Goal: Task Accomplishment & Management: Use online tool/utility

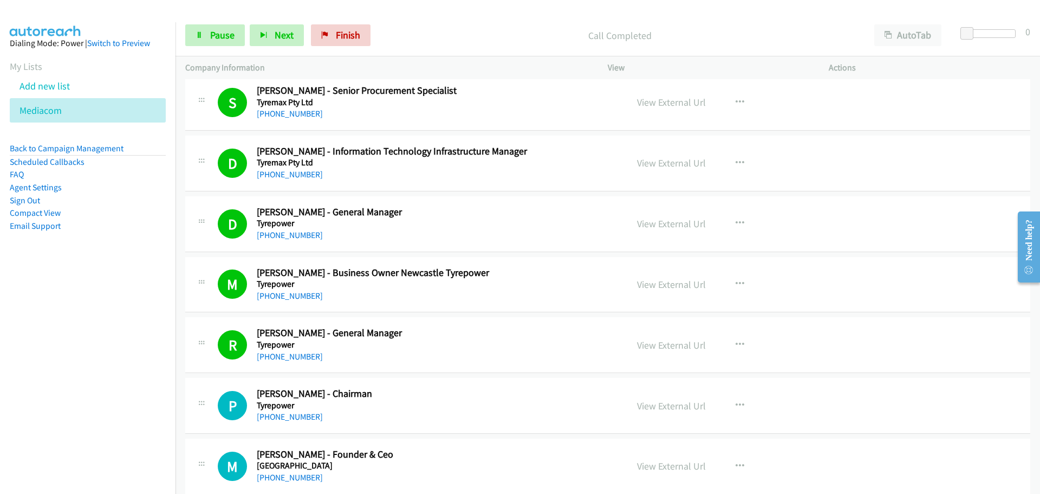
scroll to position [6774, 0]
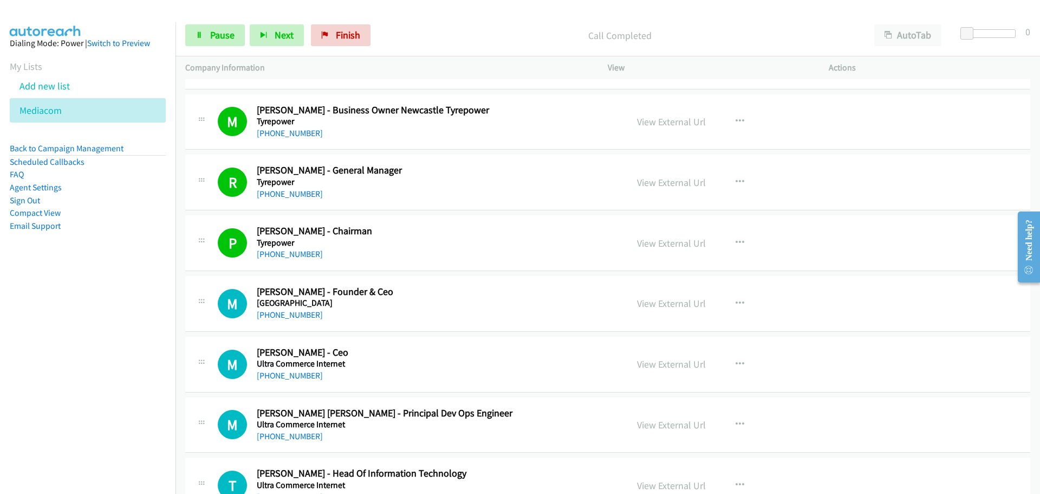
drag, startPoint x: 267, startPoint y: 314, endPoint x: 507, endPoint y: 315, distance: 239.5
click at [288, 370] on link "[PHONE_NUMBER]" at bounding box center [290, 375] width 66 height 10
drag, startPoint x: 294, startPoint y: 438, endPoint x: 665, endPoint y: 442, distance: 371.2
click at [294, 438] on link "[PHONE_NUMBER]" at bounding box center [290, 436] width 66 height 10
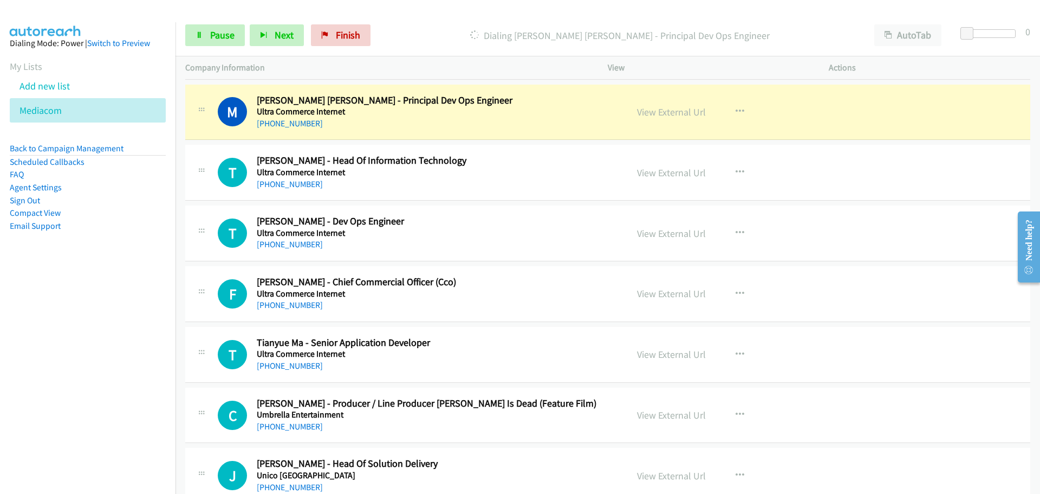
scroll to position [7099, 0]
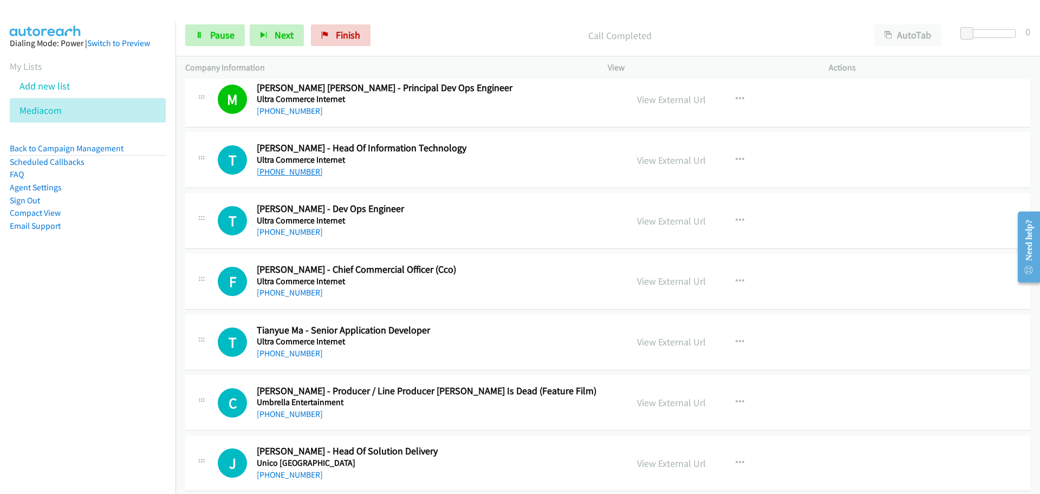
click at [269, 171] on link "[PHONE_NUMBER]" at bounding box center [290, 171] width 66 height 10
click at [275, 229] on link "[PHONE_NUMBER]" at bounding box center [290, 232] width 66 height 10
click at [293, 293] on link "[PHONE_NUMBER]" at bounding box center [290, 292] width 66 height 10
click at [298, 353] on link "[PHONE_NUMBER]" at bounding box center [290, 353] width 66 height 10
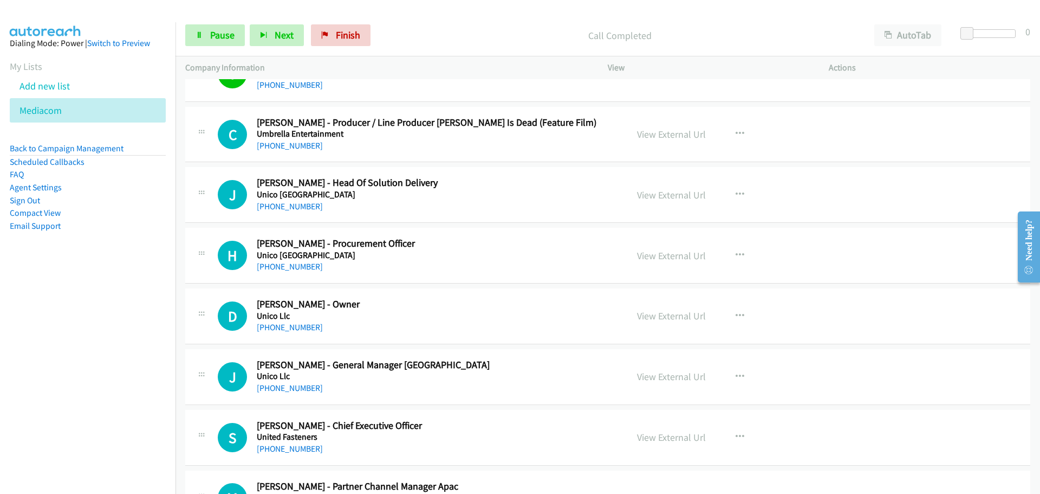
scroll to position [7370, 0]
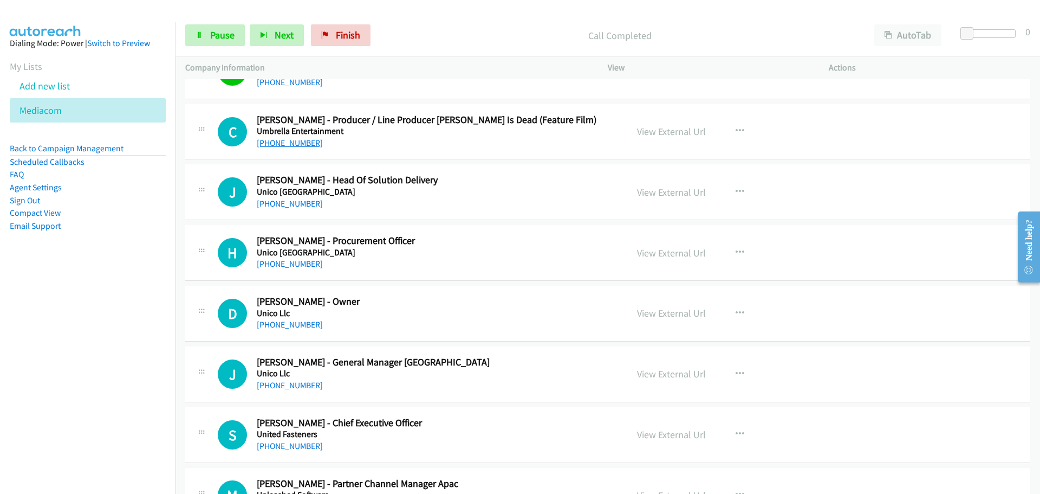
click at [301, 139] on link "[PHONE_NUMBER]" at bounding box center [290, 143] width 66 height 10
click at [267, 205] on link "[PHONE_NUMBER]" at bounding box center [290, 203] width 66 height 10
click at [282, 265] on link "[PHONE_NUMBER]" at bounding box center [290, 263] width 66 height 10
click at [266, 311] on h5 "Unico Llc" at bounding box center [435, 313] width 357 height 11
click at [311, 324] on link "[PHONE_NUMBER]" at bounding box center [290, 324] width 66 height 10
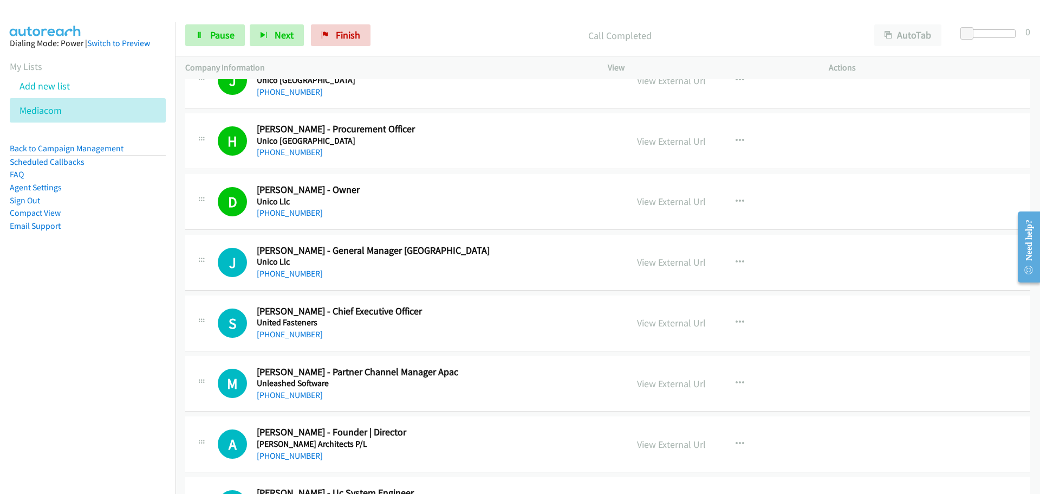
scroll to position [7641, 0]
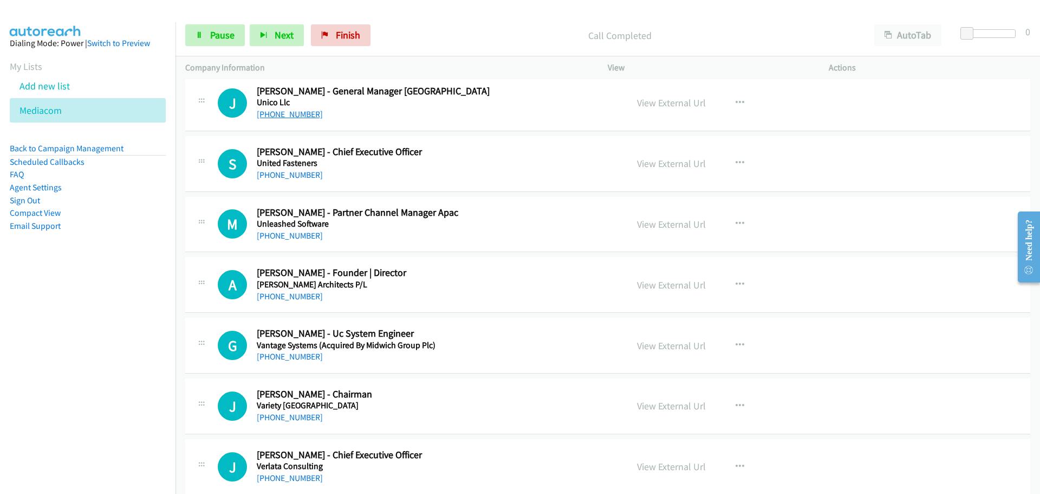
click at [258, 111] on link "[PHONE_NUMBER]" at bounding box center [290, 114] width 66 height 10
click at [289, 174] on link "[PHONE_NUMBER]" at bounding box center [290, 175] width 66 height 10
click at [670, 165] on link "View External Url" at bounding box center [671, 163] width 69 height 12
click at [279, 237] on link "[PHONE_NUMBER]" at bounding box center [290, 235] width 66 height 10
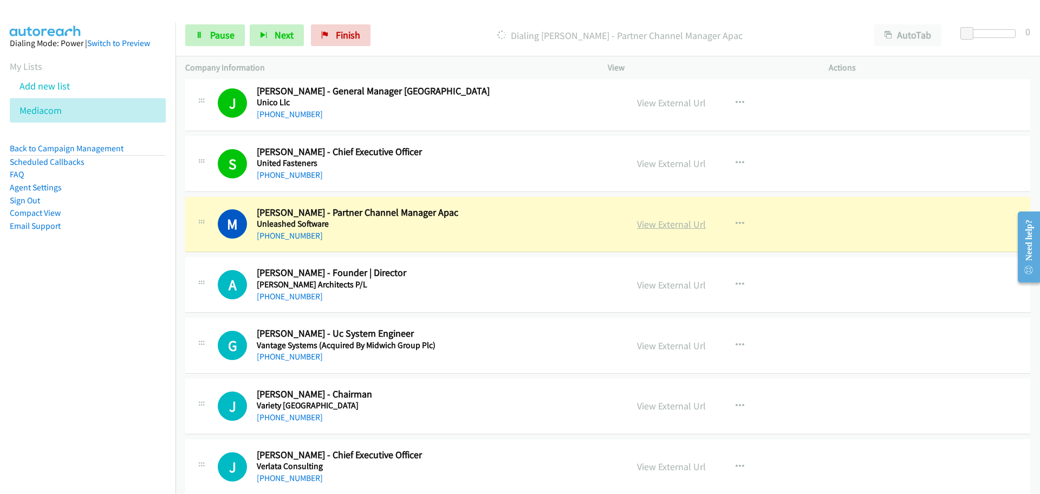
click at [667, 226] on link "View External Url" at bounding box center [671, 224] width 69 height 12
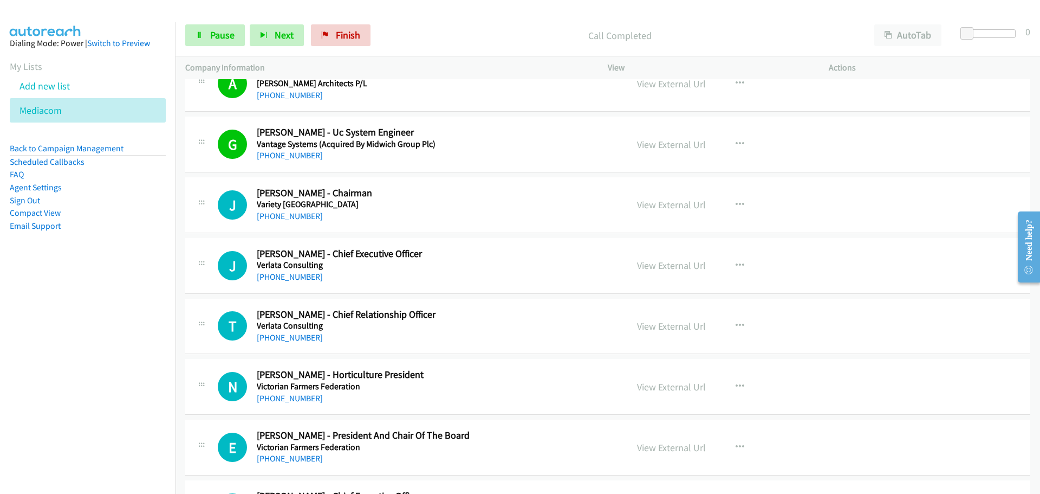
scroll to position [7858, 0]
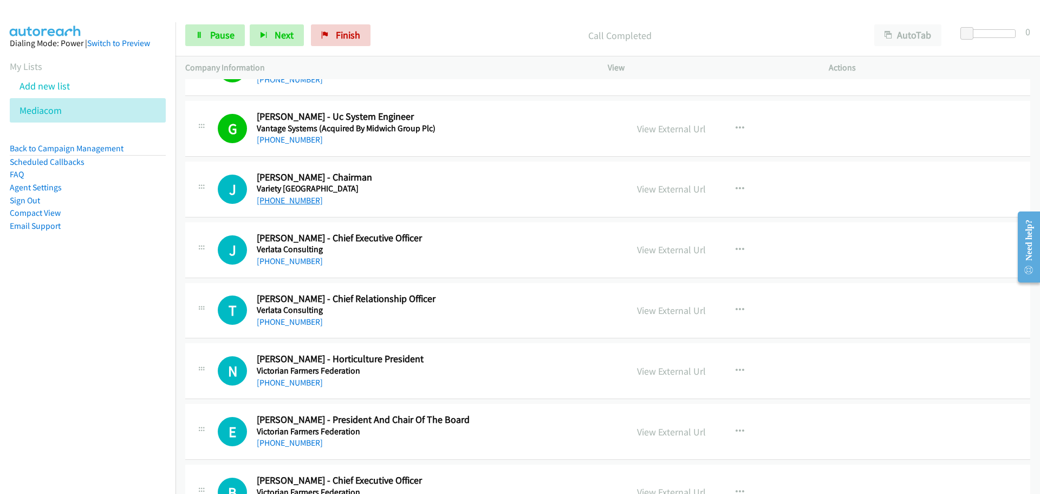
click at [282, 197] on link "[PHONE_NUMBER]" at bounding box center [290, 200] width 66 height 10
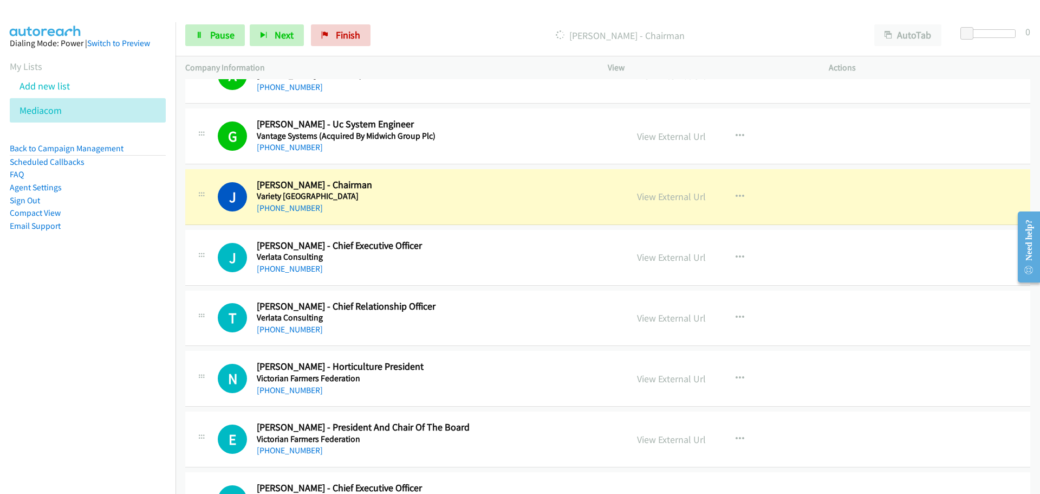
scroll to position [7912, 0]
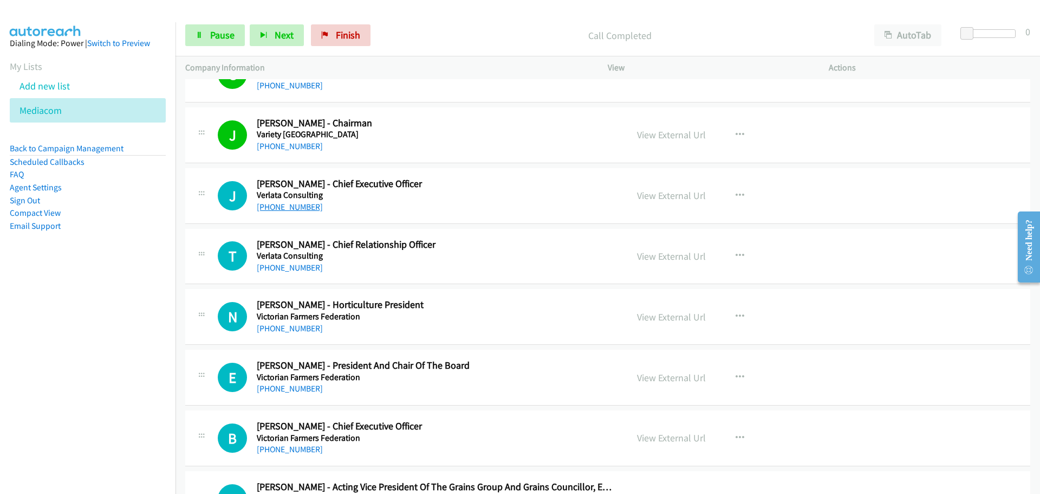
click at [276, 210] on link "[PHONE_NUMBER]" at bounding box center [290, 207] width 66 height 10
click at [278, 265] on link "[PHONE_NUMBER]" at bounding box center [290, 267] width 66 height 10
click at [275, 327] on link "[PHONE_NUMBER]" at bounding box center [290, 328] width 66 height 10
drag, startPoint x: 292, startPoint y: 392, endPoint x: 299, endPoint y: 389, distance: 8.1
click at [292, 392] on link "[PHONE_NUMBER]" at bounding box center [290, 388] width 66 height 10
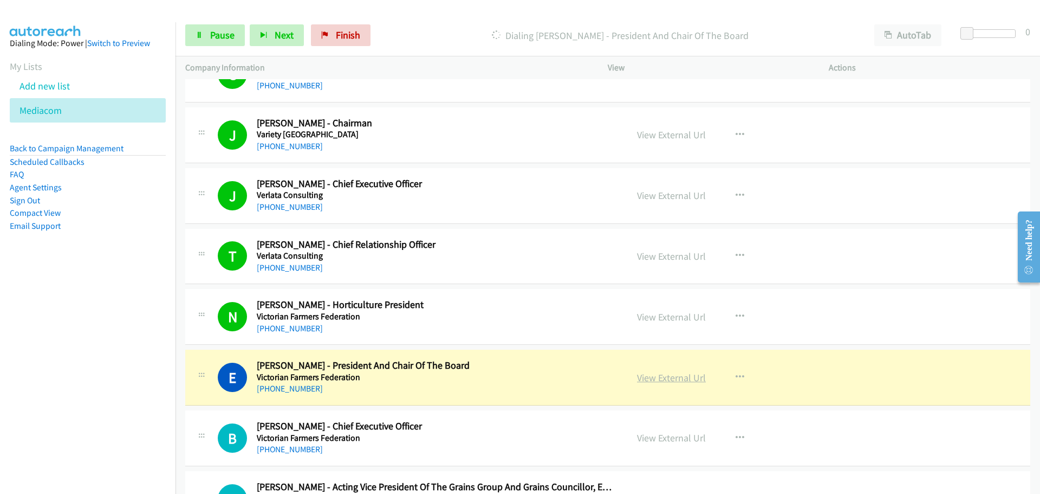
click at [663, 380] on link "View External Url" at bounding box center [671, 377] width 69 height 12
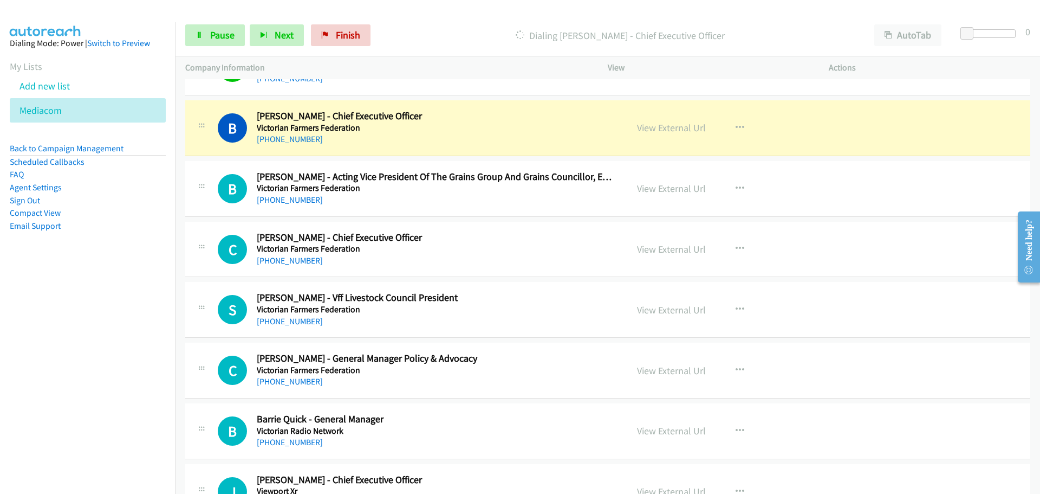
scroll to position [8237, 0]
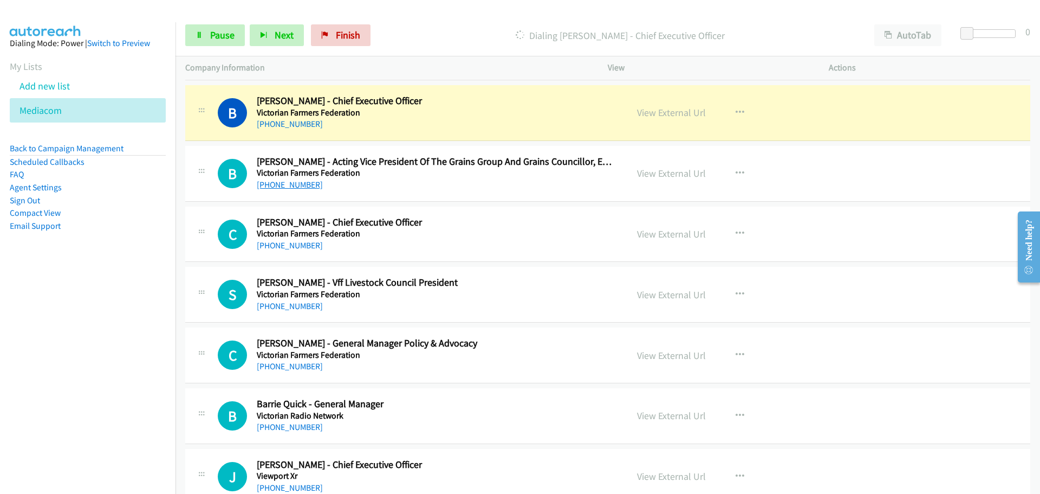
click at [302, 180] on link "[PHONE_NUMBER]" at bounding box center [290, 184] width 66 height 10
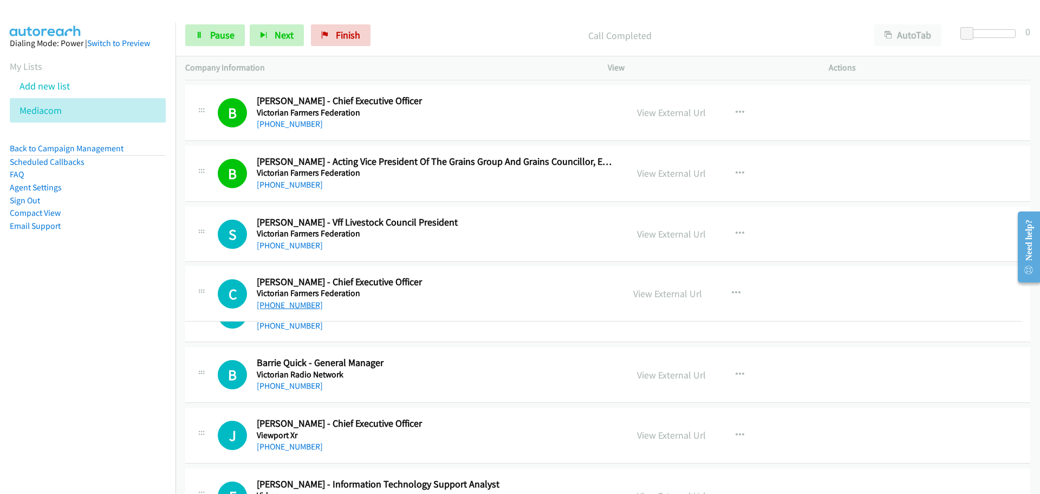
drag, startPoint x: 275, startPoint y: 241, endPoint x: 260, endPoint y: 307, distance: 67.7
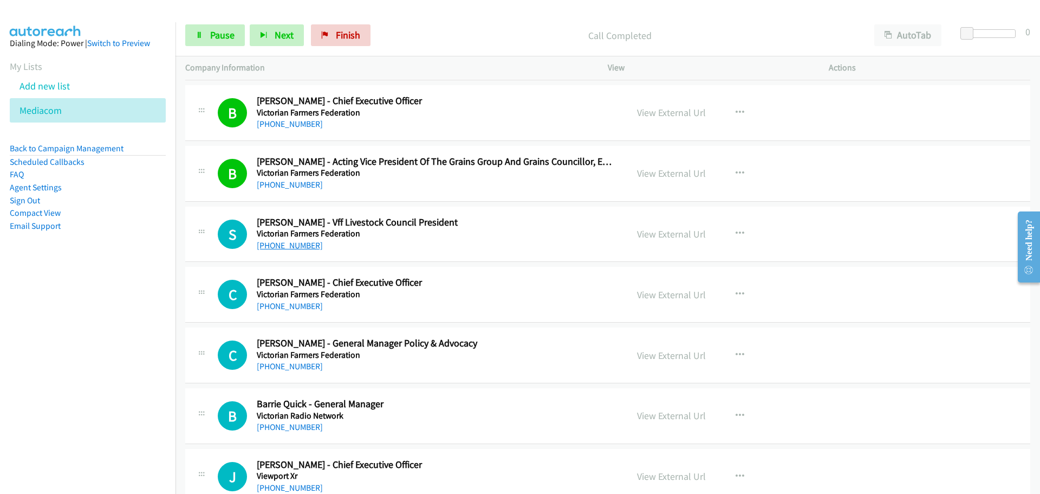
click at [283, 248] on link "[PHONE_NUMBER]" at bounding box center [290, 245] width 66 height 10
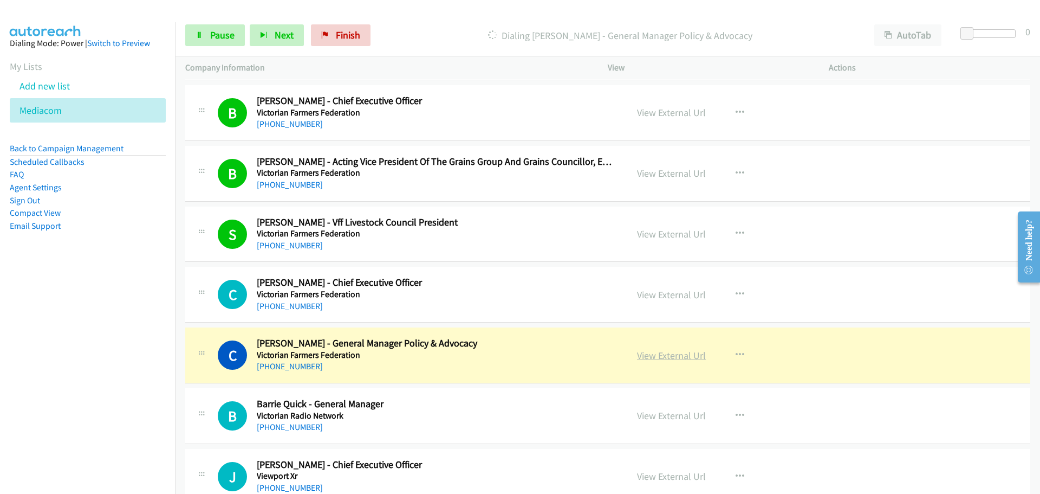
click at [687, 354] on link "View External Url" at bounding box center [671, 355] width 69 height 12
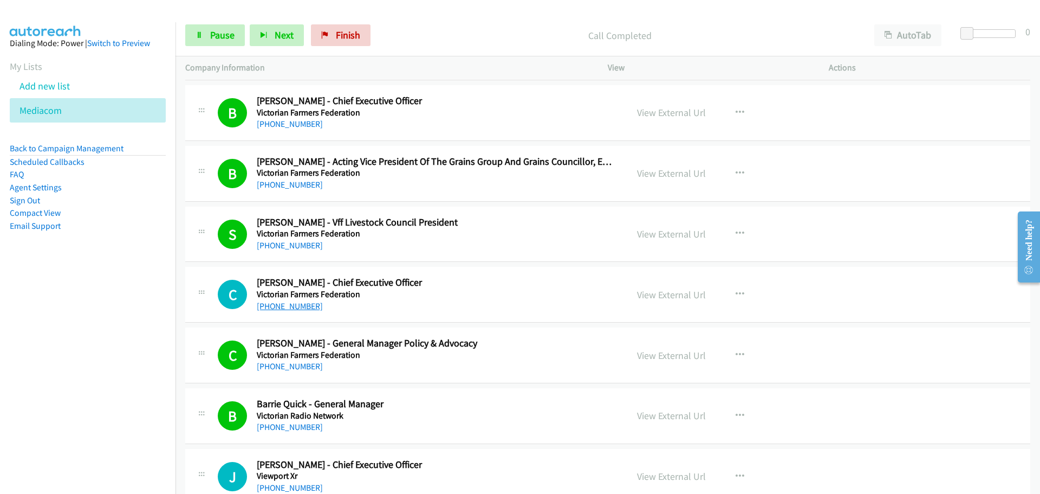
click at [300, 305] on link "[PHONE_NUMBER]" at bounding box center [290, 306] width 66 height 10
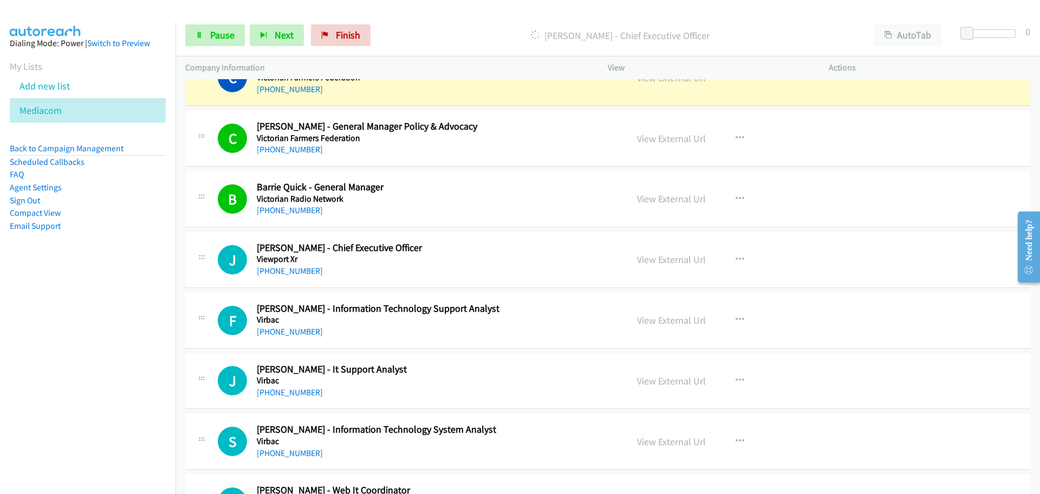
scroll to position [8400, 0]
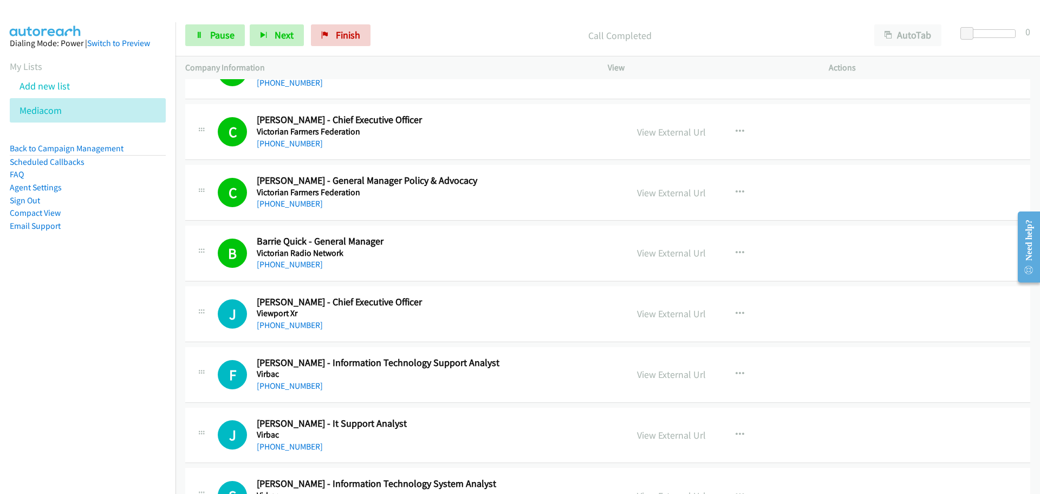
drag, startPoint x: 282, startPoint y: 325, endPoint x: 361, endPoint y: 326, distance: 79.1
click at [282, 325] on link "[PHONE_NUMBER]" at bounding box center [290, 325] width 66 height 10
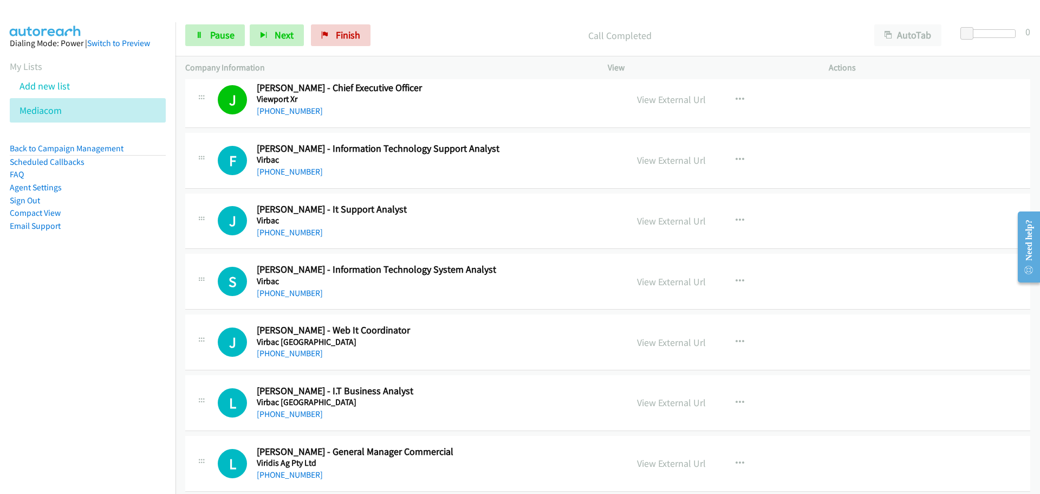
scroll to position [8616, 0]
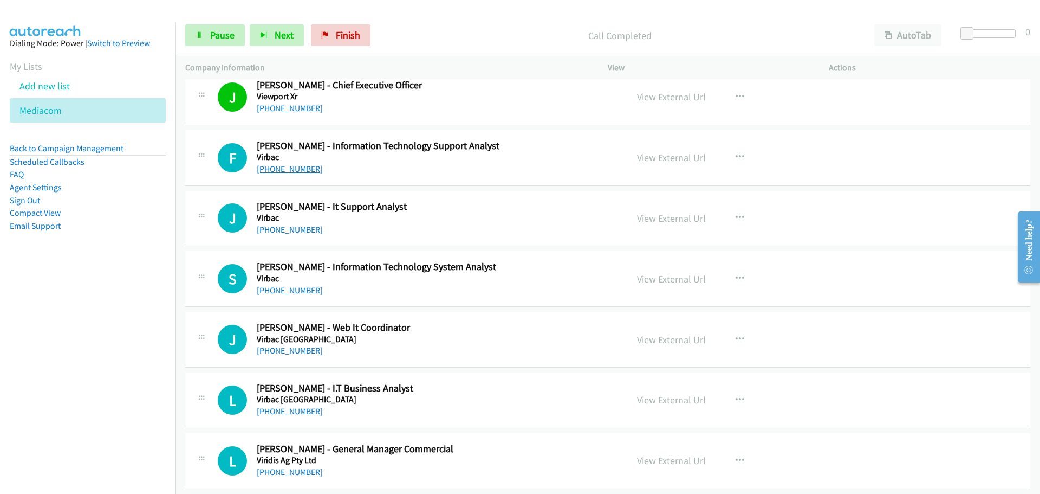
click at [286, 166] on link "[PHONE_NUMBER]" at bounding box center [290, 169] width 66 height 10
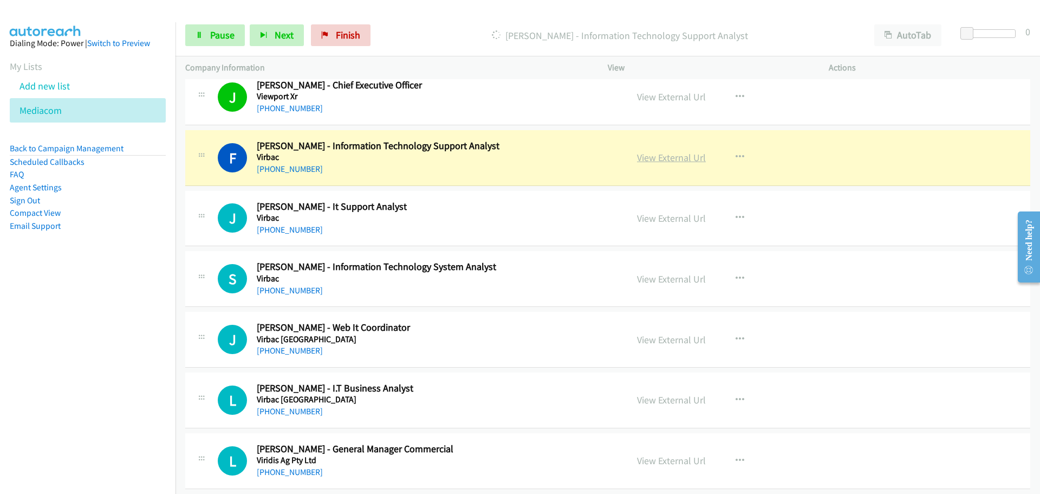
click at [671, 155] on link "View External Url" at bounding box center [671, 157] width 69 height 12
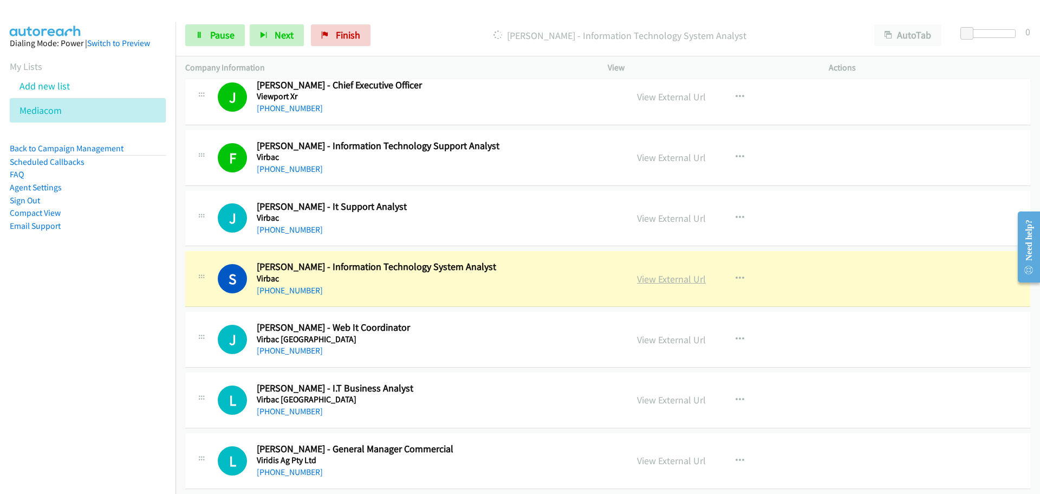
click at [657, 278] on link "View External Url" at bounding box center [671, 279] width 69 height 12
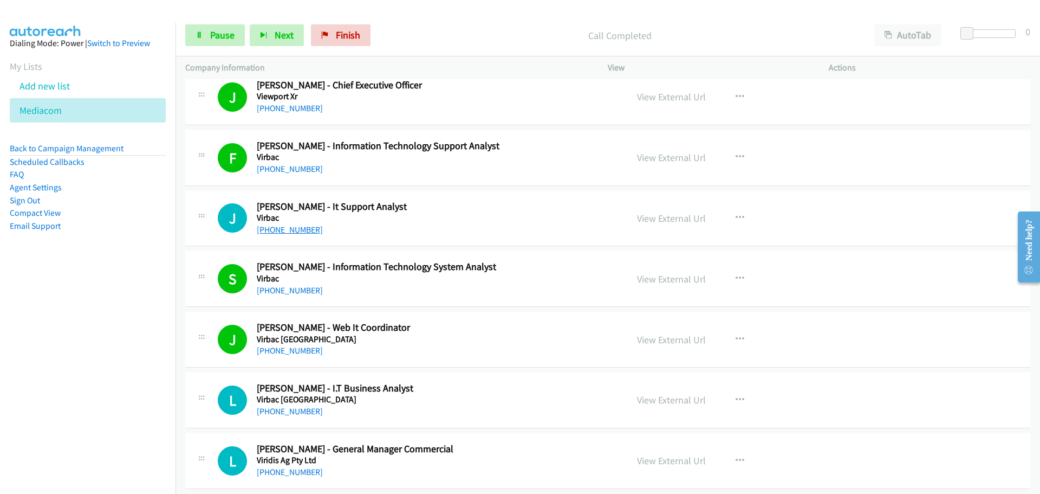
click at [287, 230] on link "[PHONE_NUMBER]" at bounding box center [290, 229] width 66 height 10
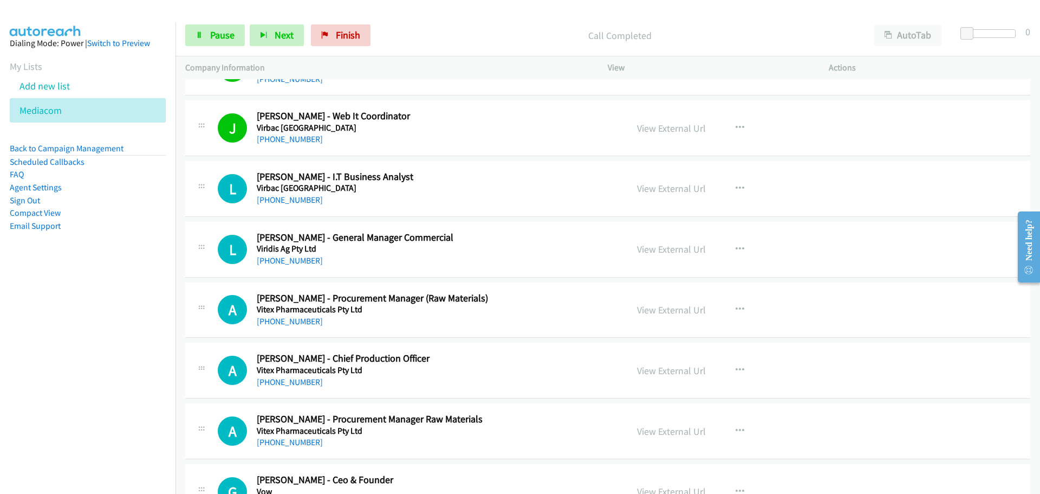
scroll to position [8833, 0]
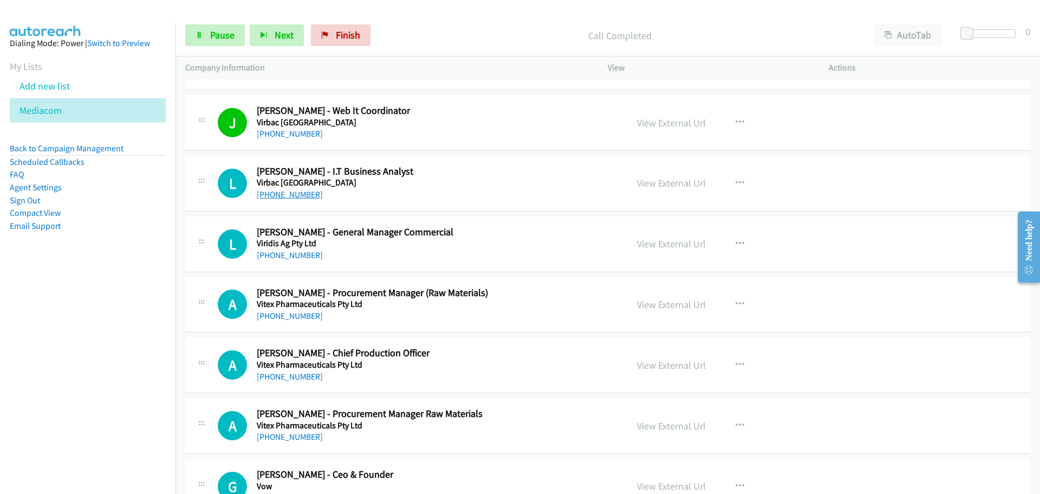
click at [279, 191] on link "[PHONE_NUMBER]" at bounding box center [290, 194] width 66 height 10
click at [294, 256] on link "[PHONE_NUMBER]" at bounding box center [290, 255] width 66 height 10
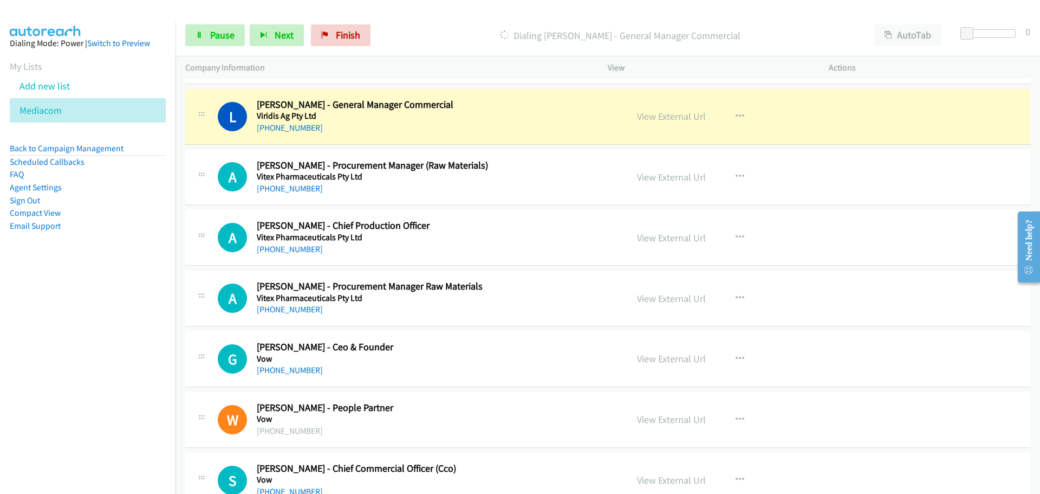
scroll to position [8942, 0]
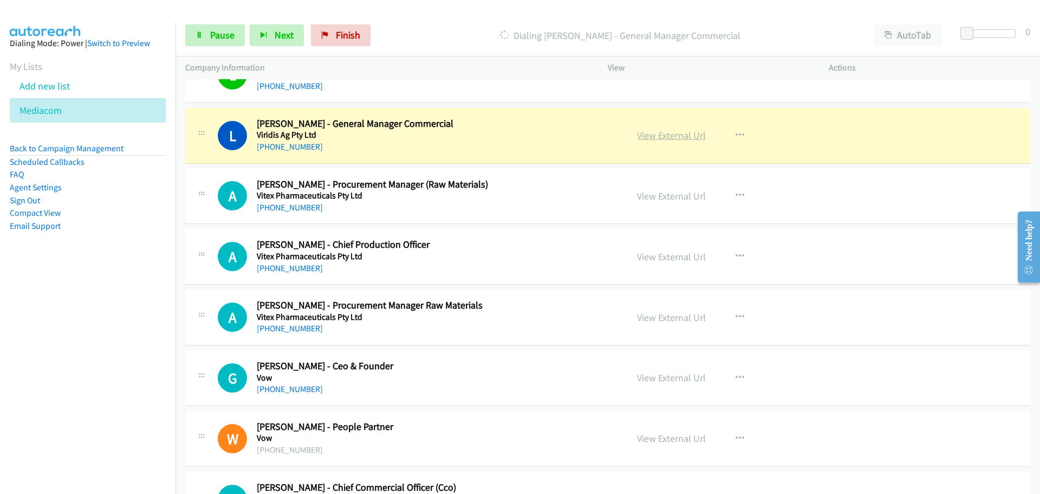
click at [684, 134] on link "View External Url" at bounding box center [671, 135] width 69 height 12
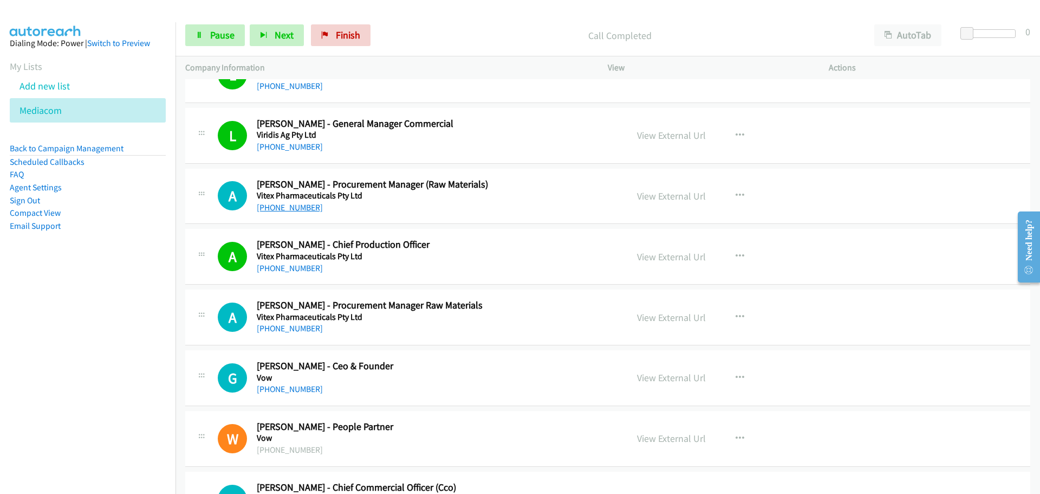
click at [281, 209] on link "[PHONE_NUMBER]" at bounding box center [290, 207] width 66 height 10
click at [283, 206] on link "[PHONE_NUMBER]" at bounding box center [290, 207] width 66 height 10
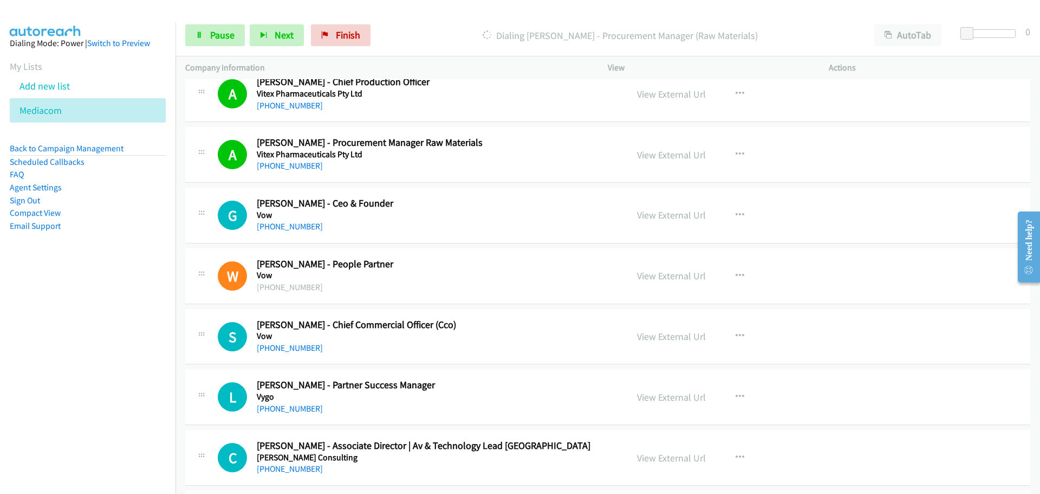
scroll to position [9050, 0]
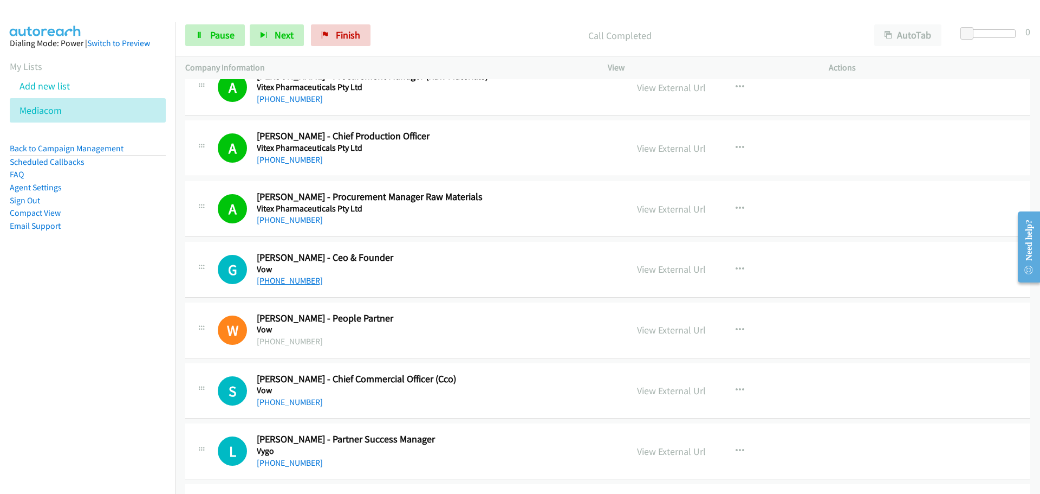
click at [276, 280] on link "[PHONE_NUMBER]" at bounding box center [290, 280] width 66 height 10
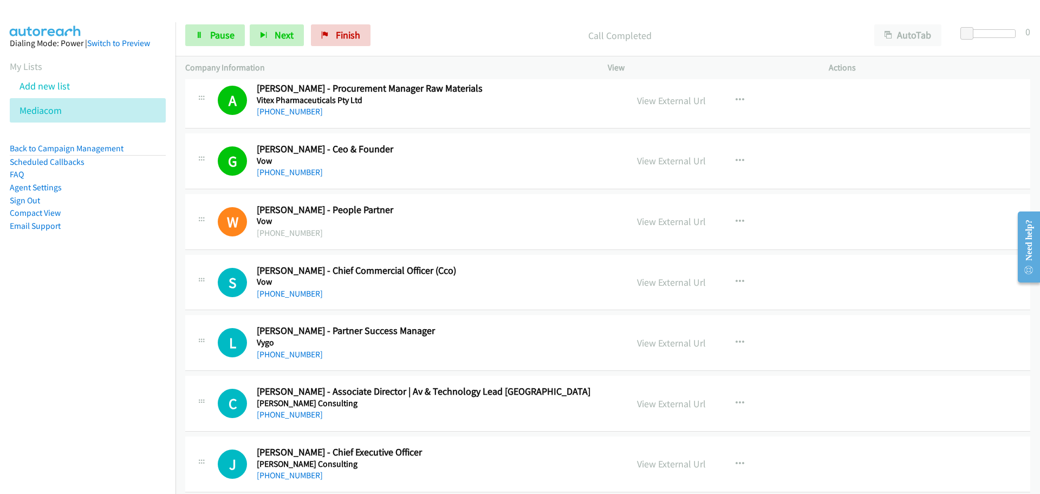
scroll to position [9213, 0]
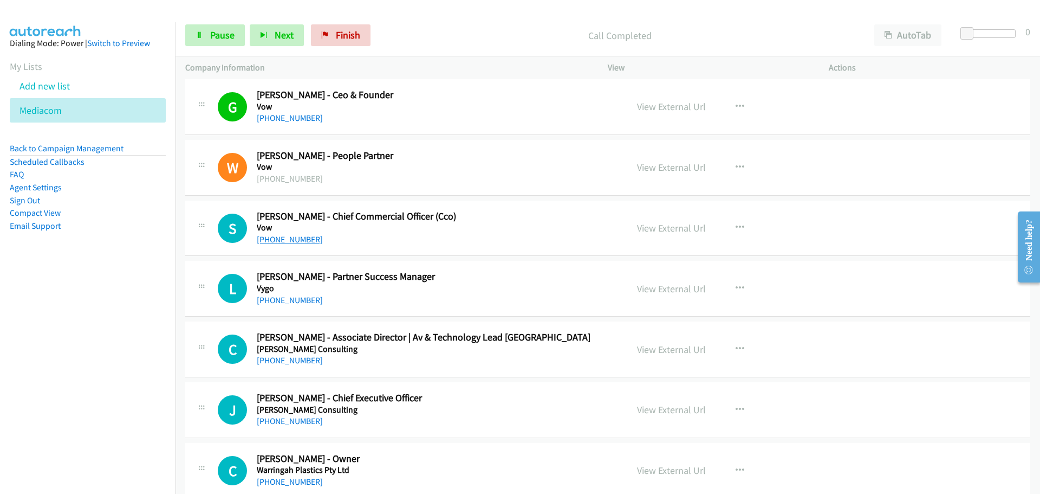
click at [282, 236] on link "[PHONE_NUMBER]" at bounding box center [290, 239] width 66 height 10
click at [282, 299] on link "[PHONE_NUMBER]" at bounding box center [290, 300] width 66 height 10
click at [295, 363] on link "[PHONE_NUMBER]" at bounding box center [290, 360] width 66 height 10
click at [290, 422] on link "[PHONE_NUMBER]" at bounding box center [290, 421] width 66 height 10
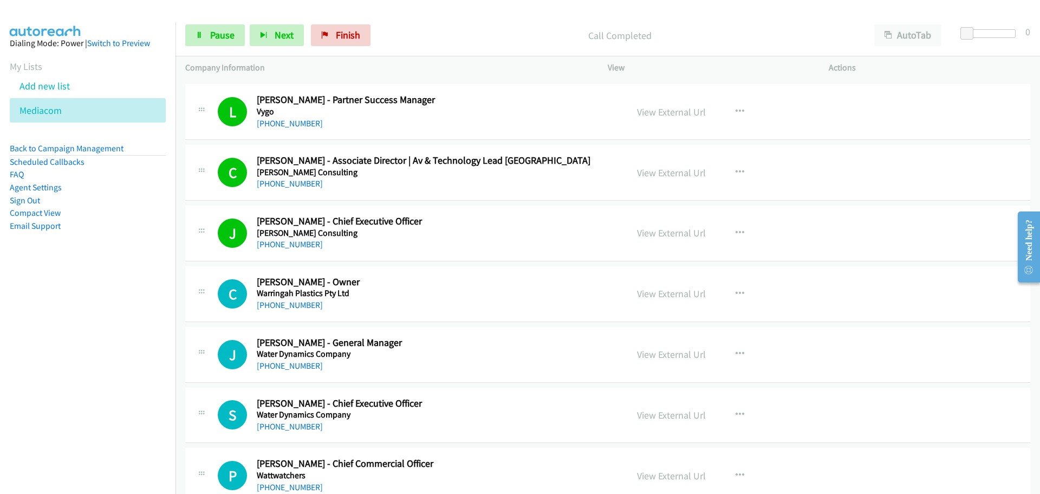
scroll to position [9429, 0]
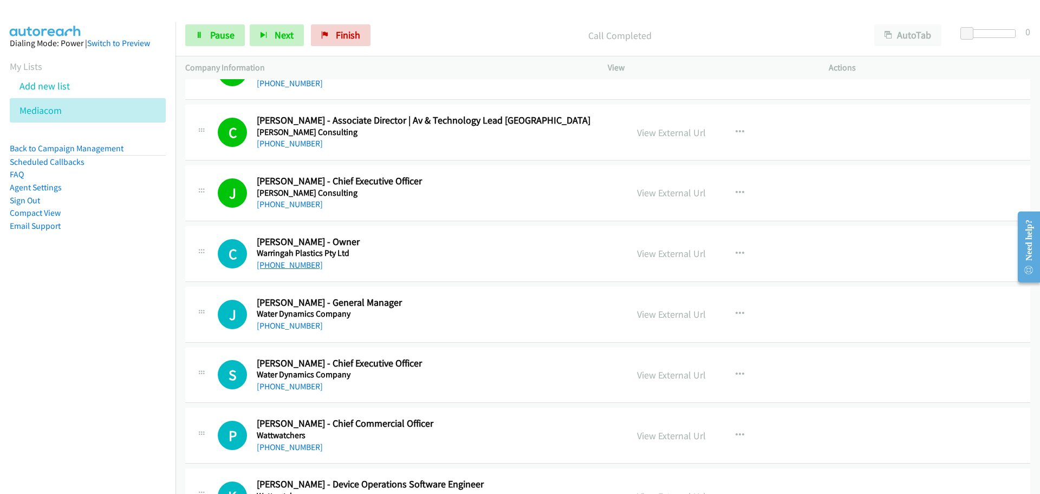
click at [276, 263] on link "[PHONE_NUMBER]" at bounding box center [290, 265] width 66 height 10
click at [658, 255] on link "View External Url" at bounding box center [671, 253] width 69 height 12
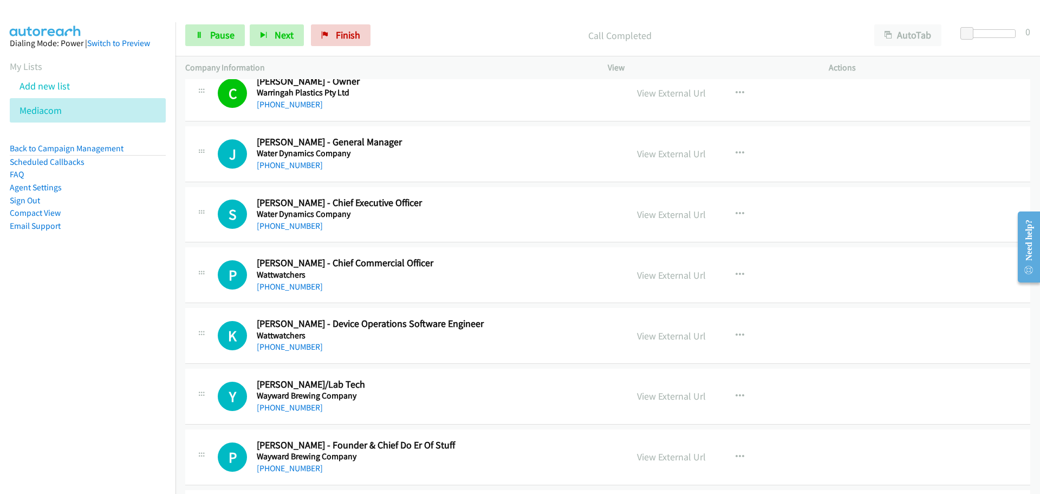
scroll to position [9592, 0]
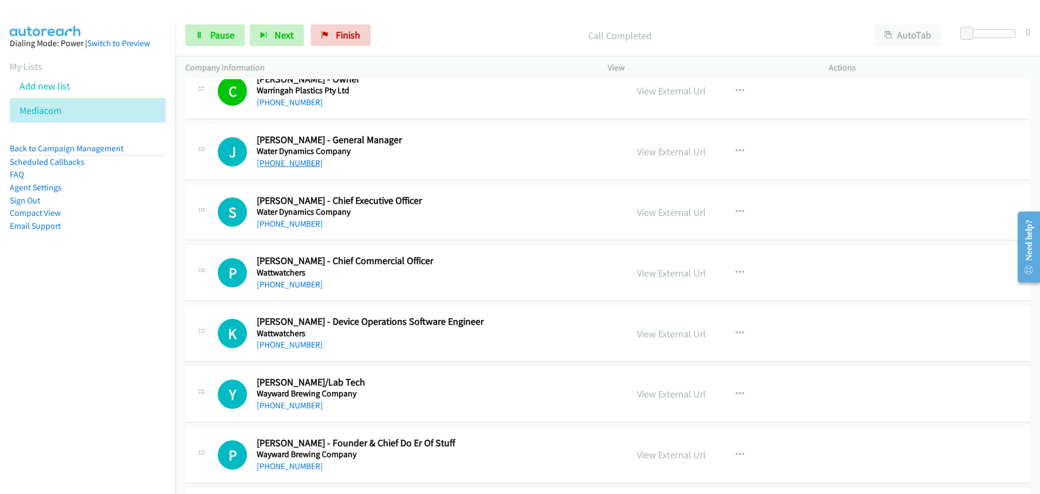
click at [296, 160] on link "[PHONE_NUMBER]" at bounding box center [290, 163] width 66 height 10
click at [290, 221] on link "[PHONE_NUMBER]" at bounding box center [290, 223] width 66 height 10
click at [279, 285] on link "[PHONE_NUMBER]" at bounding box center [290, 284] width 66 height 10
click at [271, 345] on link "[PHONE_NUMBER]" at bounding box center [290, 344] width 66 height 10
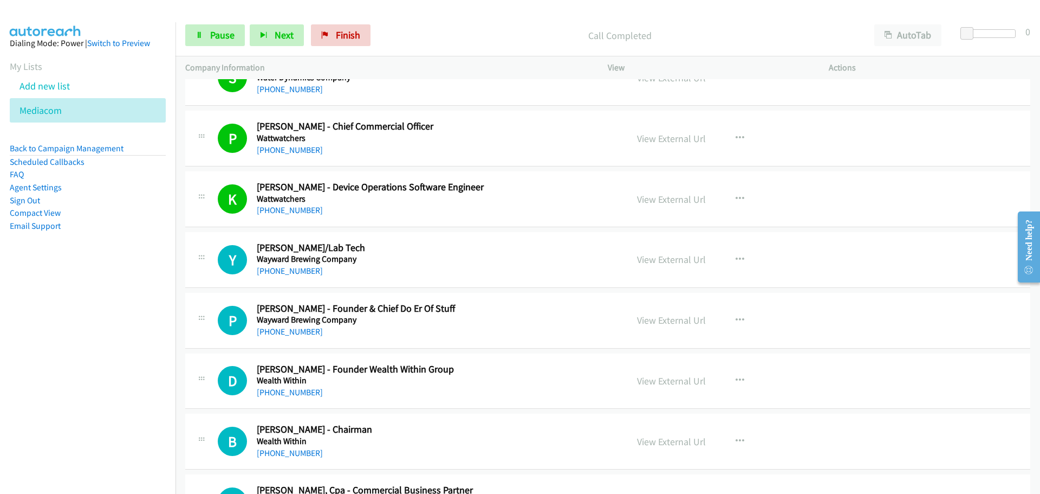
scroll to position [9809, 0]
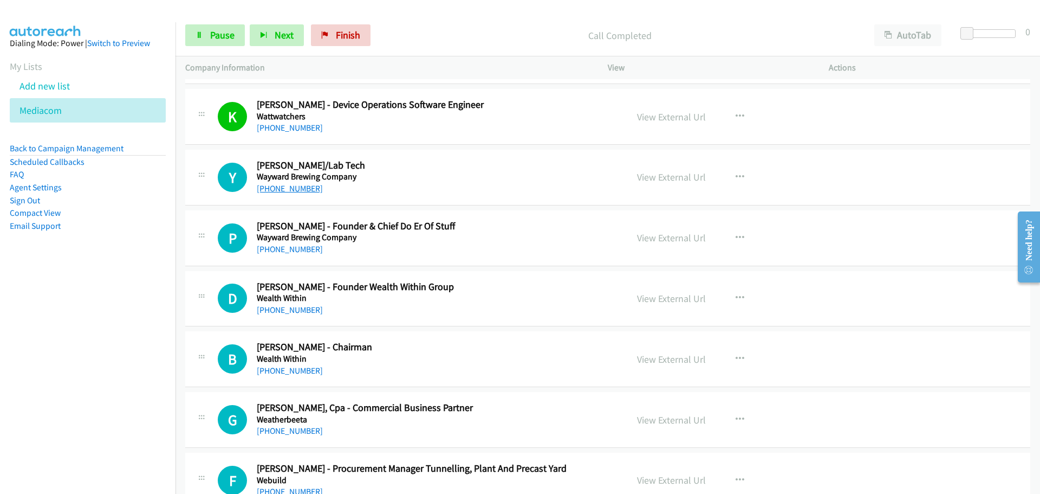
click at [277, 192] on link "[PHONE_NUMBER]" at bounding box center [290, 188] width 66 height 10
click at [299, 191] on link "[PHONE_NUMBER]" at bounding box center [290, 188] width 66 height 10
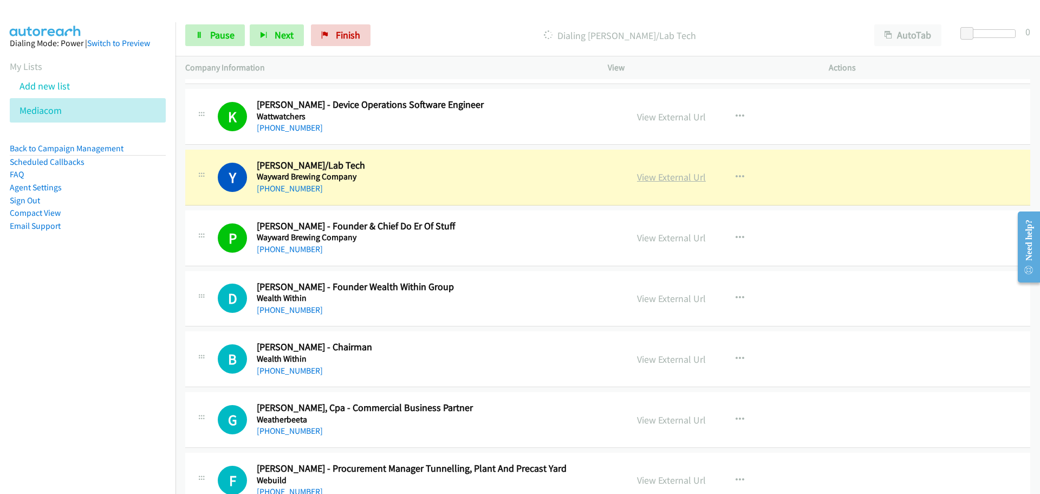
click at [670, 176] on link "View External Url" at bounding box center [671, 177] width 69 height 12
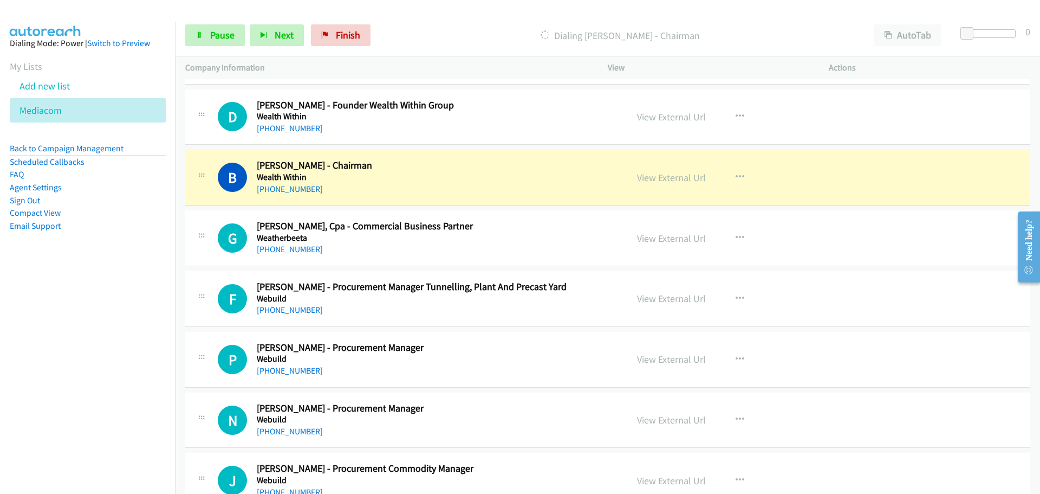
scroll to position [9971, 0]
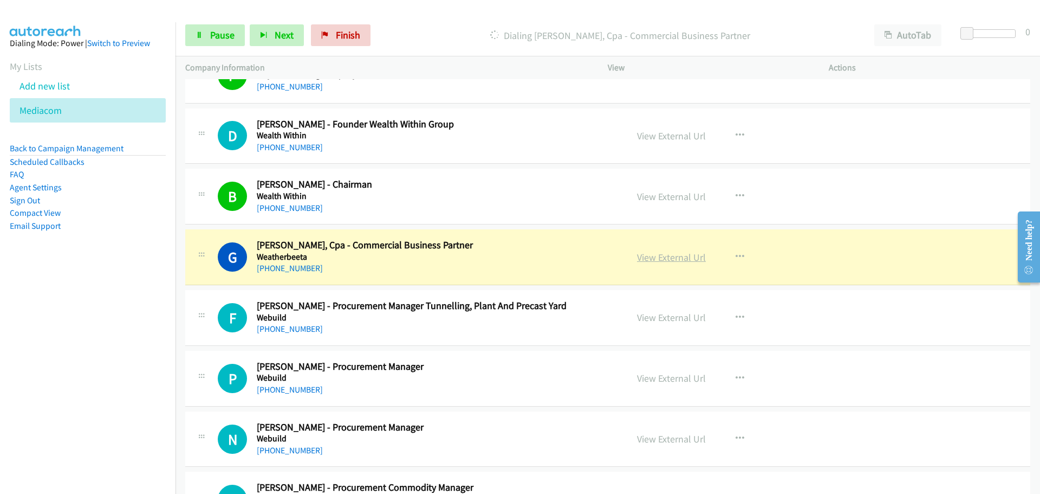
click at [677, 259] on link "View External Url" at bounding box center [671, 257] width 69 height 12
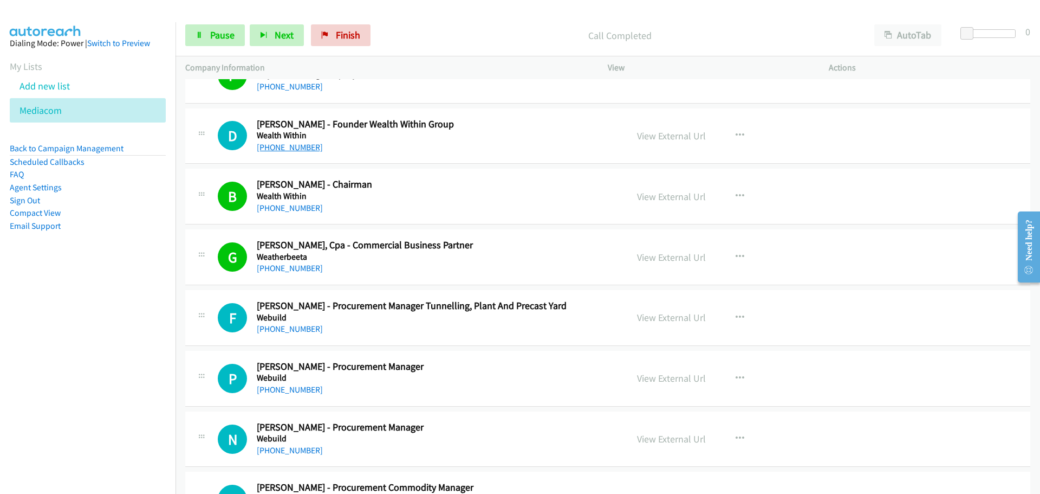
click at [297, 147] on link "[PHONE_NUMBER]" at bounding box center [290, 147] width 66 height 10
click at [287, 328] on link "[PHONE_NUMBER]" at bounding box center [290, 329] width 66 height 10
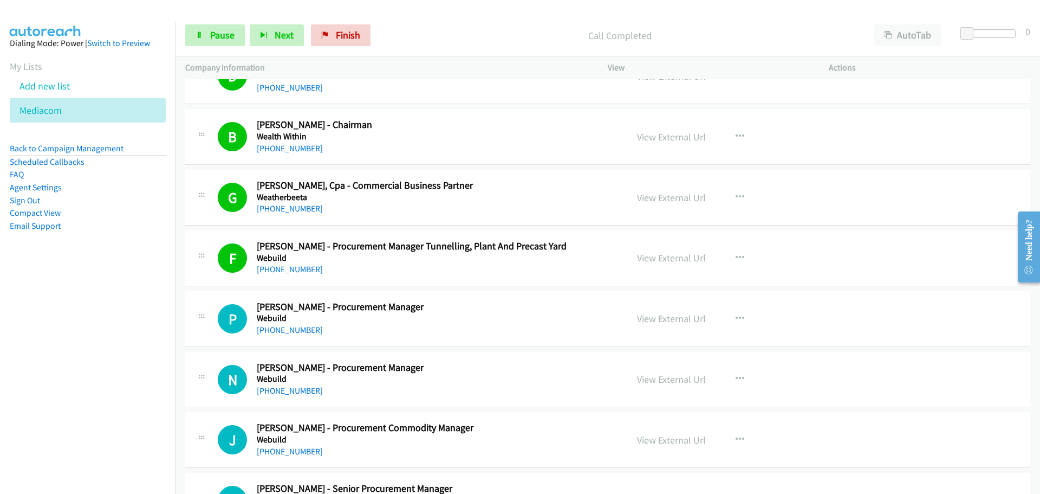
scroll to position [10134, 0]
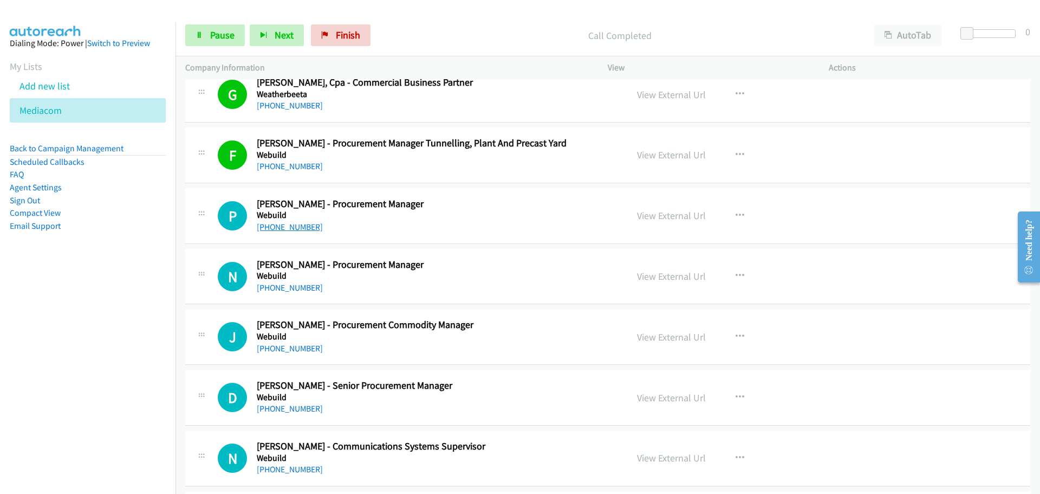
click at [293, 228] on link "[PHONE_NUMBER]" at bounding box center [290, 227] width 66 height 10
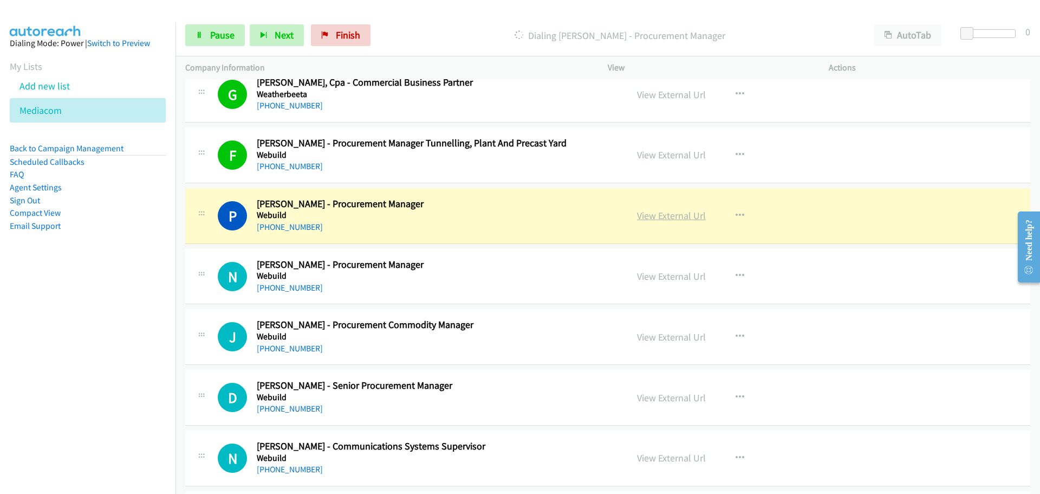
click at [669, 216] on link "View External Url" at bounding box center [671, 215] width 69 height 12
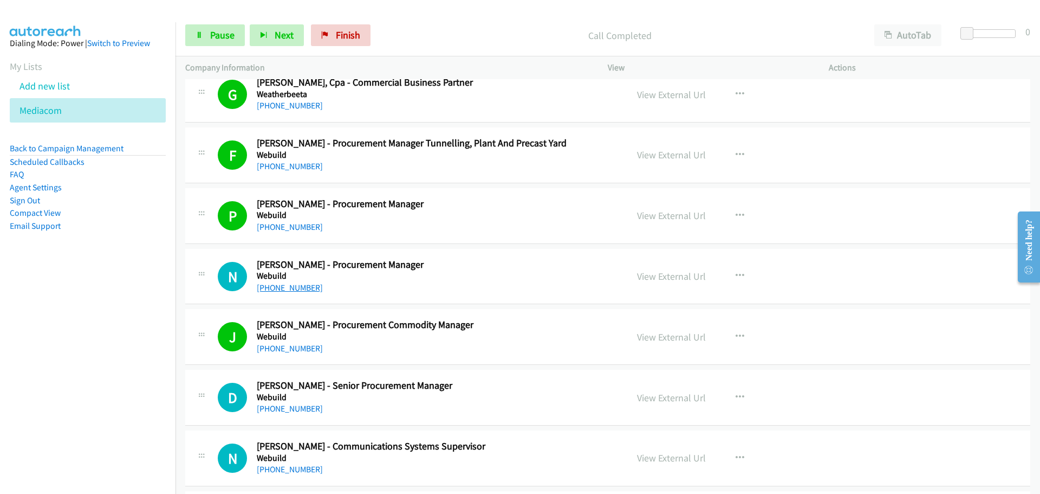
click at [279, 288] on link "[PHONE_NUMBER]" at bounding box center [290, 287] width 66 height 10
click at [285, 288] on link "[PHONE_NUMBER]" at bounding box center [290, 287] width 66 height 10
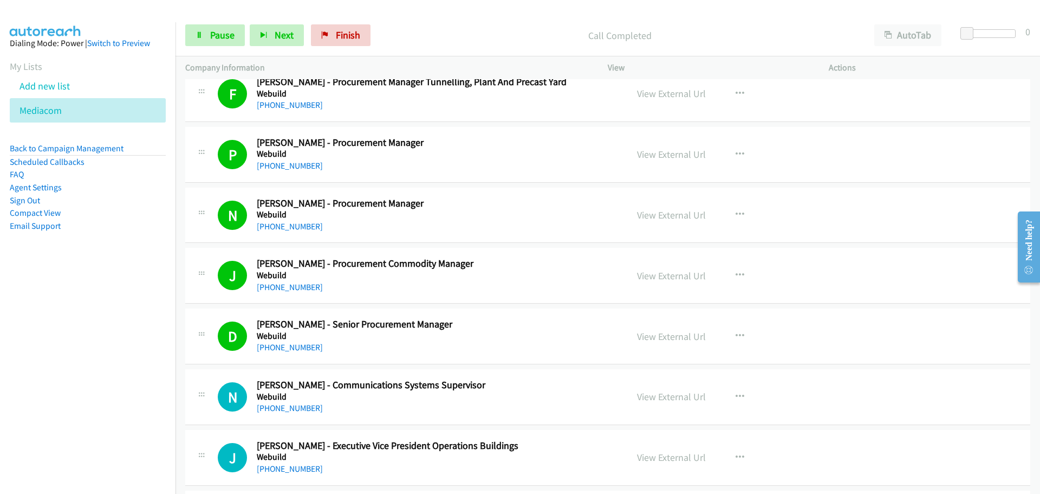
scroll to position [10351, 0]
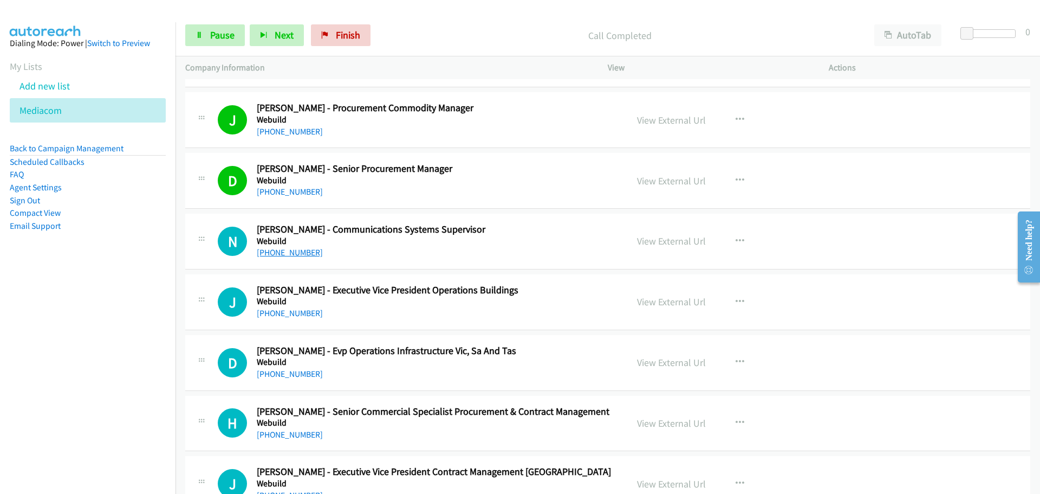
click at [284, 253] on link "[PHONE_NUMBER]" at bounding box center [290, 252] width 66 height 10
click at [285, 313] on link "[PHONE_NUMBER]" at bounding box center [290, 313] width 66 height 10
click at [289, 375] on link "[PHONE_NUMBER]" at bounding box center [290, 374] width 66 height 10
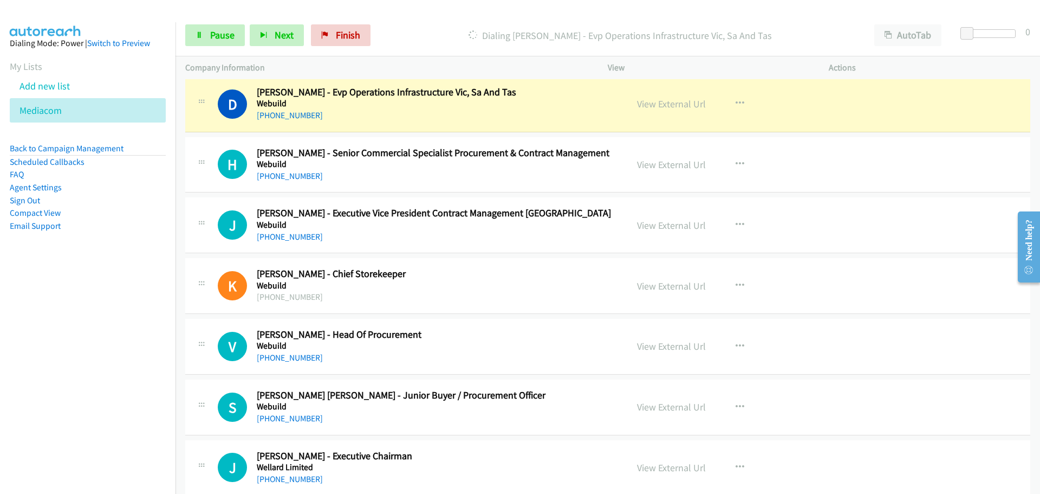
scroll to position [10622, 0]
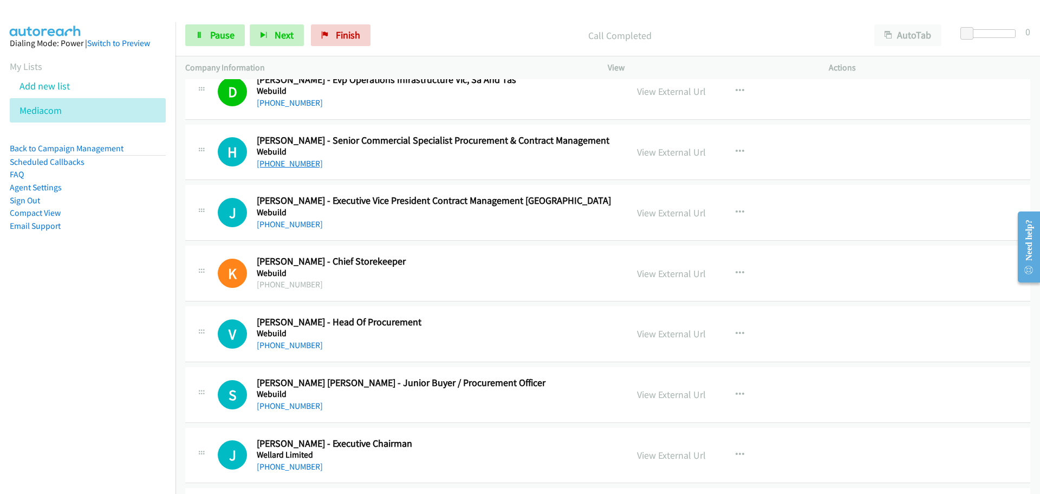
click at [293, 167] on link "[PHONE_NUMBER]" at bounding box center [290, 163] width 66 height 10
click at [303, 224] on link "[PHONE_NUMBER]" at bounding box center [290, 224] width 66 height 10
click at [282, 348] on link "[PHONE_NUMBER]" at bounding box center [290, 345] width 66 height 10
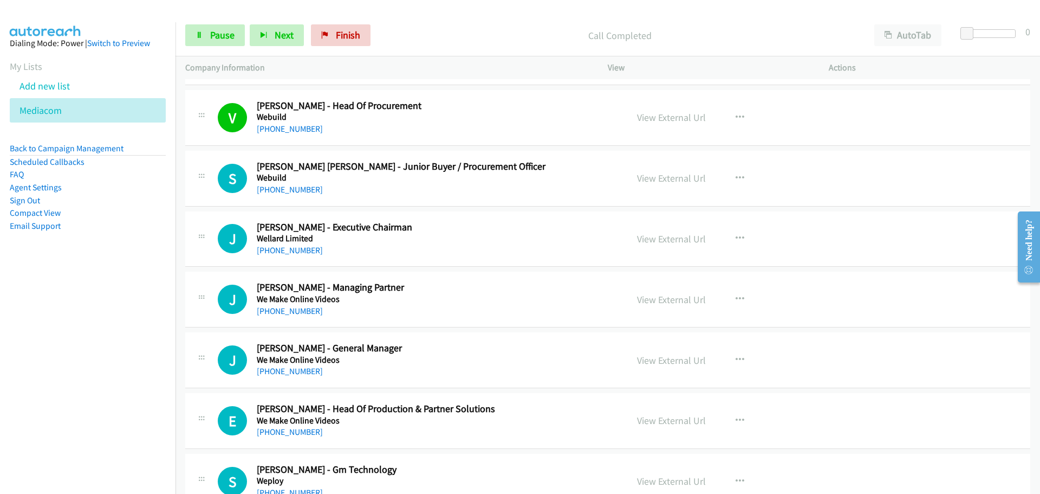
scroll to position [10838, 0]
click at [276, 191] on link "[PHONE_NUMBER]" at bounding box center [290, 189] width 66 height 10
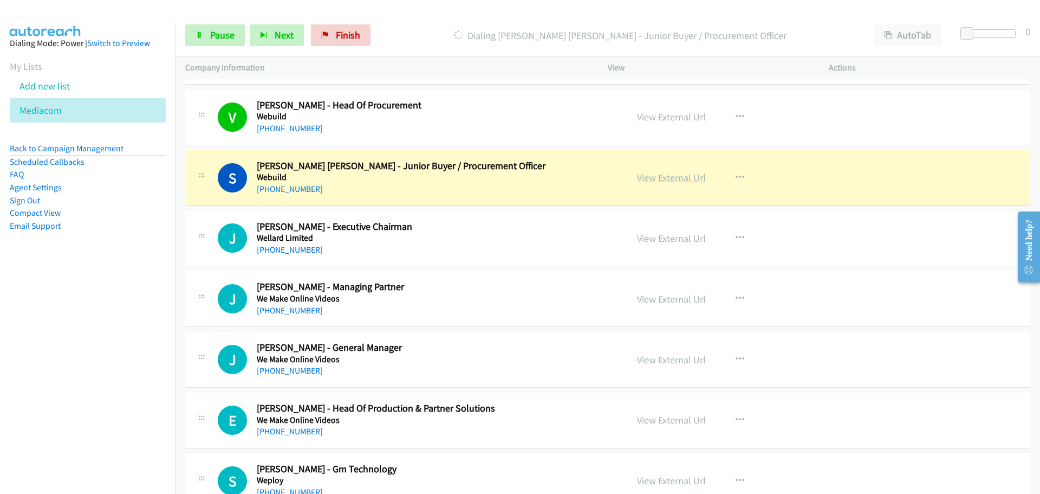
click at [650, 179] on link "View External Url" at bounding box center [671, 177] width 69 height 12
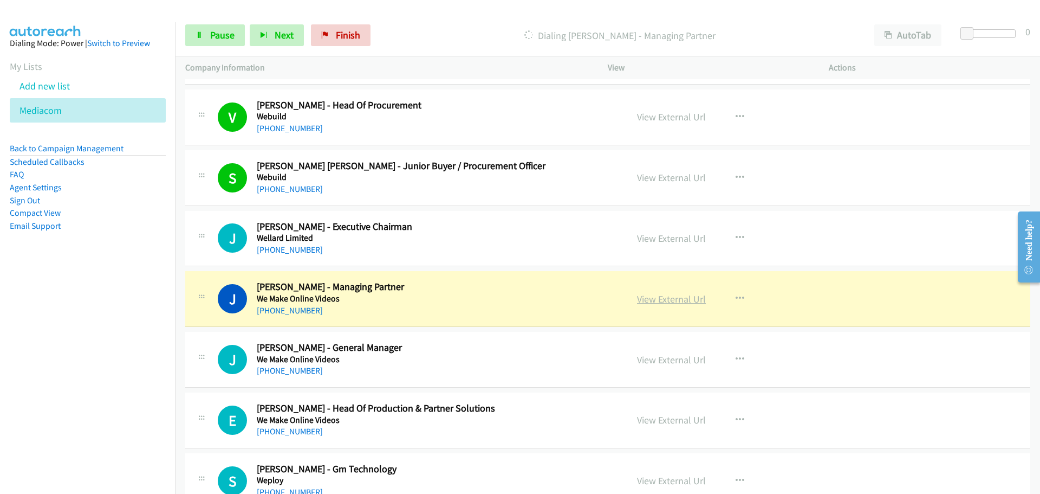
click at [658, 301] on link "View External Url" at bounding box center [671, 299] width 69 height 12
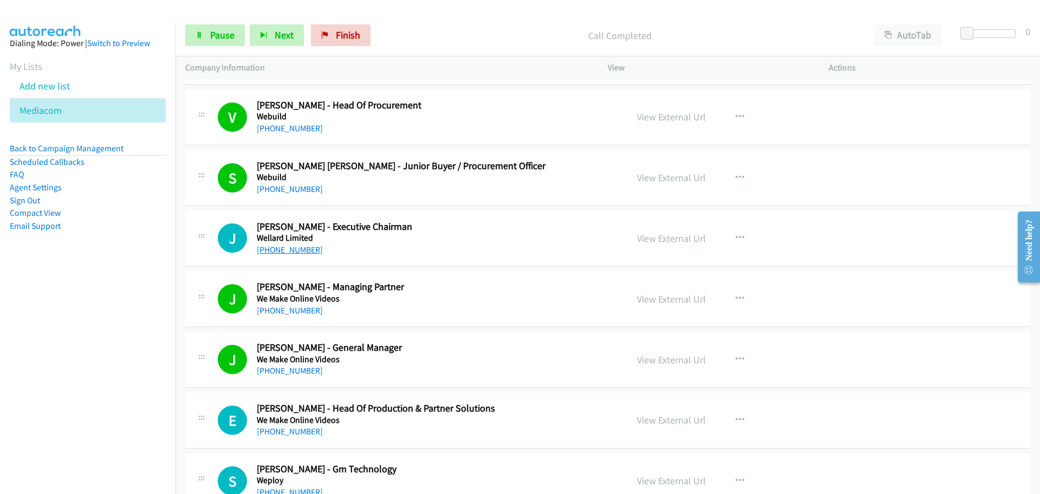
drag, startPoint x: 271, startPoint y: 247, endPoint x: 297, endPoint y: 245, distance: 26.1
click at [271, 247] on link "[PHONE_NUMBER]" at bounding box center [290, 249] width 66 height 10
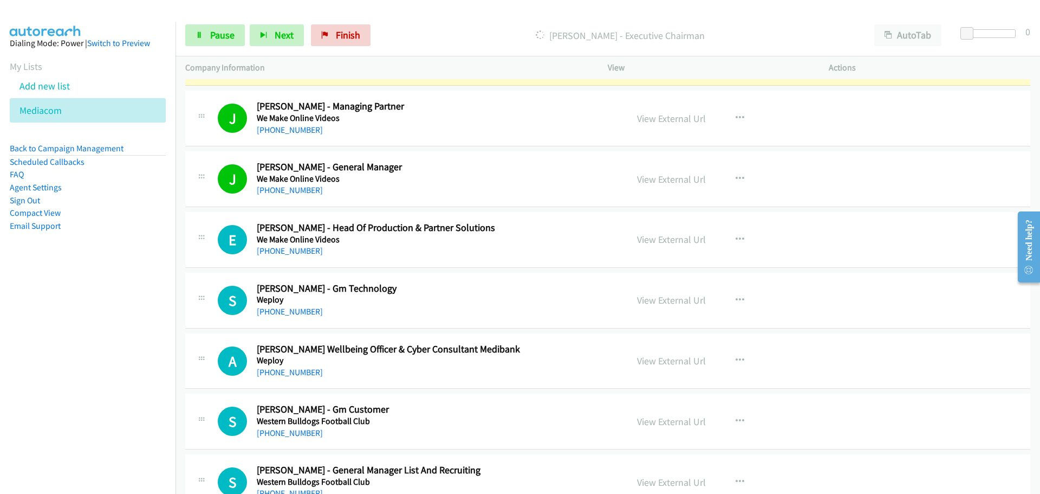
scroll to position [11055, 0]
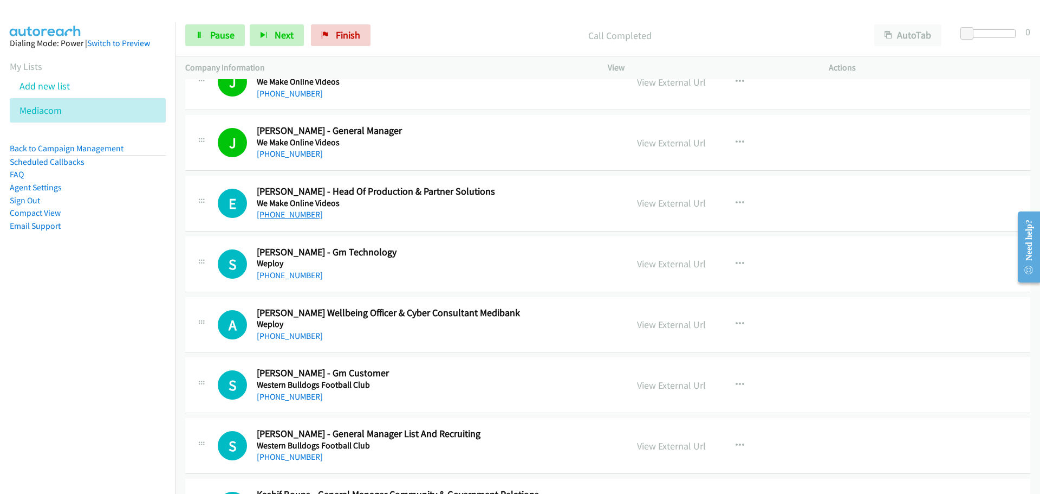
click at [281, 217] on link "[PHONE_NUMBER]" at bounding box center [290, 214] width 66 height 10
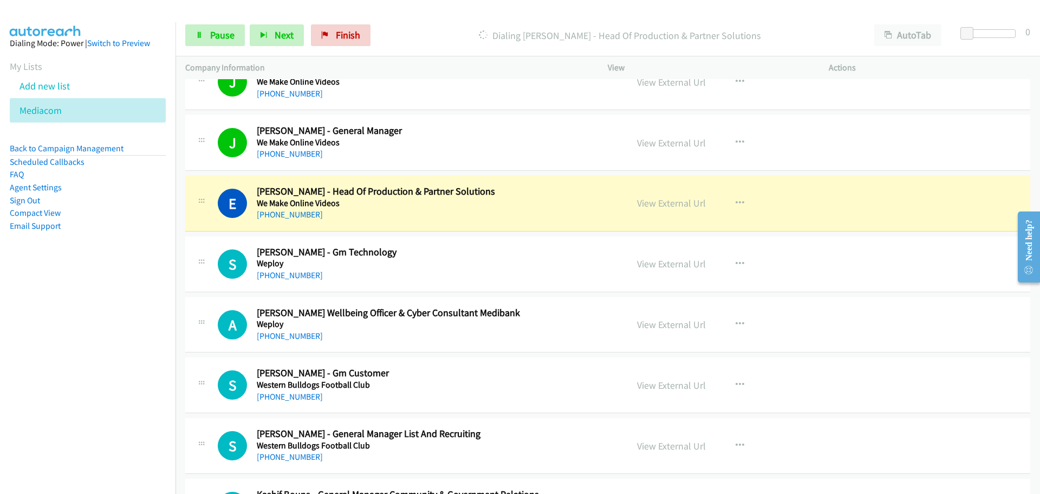
scroll to position [11163, 0]
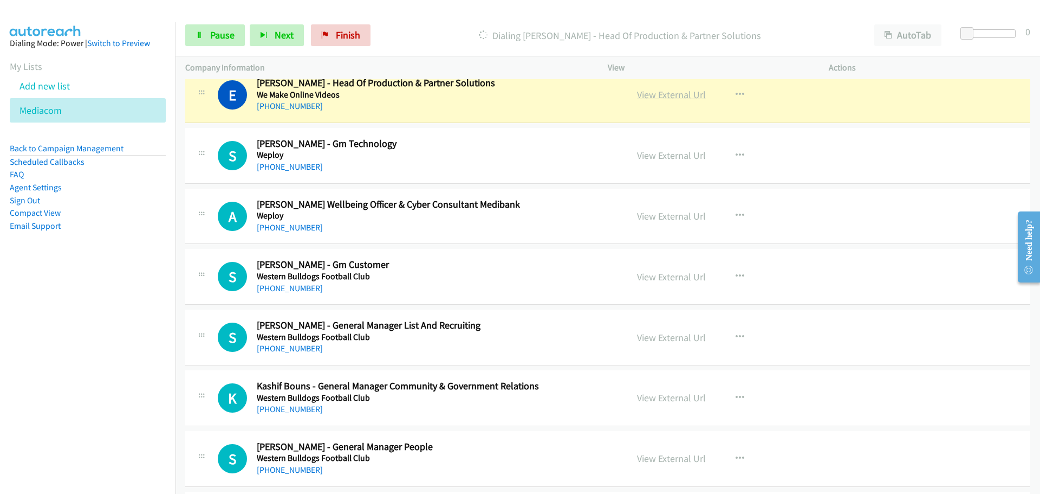
click at [668, 93] on link "View External Url" at bounding box center [671, 94] width 69 height 12
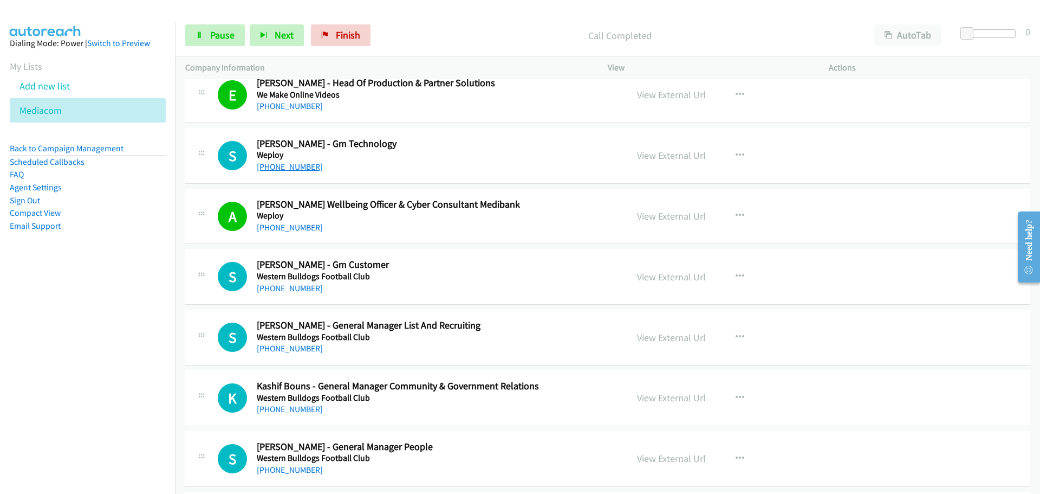
click at [278, 161] on link "[PHONE_NUMBER]" at bounding box center [290, 166] width 66 height 10
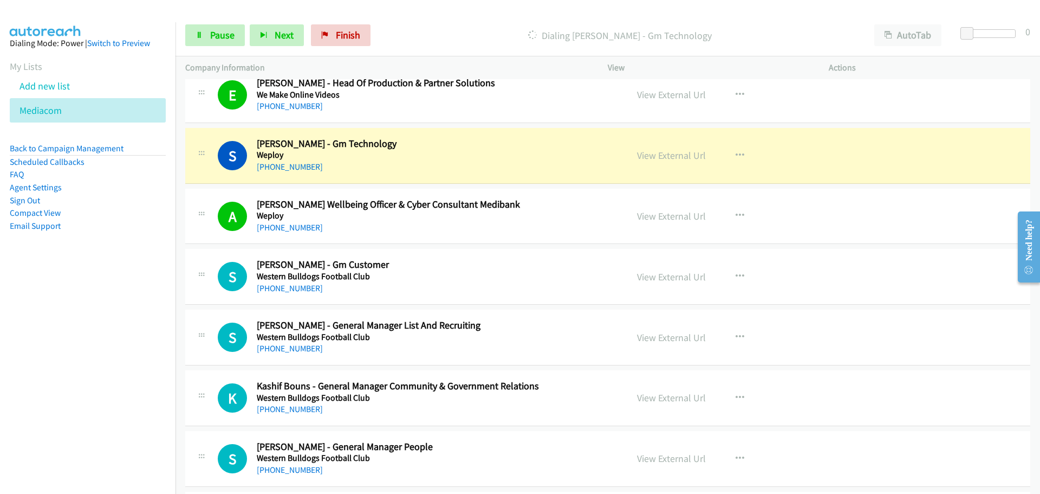
scroll to position [11218, 0]
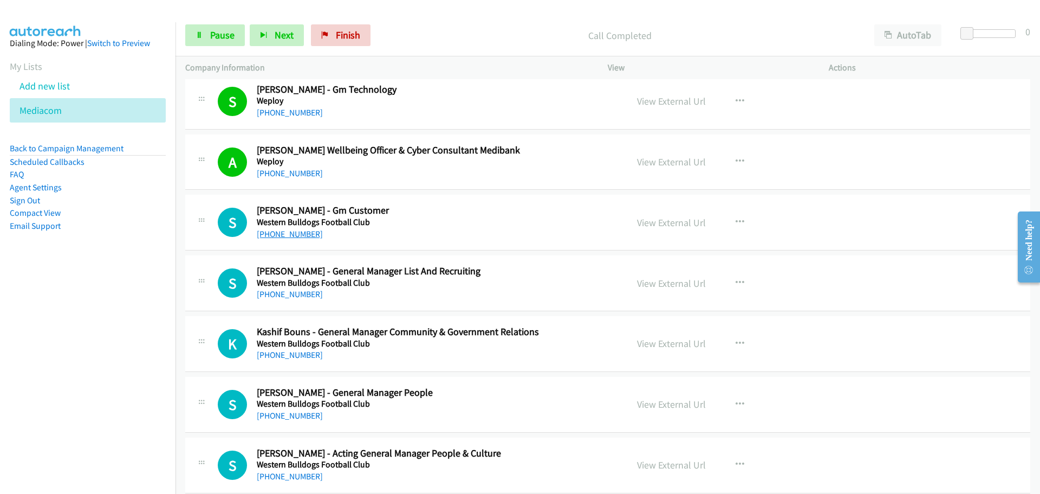
click at [277, 234] on link "[PHONE_NUMBER]" at bounding box center [290, 234] width 66 height 10
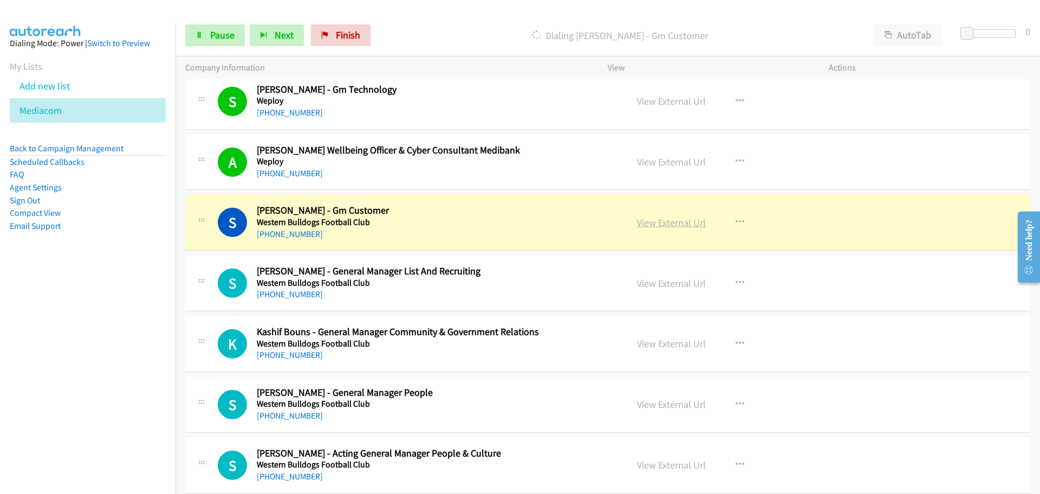
click at [655, 218] on link "View External Url" at bounding box center [671, 222] width 69 height 12
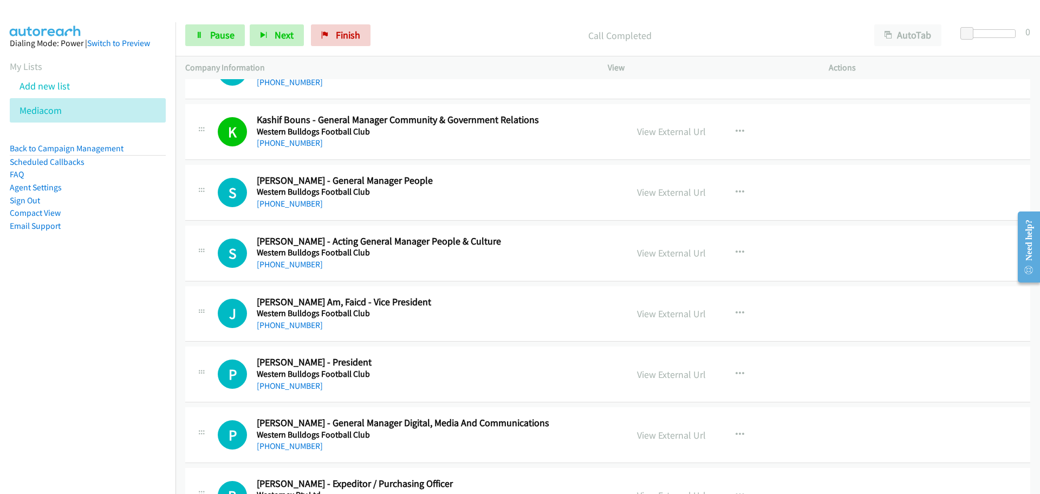
scroll to position [11434, 0]
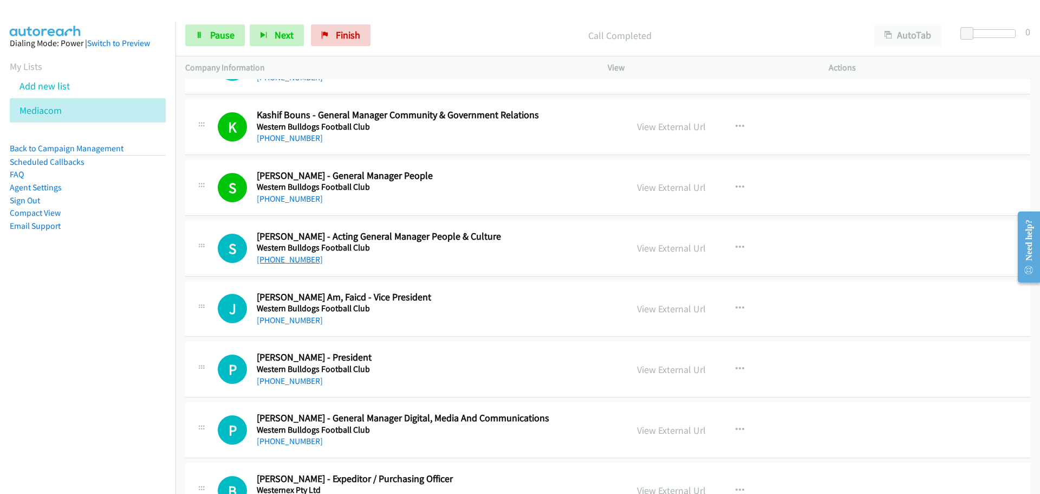
click at [308, 260] on link "[PHONE_NUMBER]" at bounding box center [290, 259] width 66 height 10
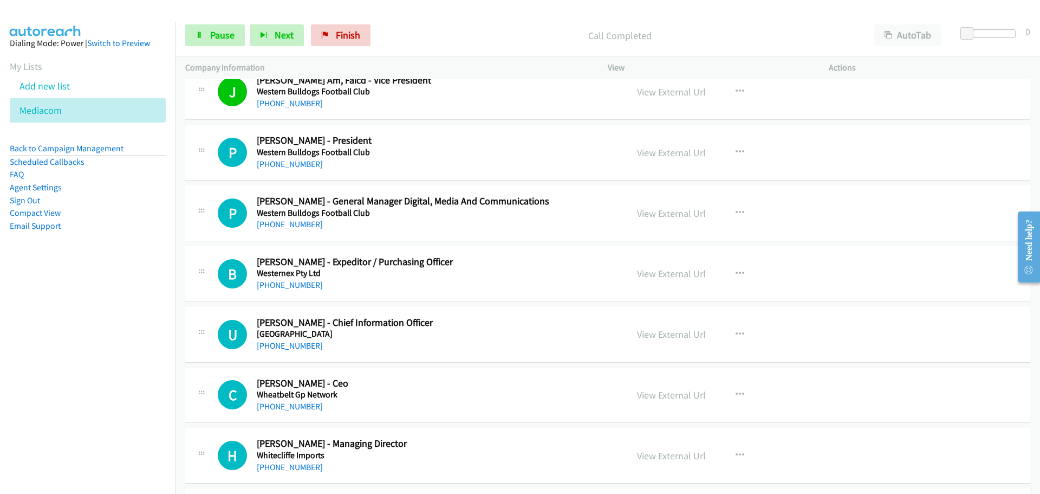
click at [281, 158] on div "[PHONE_NUMBER]" at bounding box center [435, 164] width 357 height 13
click at [282, 160] on link "[PHONE_NUMBER]" at bounding box center [290, 164] width 66 height 10
click at [271, 228] on link "[PHONE_NUMBER]" at bounding box center [290, 224] width 66 height 10
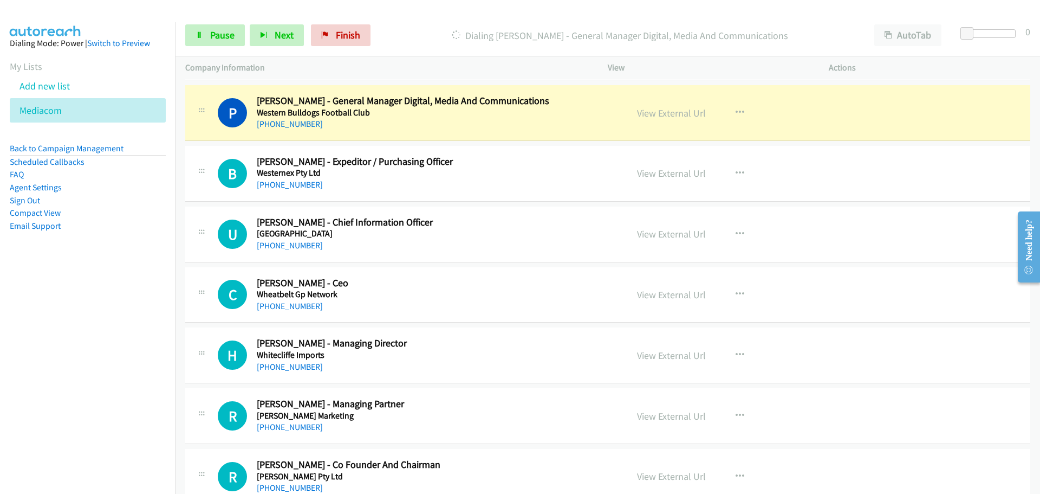
scroll to position [11760, 0]
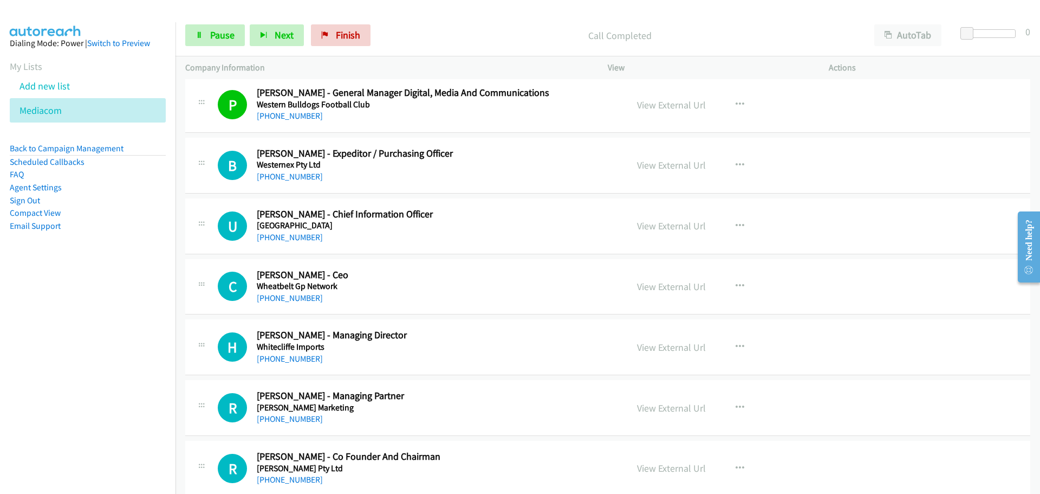
drag, startPoint x: 288, startPoint y: 176, endPoint x: 560, endPoint y: 201, distance: 273.8
click at [288, 176] on link "[PHONE_NUMBER]" at bounding box center [290, 176] width 66 height 10
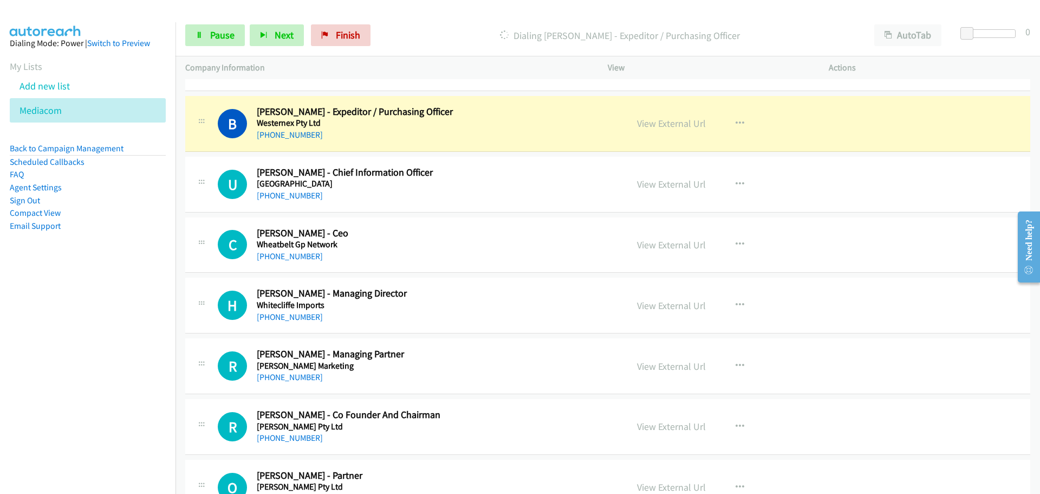
scroll to position [11814, 0]
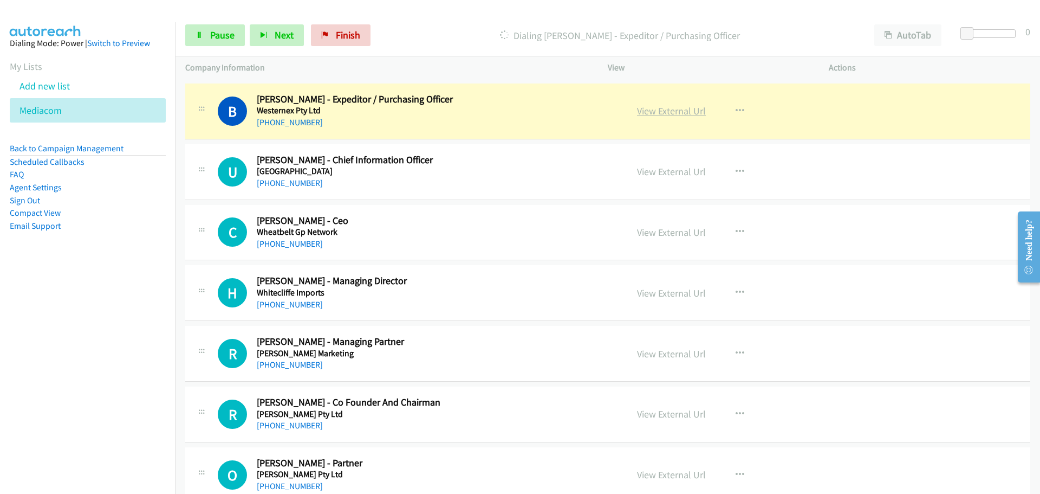
click at [668, 112] on link "View External Url" at bounding box center [671, 111] width 69 height 12
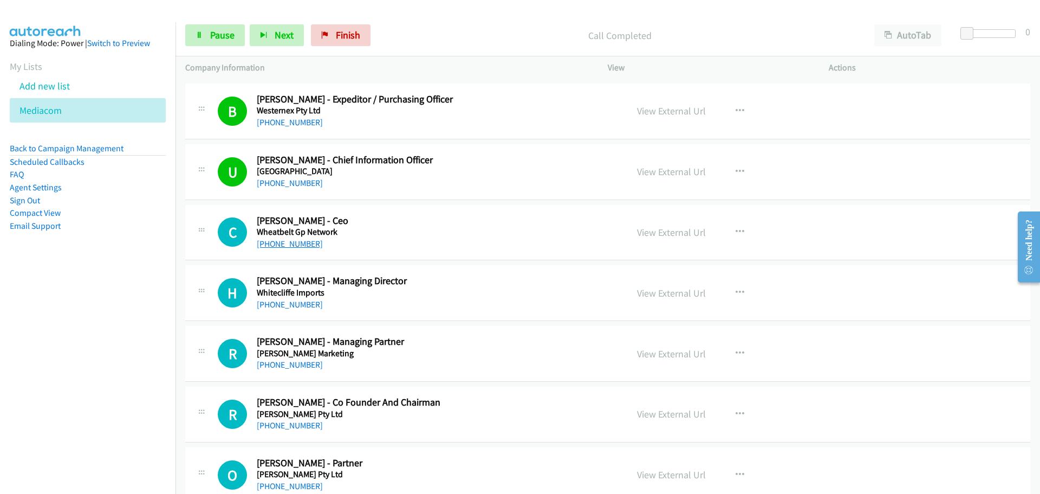
click at [308, 245] on link "[PHONE_NUMBER]" at bounding box center [290, 243] width 66 height 10
click at [278, 302] on link "[PHONE_NUMBER]" at bounding box center [290, 304] width 66 height 10
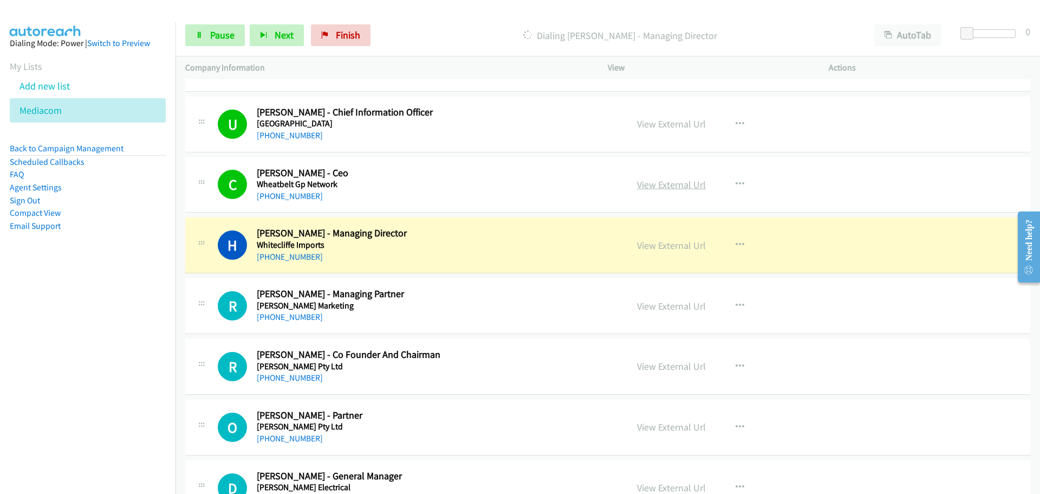
scroll to position [11976, 0]
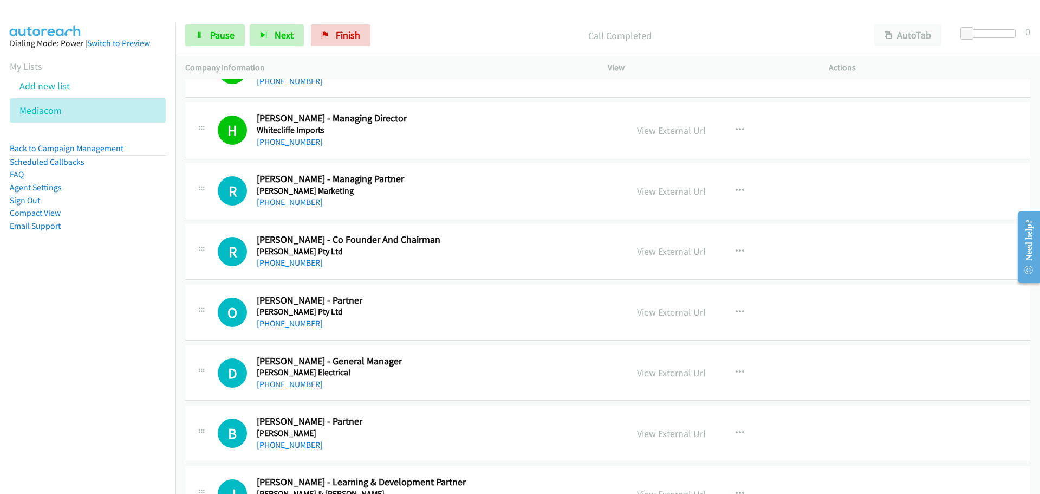
click at [289, 199] on link "[PHONE_NUMBER]" at bounding box center [290, 202] width 66 height 10
click at [289, 264] on link "[PHONE_NUMBER]" at bounding box center [290, 262] width 66 height 10
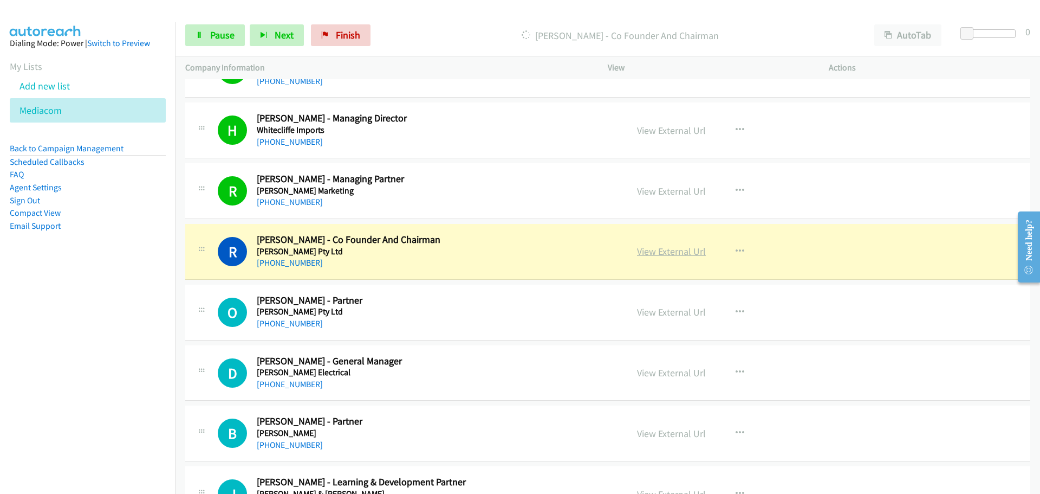
click at [663, 249] on link "View External Url" at bounding box center [671, 251] width 69 height 12
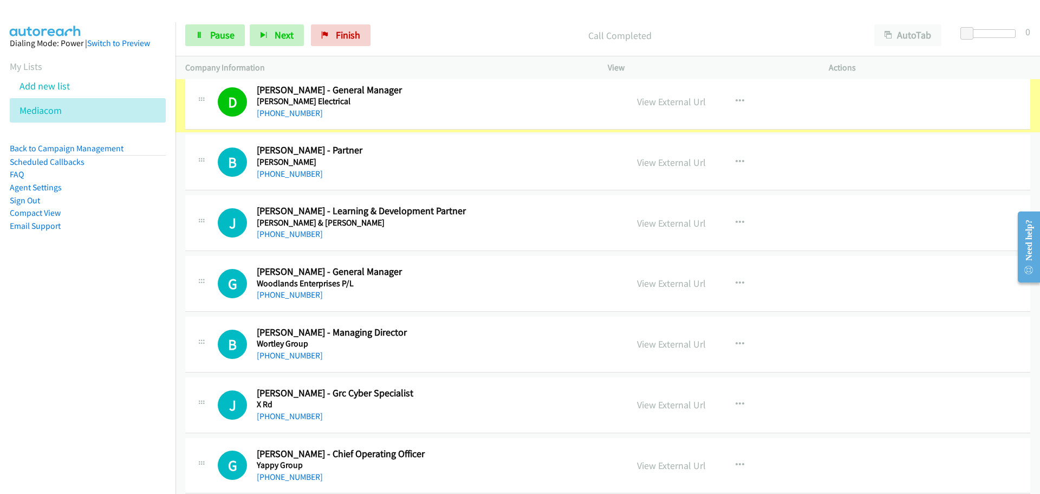
scroll to position [12247, 0]
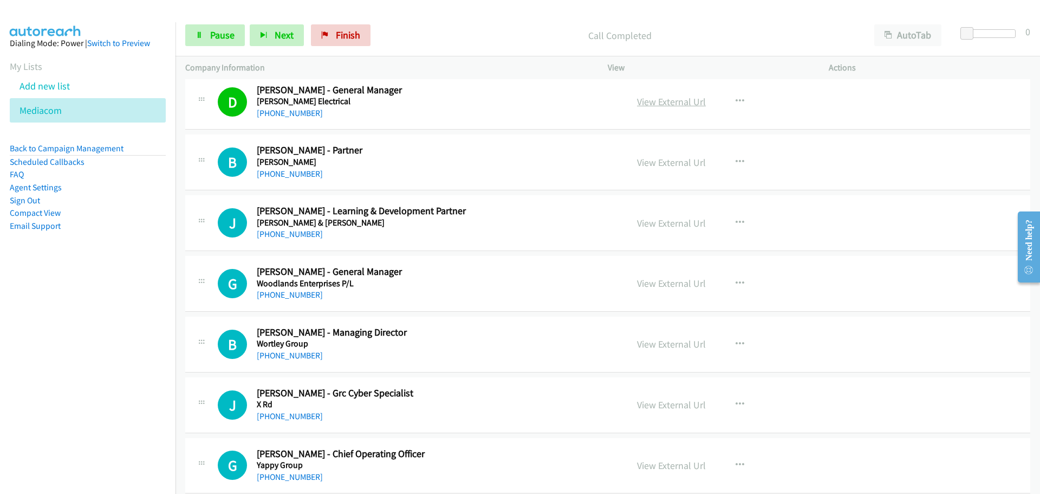
click at [665, 96] on link "View External Url" at bounding box center [671, 101] width 69 height 12
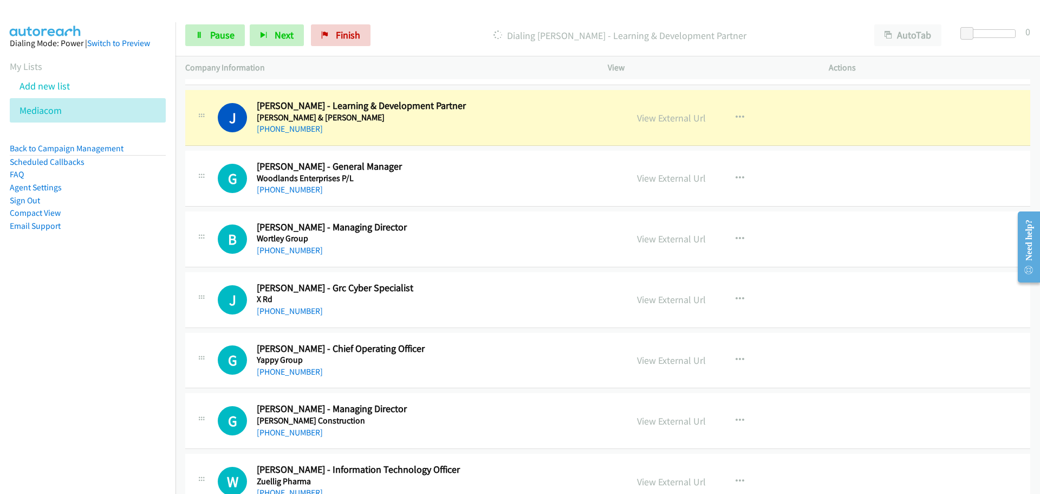
scroll to position [12356, 0]
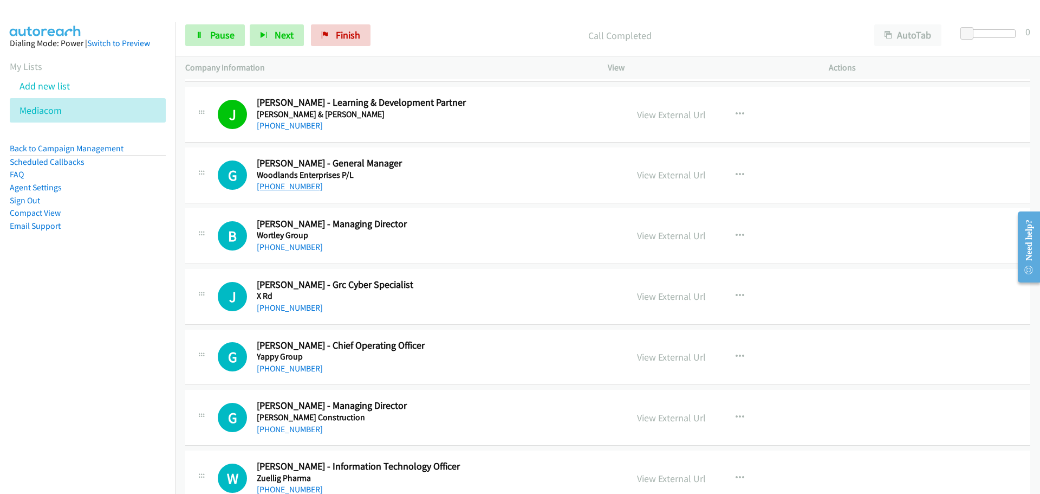
click at [270, 185] on link "[PHONE_NUMBER]" at bounding box center [290, 186] width 66 height 10
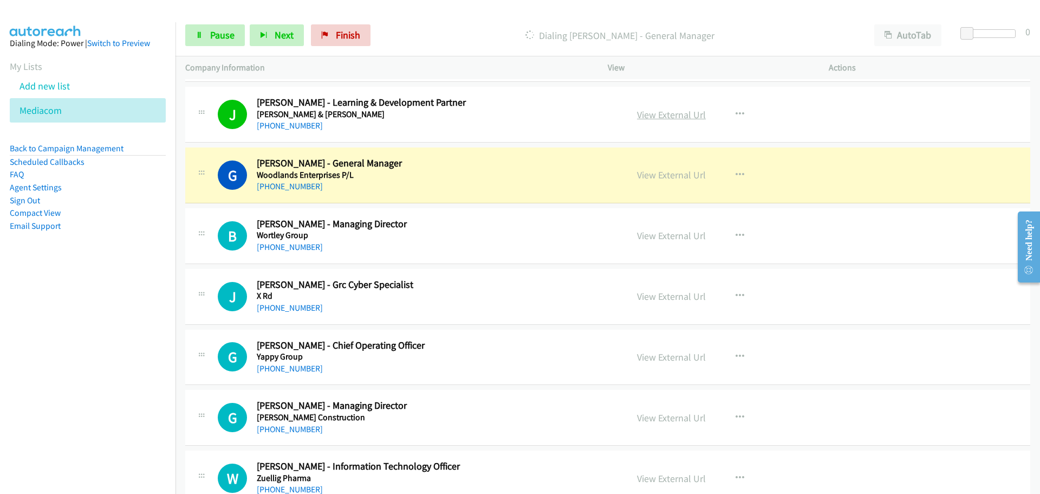
click at [666, 118] on link "View External Url" at bounding box center [671, 114] width 69 height 12
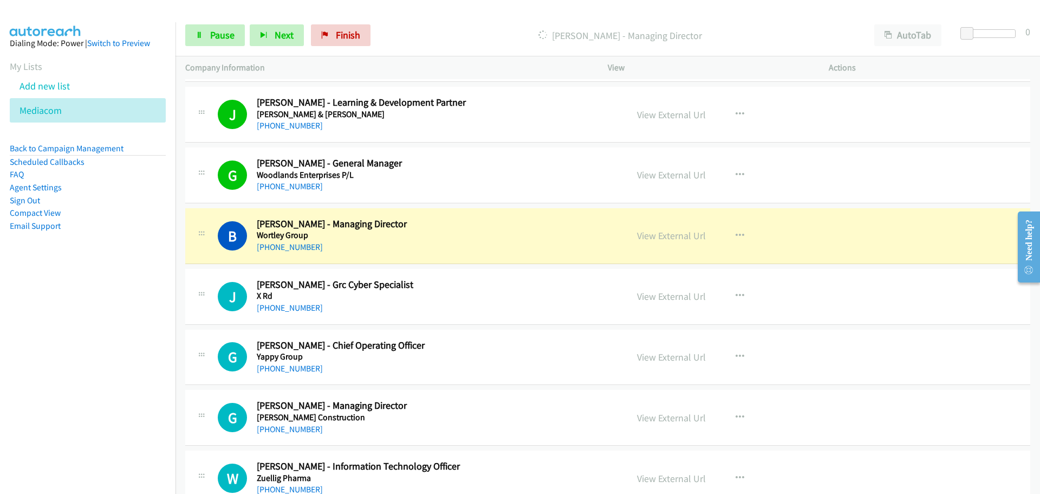
scroll to position [12384, 0]
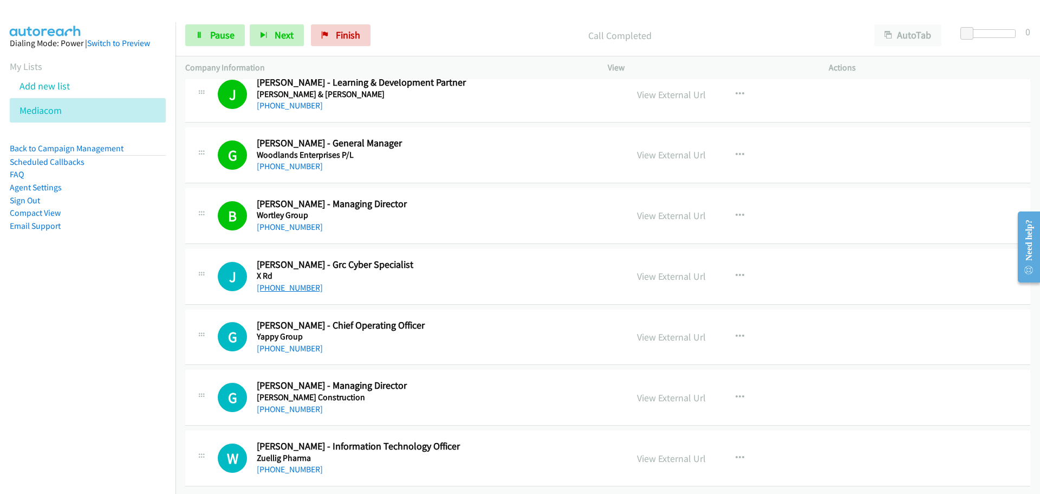
click at [278, 282] on link "[PHONE_NUMBER]" at bounding box center [290, 287] width 66 height 10
click at [286, 343] on link "[PHONE_NUMBER]" at bounding box center [290, 348] width 66 height 10
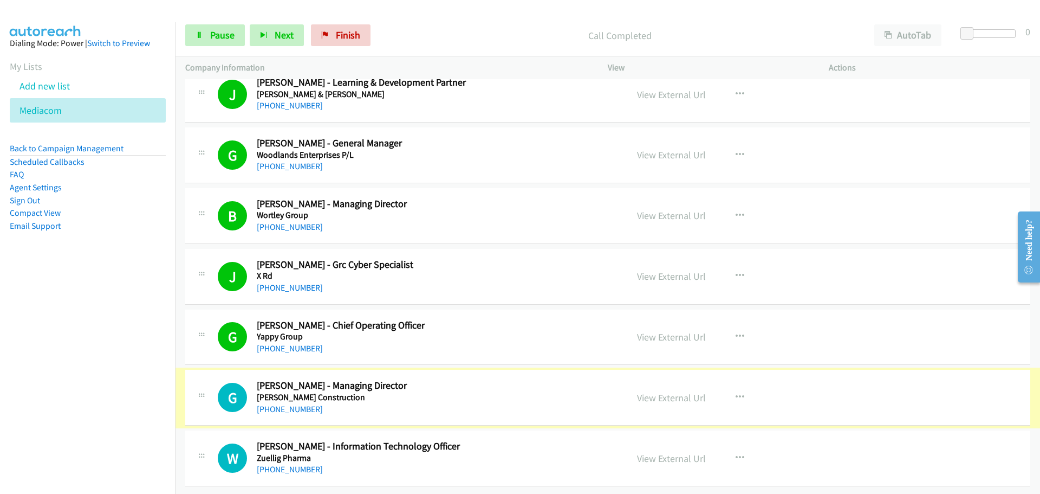
click at [287, 404] on link "[PHONE_NUMBER]" at bounding box center [290, 409] width 66 height 10
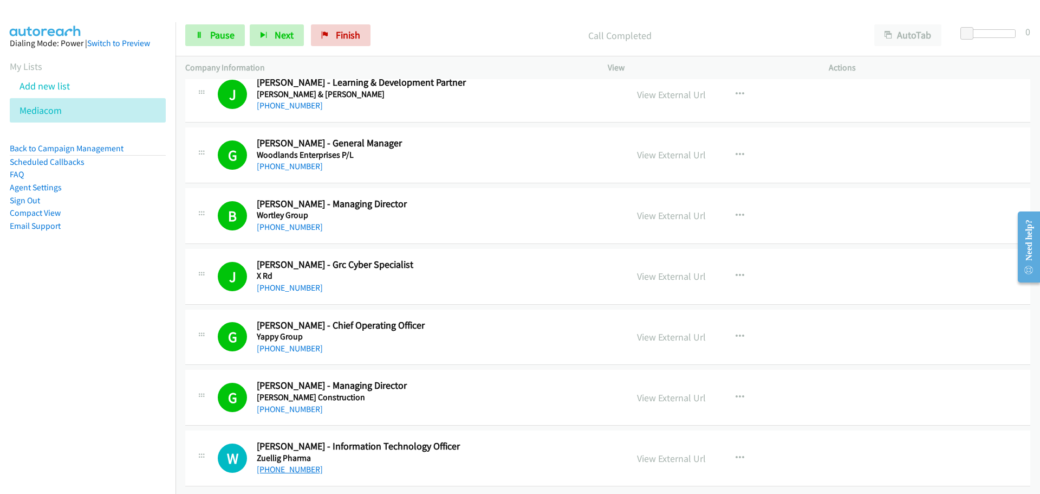
click at [305, 464] on link "[PHONE_NUMBER]" at bounding box center [290, 469] width 66 height 10
click at [290, 404] on link "[PHONE_NUMBER]" at bounding box center [290, 409] width 66 height 10
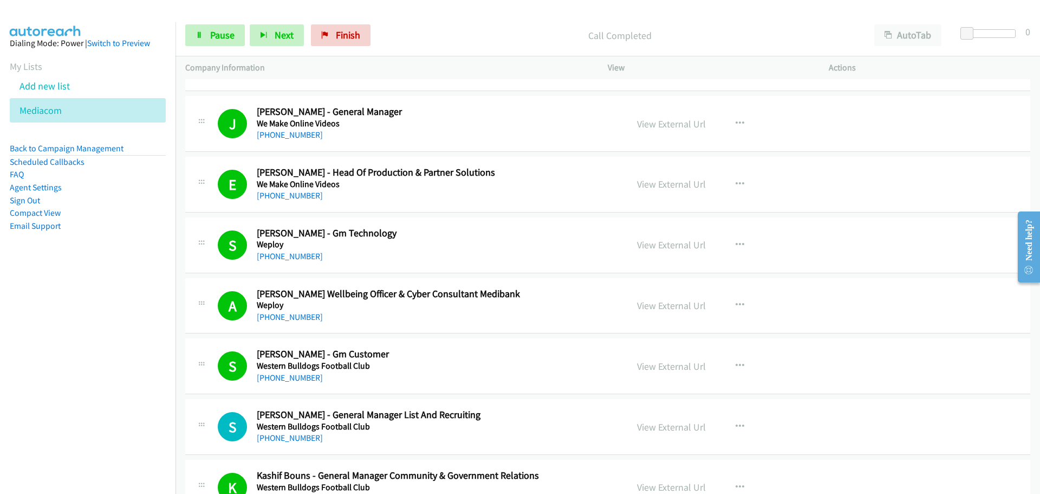
scroll to position [11246, 0]
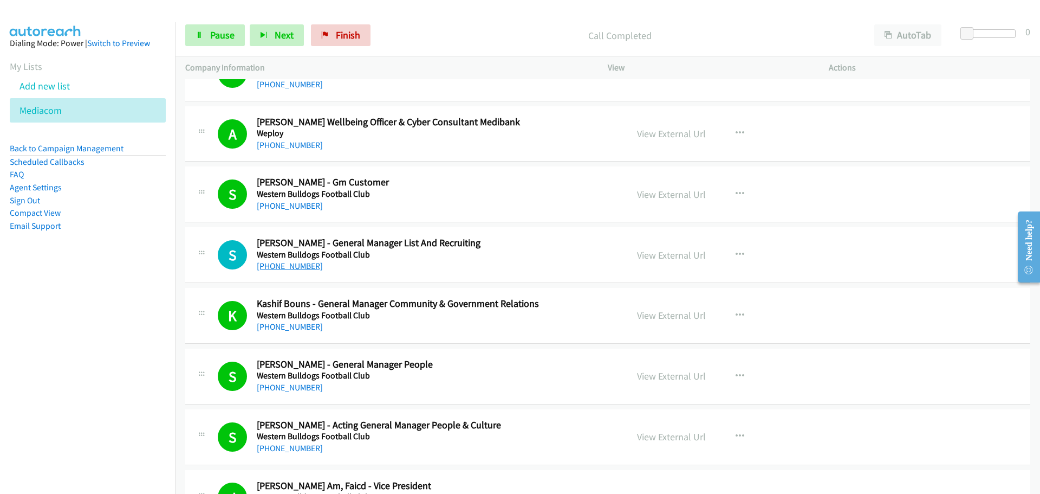
click at [294, 265] on link "[PHONE_NUMBER]" at bounding box center [290, 266] width 66 height 10
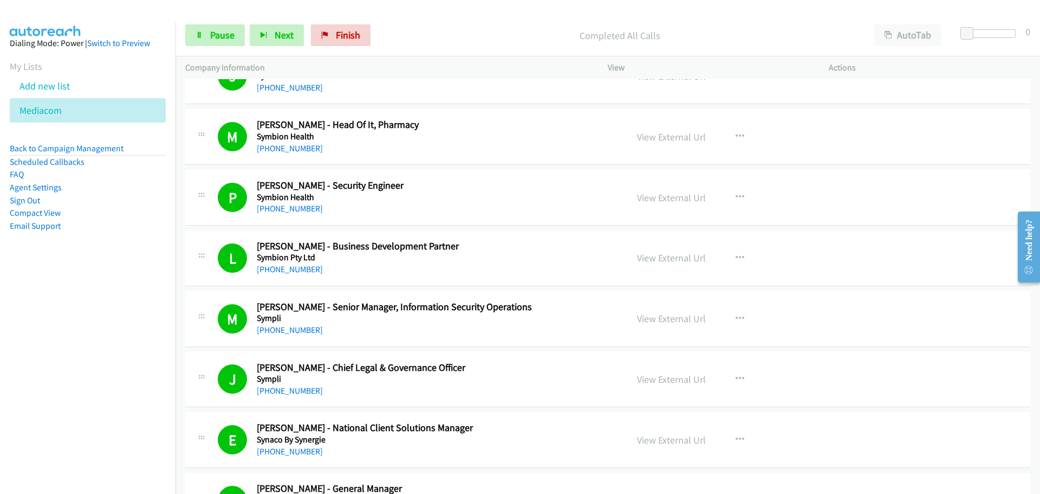
scroll to position [0, 0]
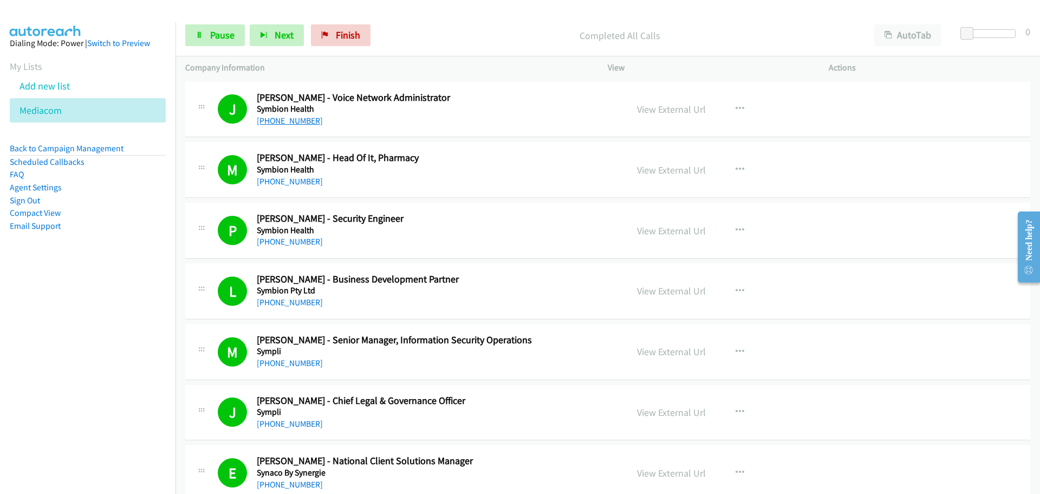
click at [302, 124] on link "[PHONE_NUMBER]" at bounding box center [290, 120] width 66 height 10
click at [290, 365] on link "[PHONE_NUMBER]" at bounding box center [290, 363] width 66 height 10
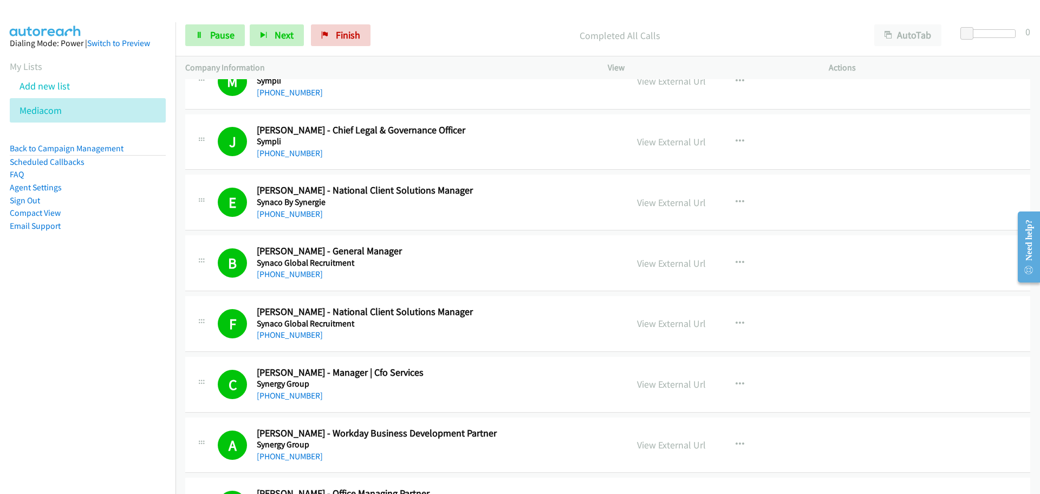
scroll to position [271, 0]
click at [313, 275] on div "[PHONE_NUMBER]" at bounding box center [435, 273] width 357 height 13
click at [297, 272] on link "[PHONE_NUMBER]" at bounding box center [290, 273] width 66 height 10
click at [287, 337] on link "[PHONE_NUMBER]" at bounding box center [290, 334] width 66 height 10
click at [73, 110] on li "Mediacom" at bounding box center [88, 110] width 156 height 24
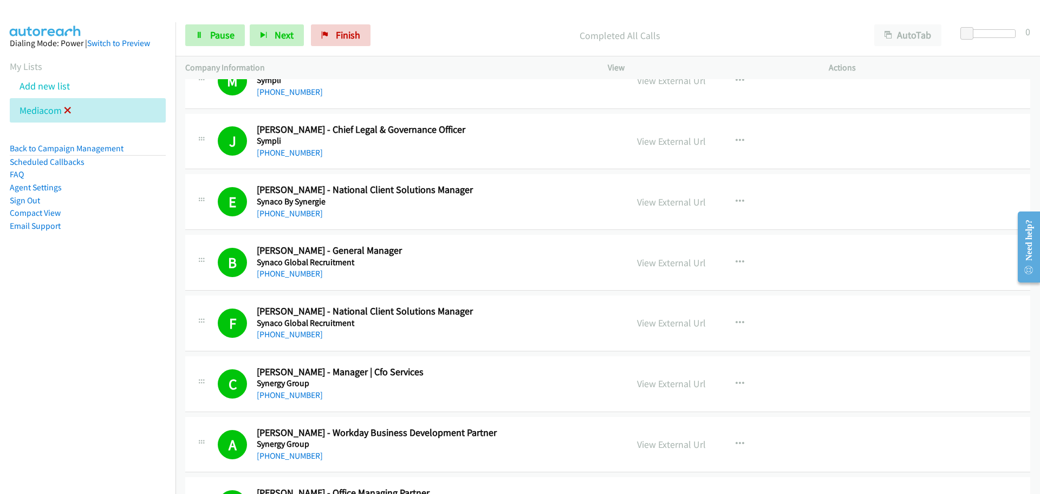
click at [65, 109] on icon at bounding box center [68, 111] width 8 height 8
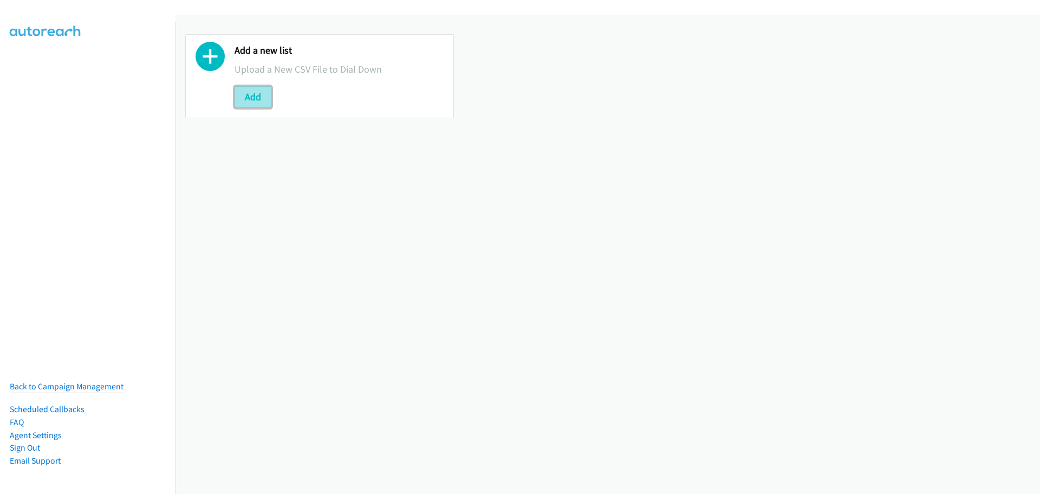
click at [242, 95] on button "Add" at bounding box center [253, 97] width 37 height 22
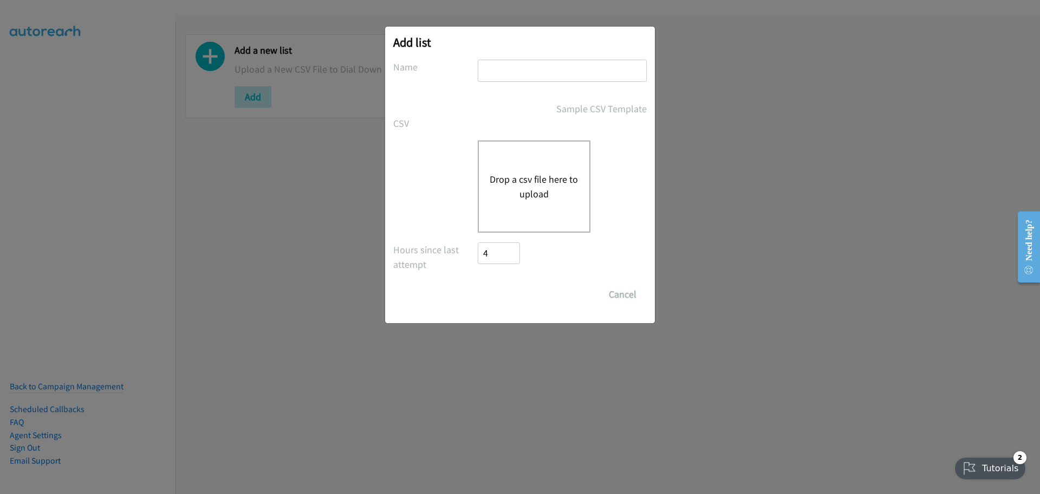
click at [515, 64] on input "text" at bounding box center [562, 71] width 169 height 22
type input "mediacom"
click at [552, 191] on button "Drop a csv file here to upload" at bounding box center [534, 186] width 89 height 29
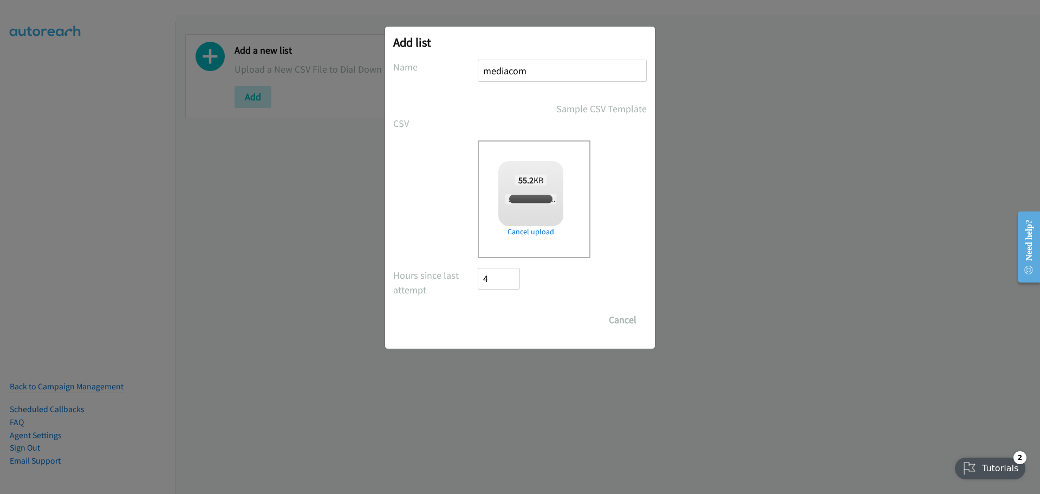
checkbox input "true"
click at [512, 321] on input "Save List" at bounding box center [506, 320] width 57 height 22
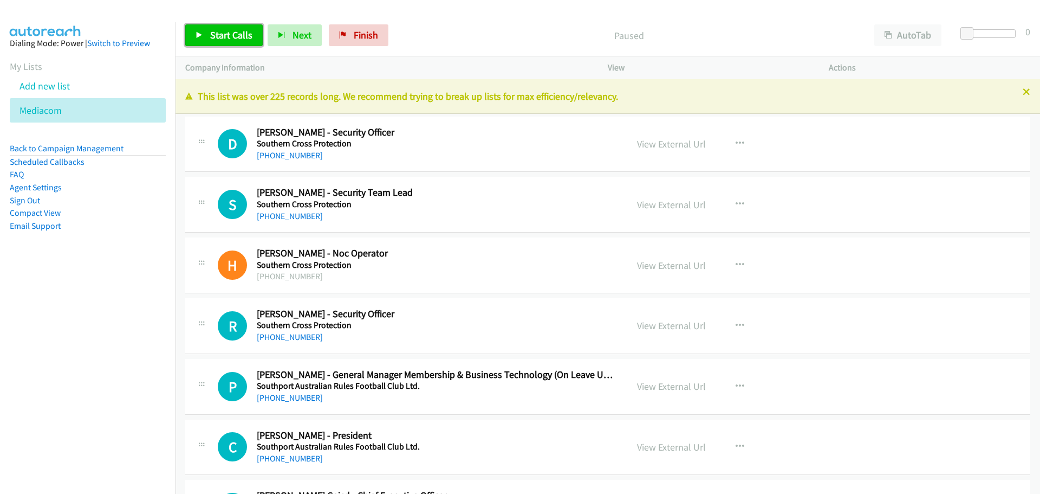
click at [240, 38] on span "Start Calls" at bounding box center [231, 35] width 42 height 12
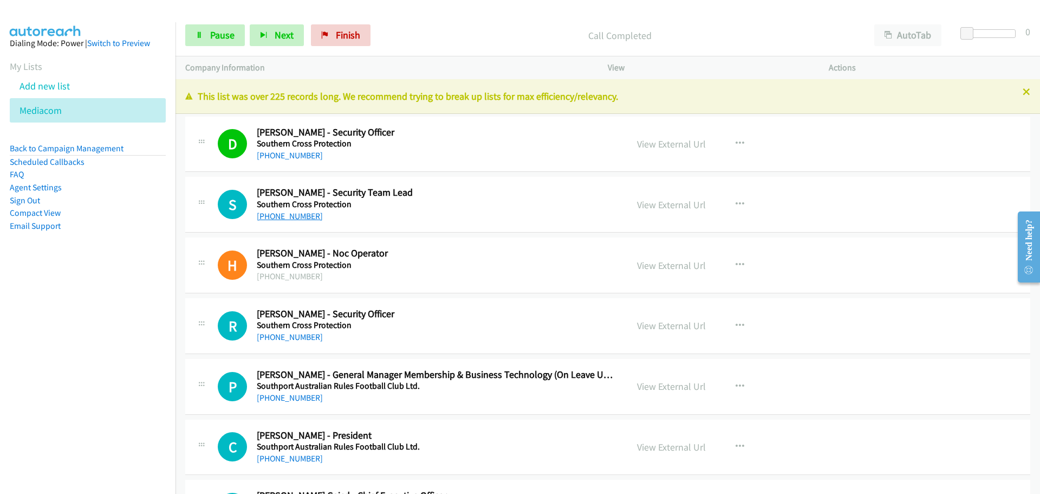
click at [294, 216] on link "+61 431 798 596" at bounding box center [290, 216] width 66 height 10
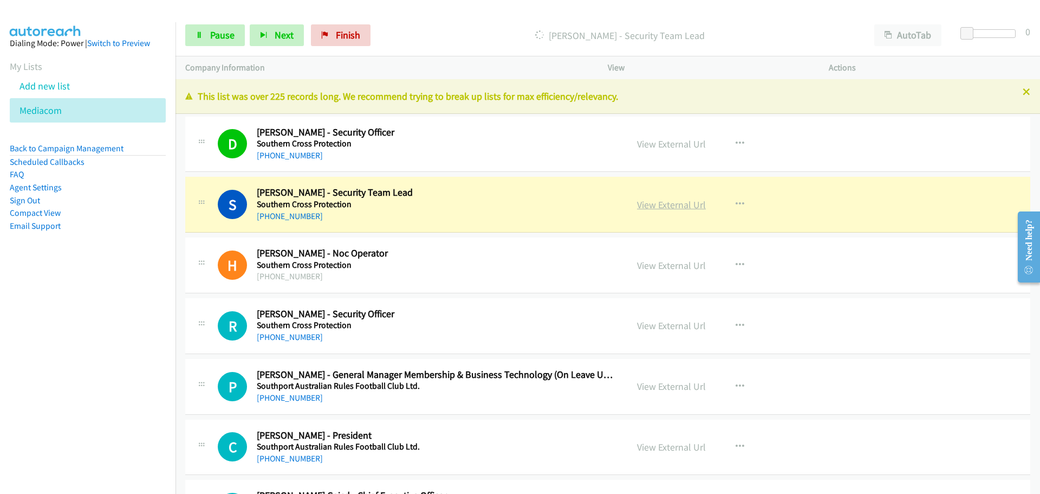
click at [658, 203] on link "View External Url" at bounding box center [671, 204] width 69 height 12
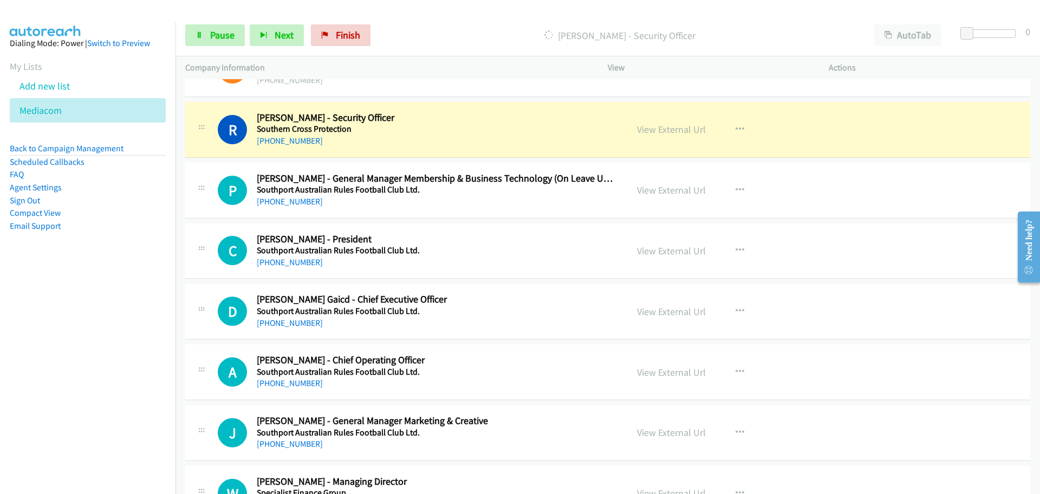
scroll to position [217, 0]
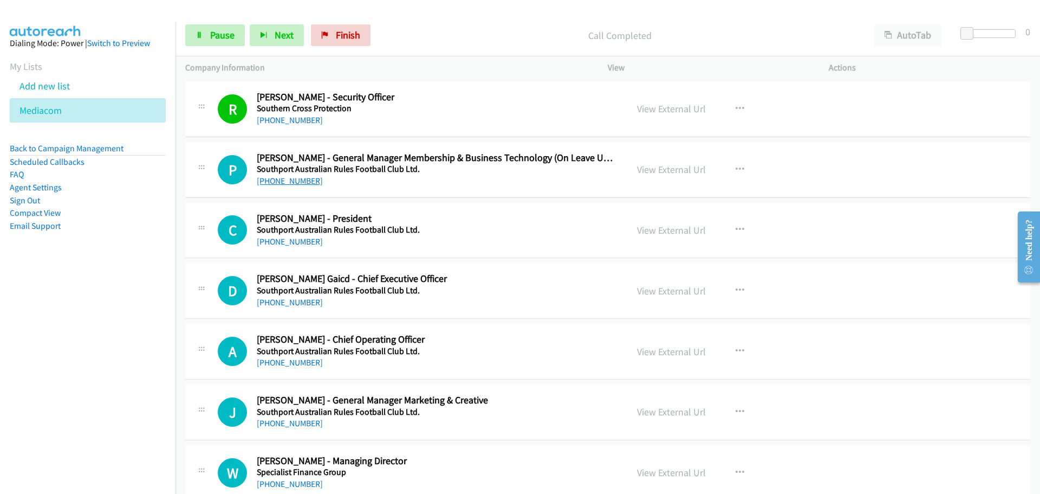
drag, startPoint x: 290, startPoint y: 178, endPoint x: 311, endPoint y: 182, distance: 21.5
click at [290, 178] on link "+61 7 5532 1155" at bounding box center [290, 181] width 66 height 10
click at [295, 238] on link "+61 422 837 931" at bounding box center [290, 241] width 66 height 10
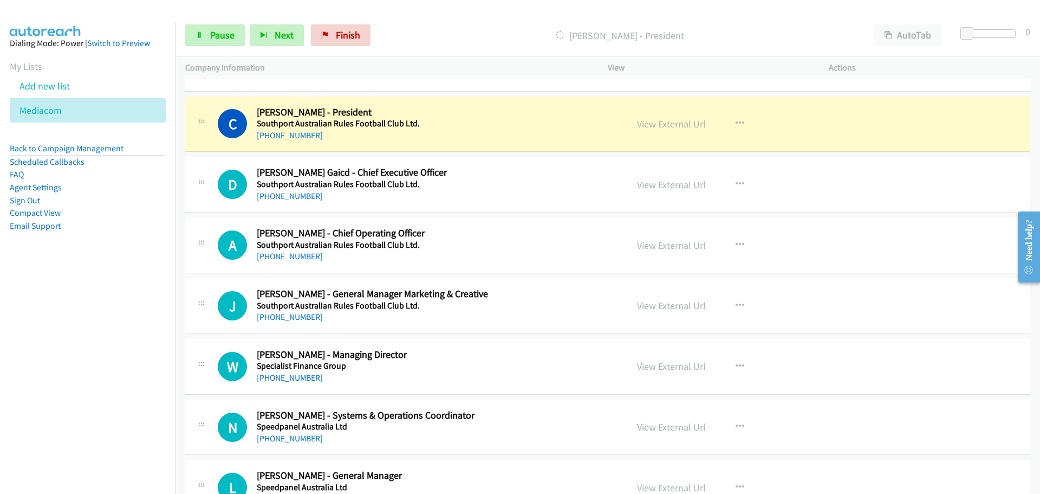
scroll to position [325, 0]
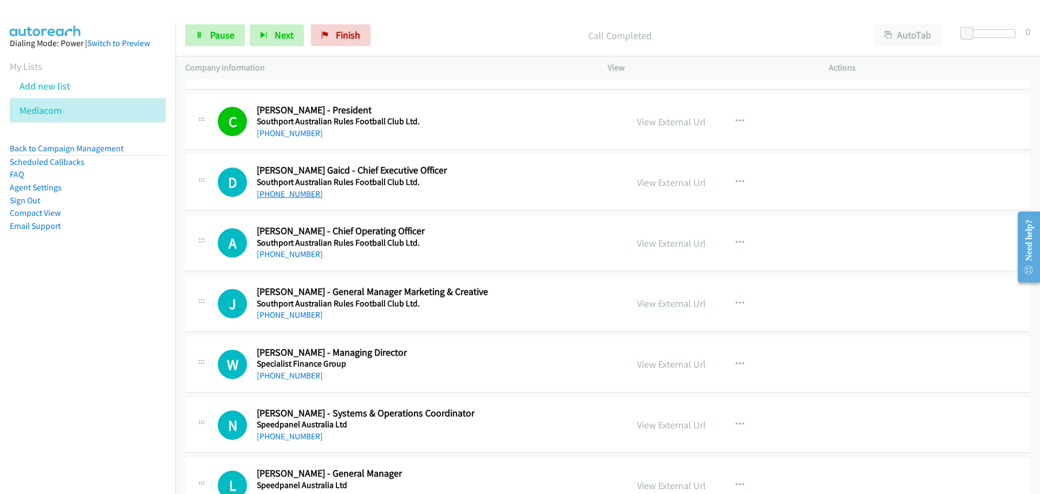
click at [288, 192] on link "+61 408 271 998" at bounding box center [290, 194] width 66 height 10
drag, startPoint x: 253, startPoint y: 254, endPoint x: 281, endPoint y: 256, distance: 28.2
click at [253, 254] on div "A" at bounding box center [237, 242] width 39 height 29
click at [282, 255] on link "+61 450 574 298" at bounding box center [290, 254] width 66 height 10
click at [287, 316] on link "+61 401 237 571" at bounding box center [290, 314] width 66 height 10
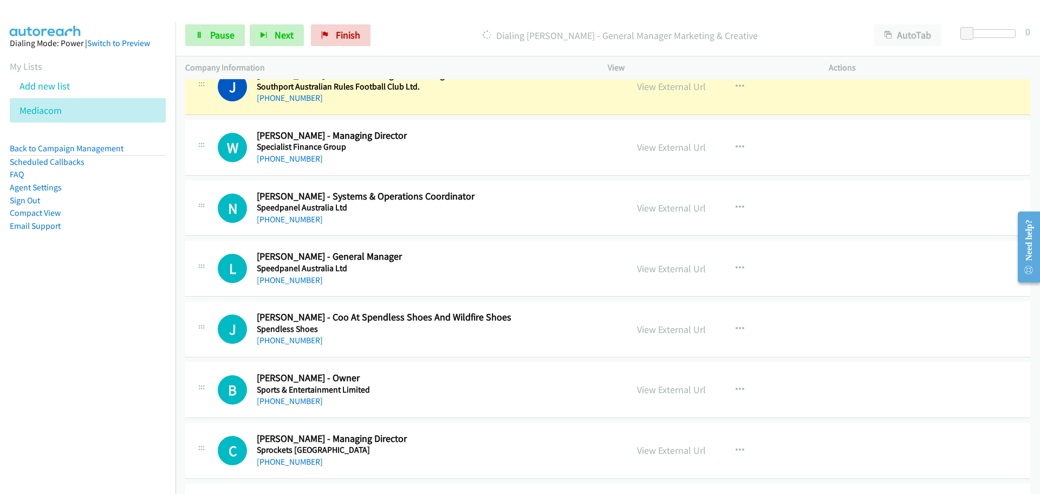
scroll to position [488, 0]
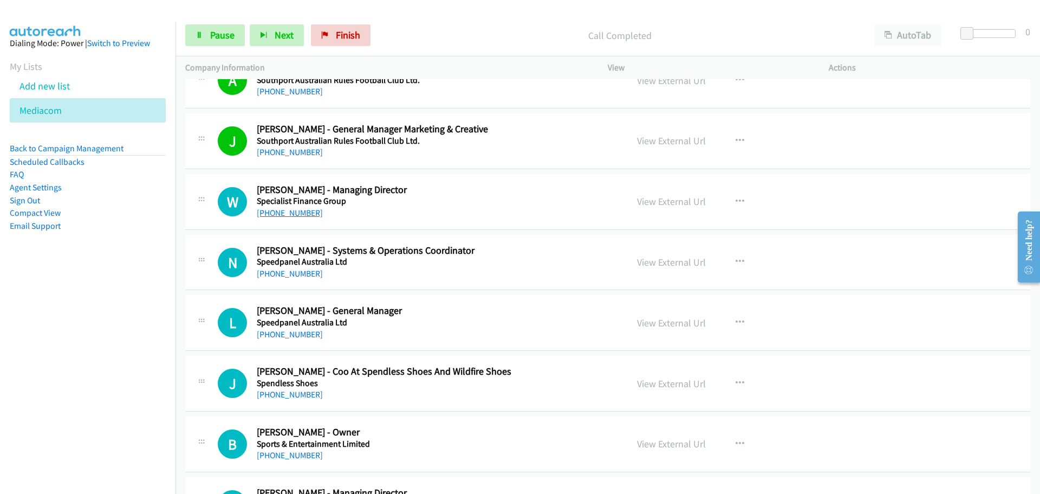
click at [279, 211] on link "+61 411 703 274" at bounding box center [290, 213] width 66 height 10
click at [695, 202] on link "View External Url" at bounding box center [671, 201] width 69 height 12
click at [301, 278] on link "+61 412 017 239" at bounding box center [290, 273] width 66 height 10
click at [287, 333] on link "+61 499 141 979" at bounding box center [290, 334] width 66 height 10
click at [276, 395] on link "+61 407 596 266" at bounding box center [290, 394] width 66 height 10
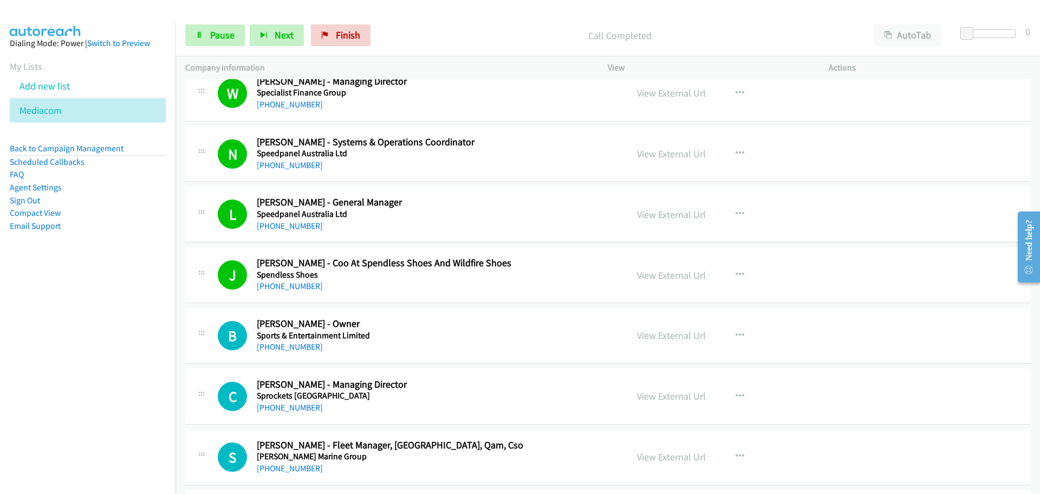
scroll to position [759, 0]
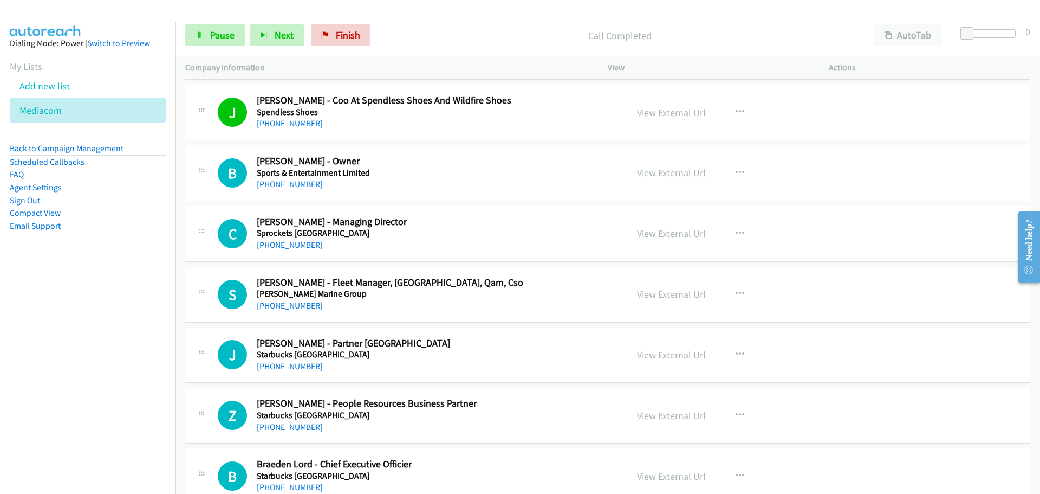
click at [287, 187] on link "+61 407 518 399" at bounding box center [290, 184] width 66 height 10
click at [288, 243] on link "+61 407 114 443" at bounding box center [290, 245] width 66 height 10
click at [270, 303] on link "+61 418 852 532" at bounding box center [290, 305] width 66 height 10
click at [286, 305] on link "+61 418 852 532" at bounding box center [290, 305] width 66 height 10
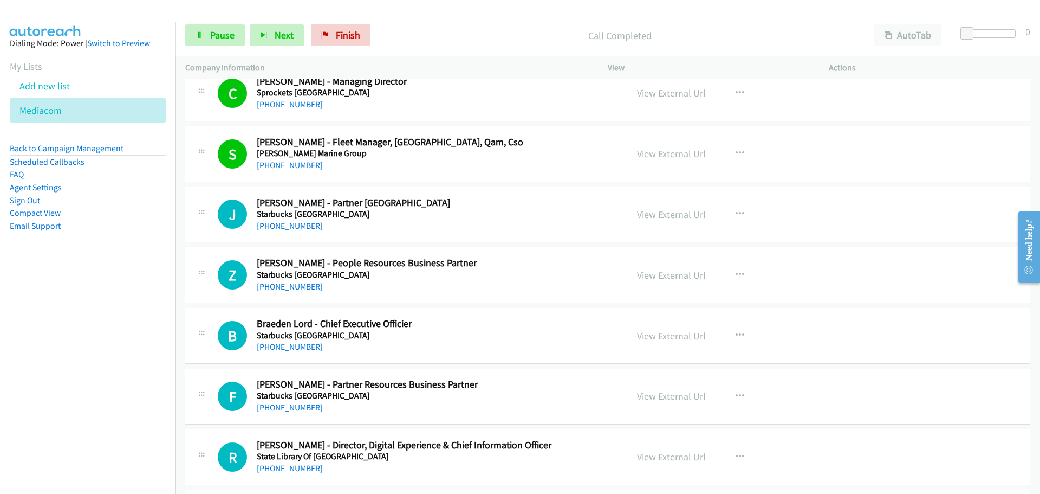
scroll to position [921, 0]
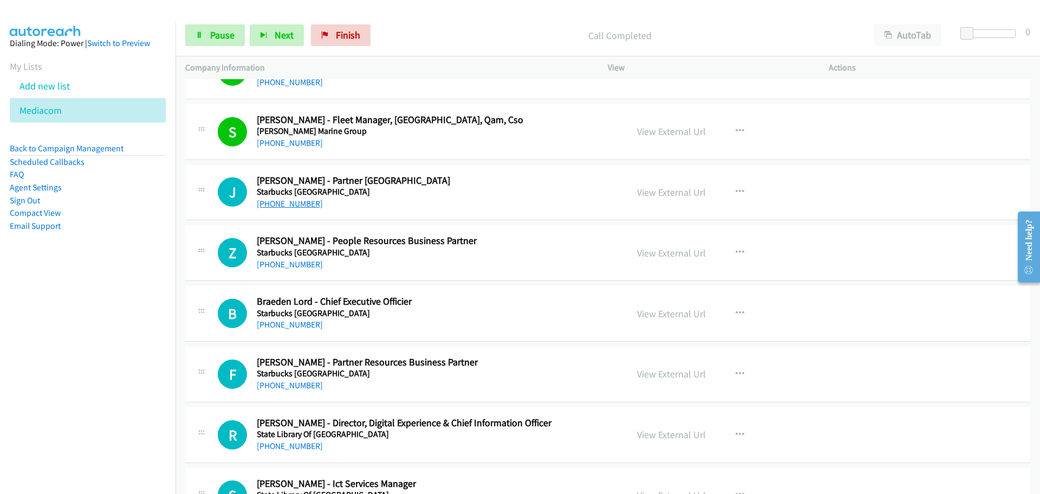
click at [289, 198] on link "+61 450 410 605" at bounding box center [290, 203] width 66 height 10
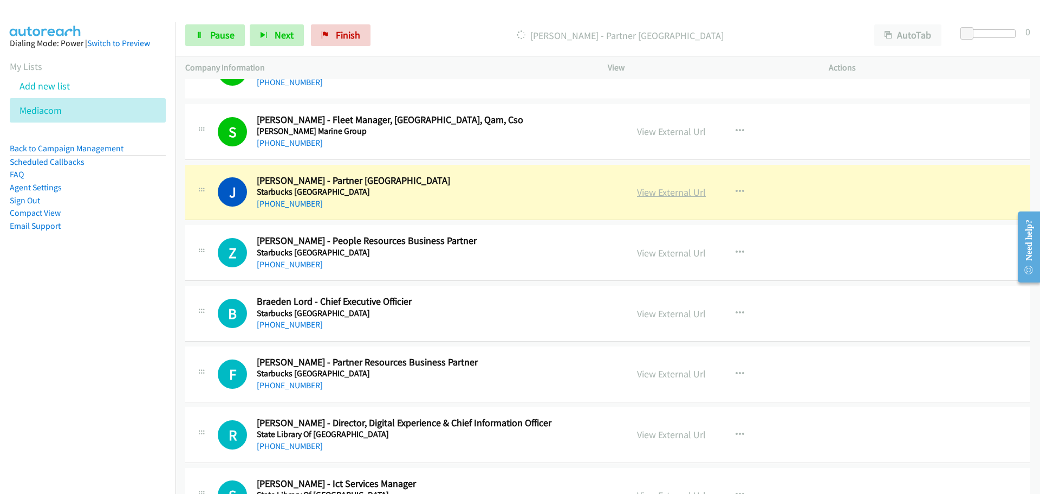
click at [644, 193] on link "View External Url" at bounding box center [671, 192] width 69 height 12
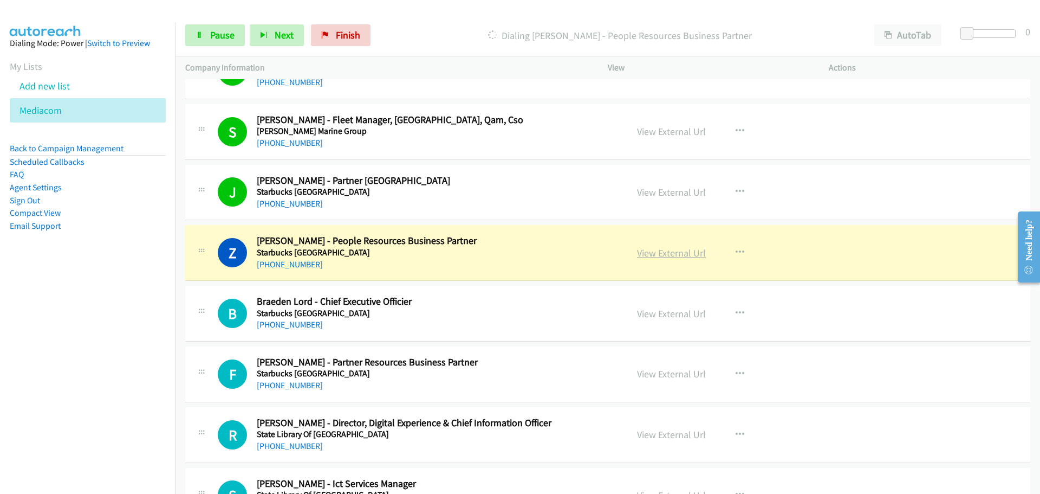
click at [675, 257] on link "View External Url" at bounding box center [671, 253] width 69 height 12
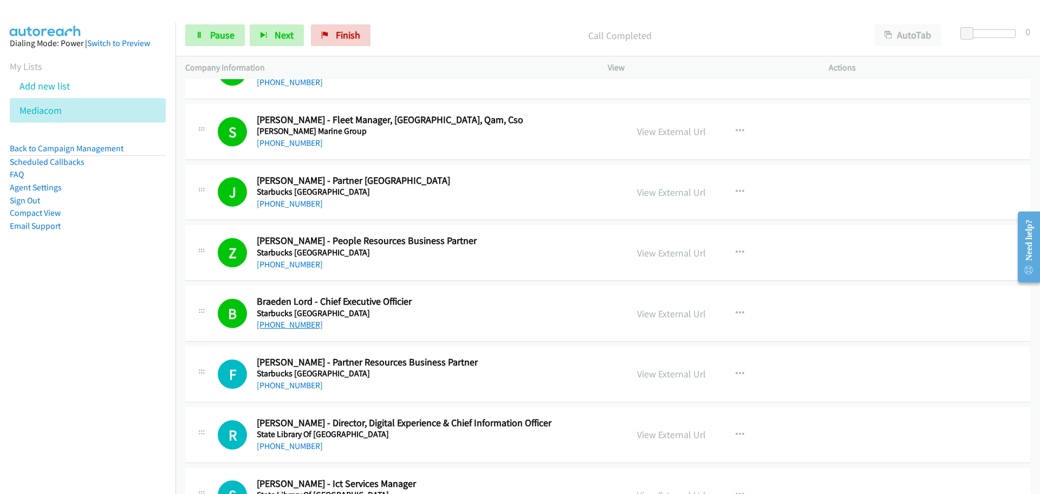
click at [305, 324] on link "+61 413 433 633" at bounding box center [290, 324] width 66 height 10
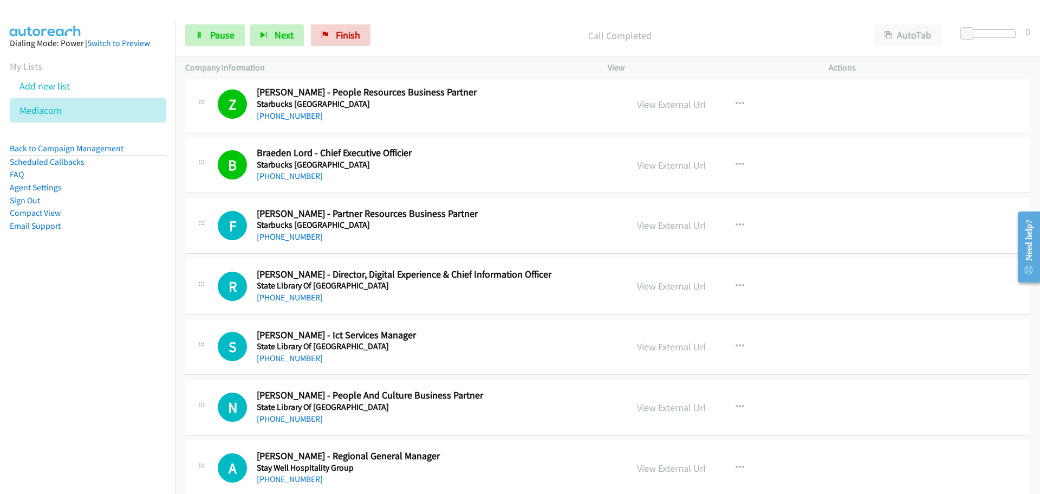
scroll to position [1084, 0]
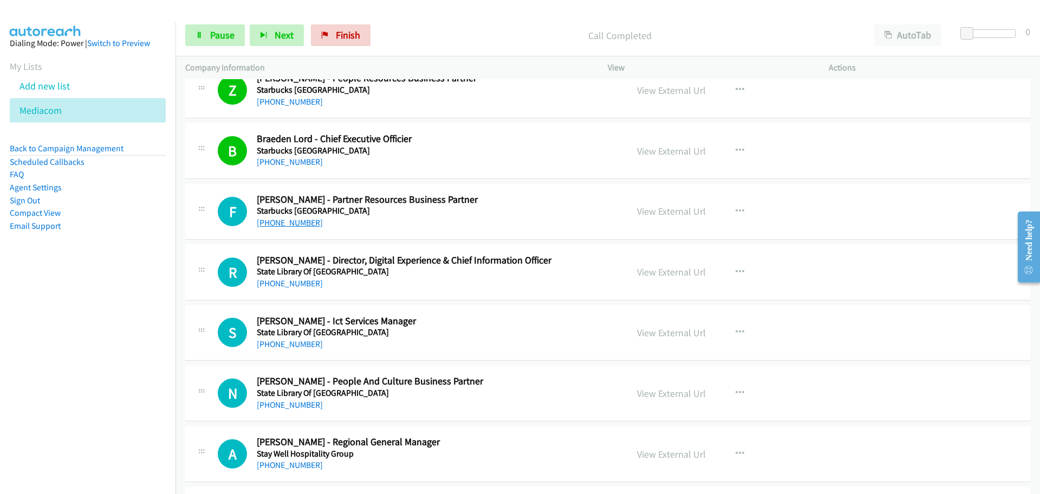
click at [293, 220] on link "+61 452 613 615" at bounding box center [290, 222] width 66 height 10
click at [271, 283] on link "+61 408 408 719" at bounding box center [290, 283] width 66 height 10
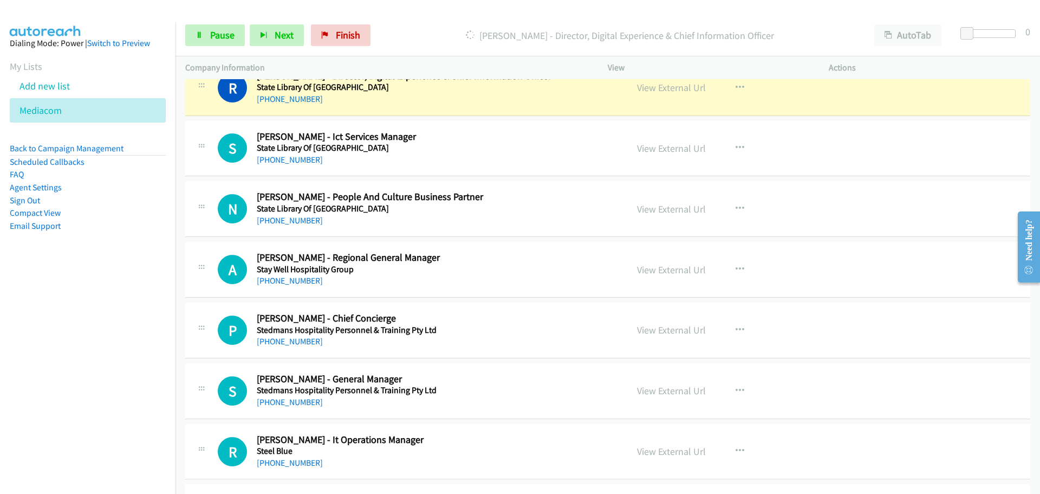
scroll to position [1301, 0]
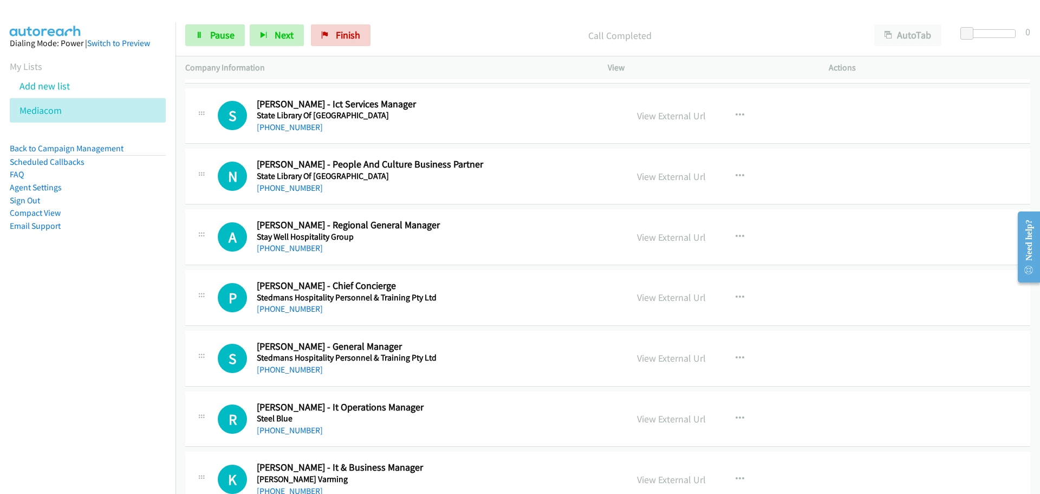
drag, startPoint x: 285, startPoint y: 121, endPoint x: 284, endPoint y: 116, distance: 5.5
click at [285, 122] on link "+61 2 9273 1648" at bounding box center [290, 127] width 66 height 10
click at [287, 186] on link "+61 457 977 835" at bounding box center [290, 188] width 66 height 10
click at [292, 244] on link "+61 410 880 006" at bounding box center [290, 248] width 66 height 10
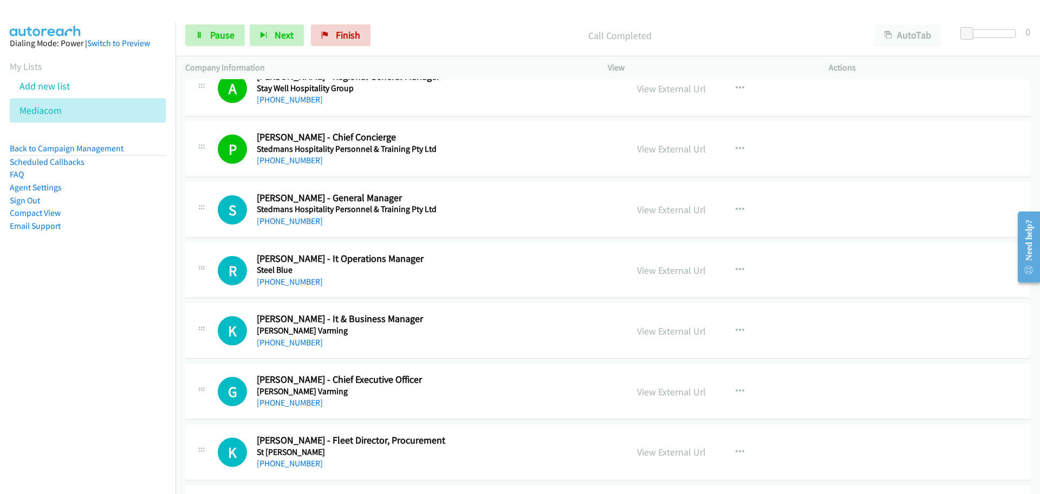
scroll to position [1463, 0]
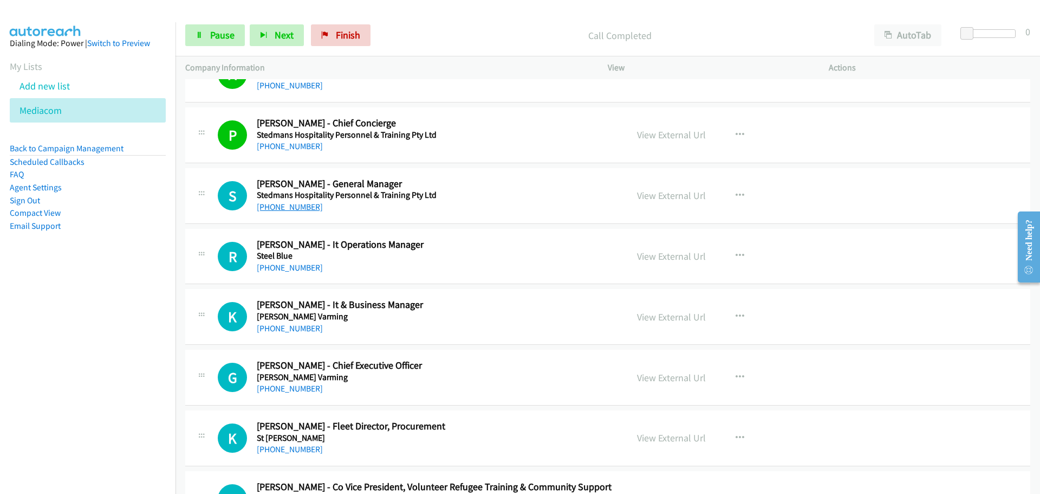
click at [292, 205] on link "+61 401 304 290" at bounding box center [290, 207] width 66 height 10
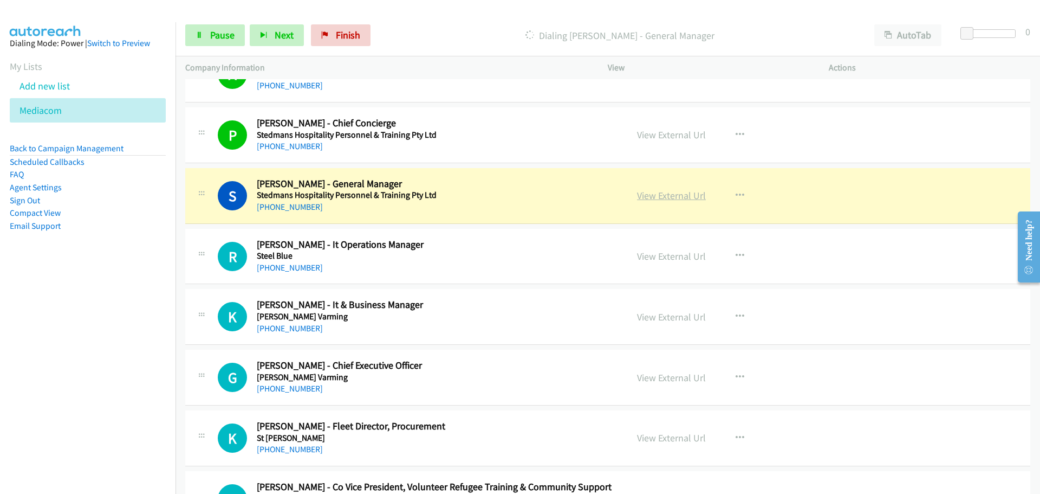
click at [663, 196] on link "View External Url" at bounding box center [671, 195] width 69 height 12
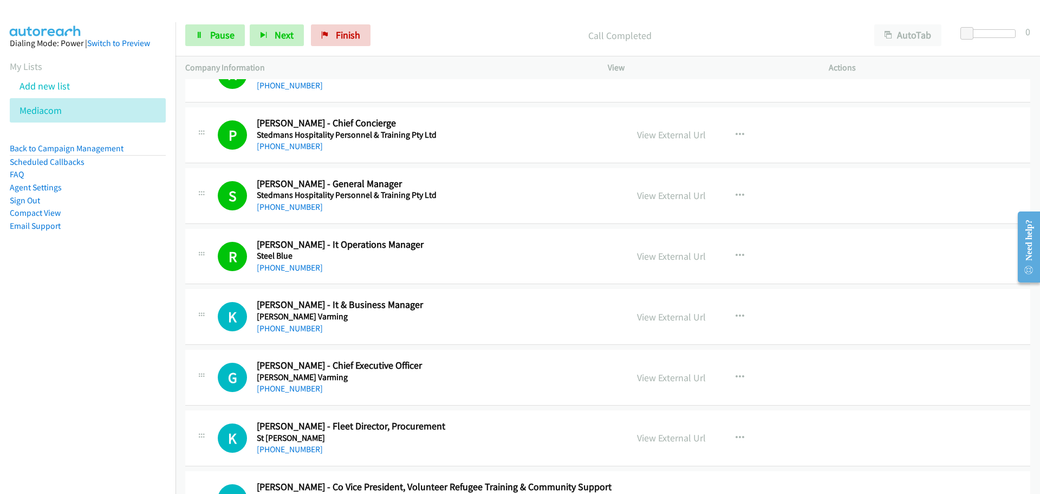
drag, startPoint x: 276, startPoint y: 327, endPoint x: 531, endPoint y: 327, distance: 255.2
click at [276, 327] on link "+61 438 276 415" at bounding box center [290, 328] width 66 height 10
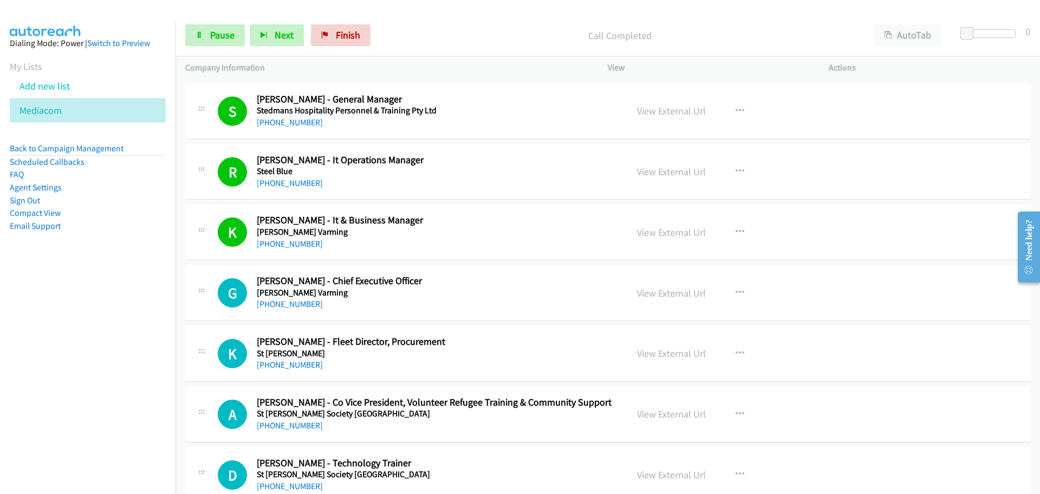
scroll to position [1680, 0]
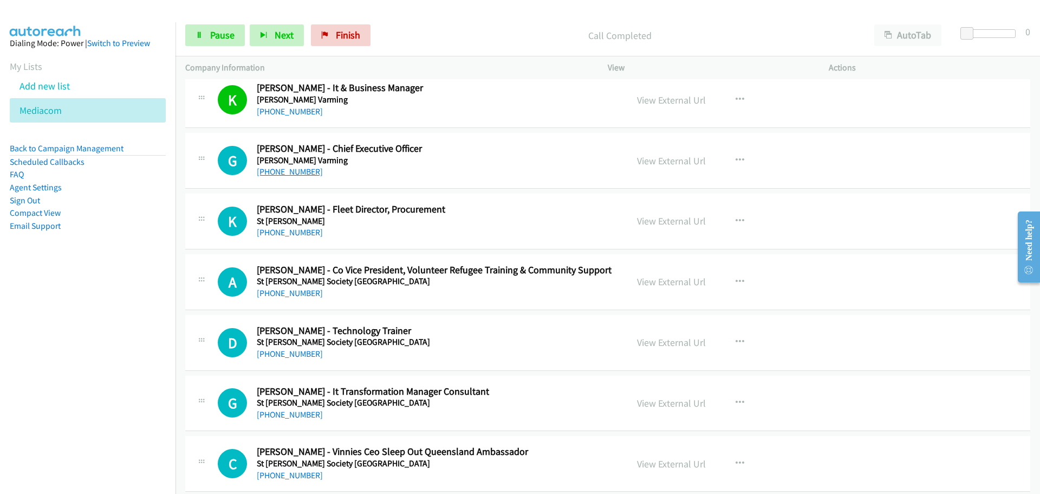
click at [290, 174] on link "+61 421 564 044" at bounding box center [290, 171] width 66 height 10
click at [262, 227] on div "+61 417 208 482" at bounding box center [435, 232] width 357 height 13
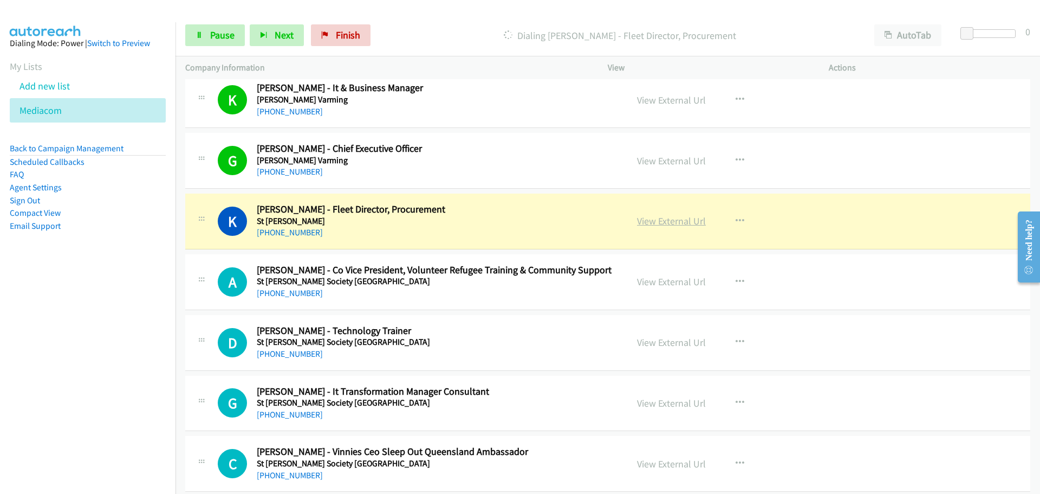
click at [663, 222] on link "View External Url" at bounding box center [671, 221] width 69 height 12
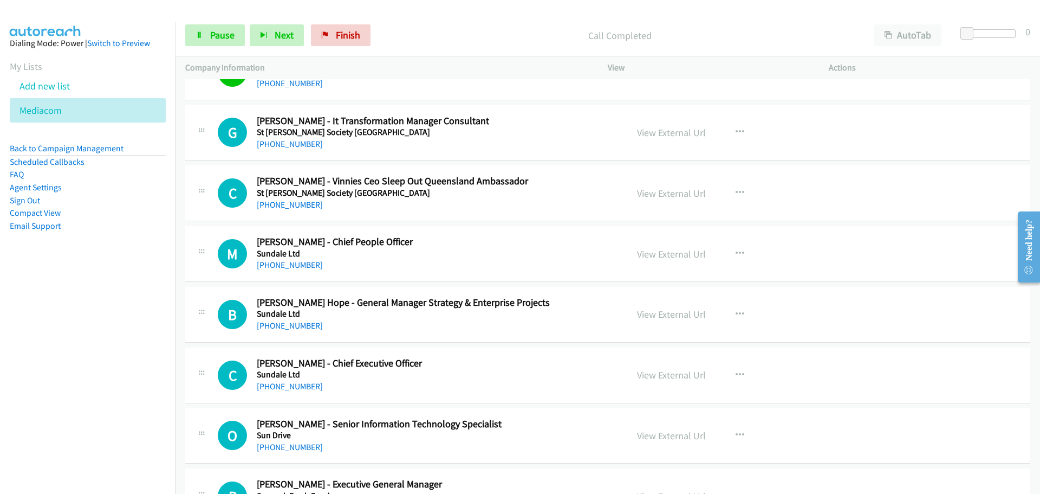
scroll to position [1951, 0]
click at [296, 143] on link "+61 407 113 116" at bounding box center [290, 143] width 66 height 10
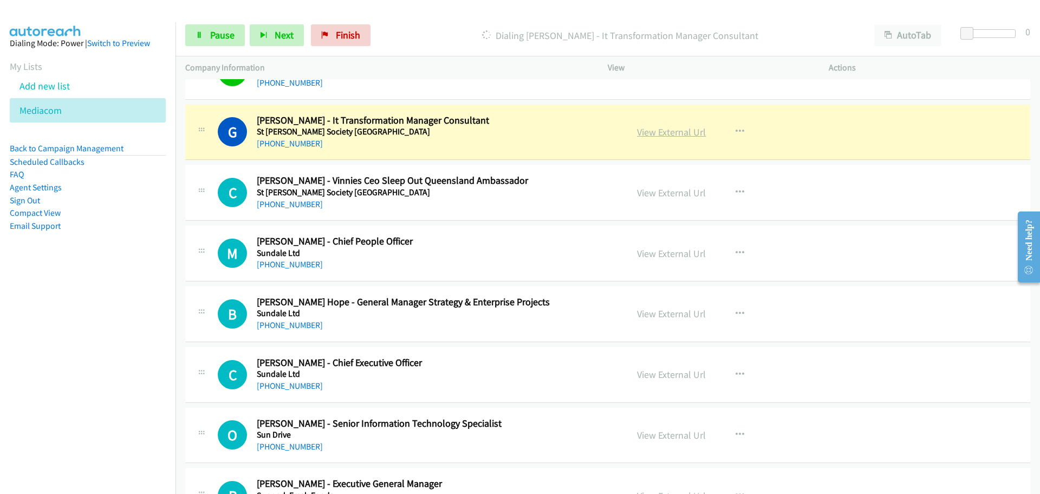
click at [675, 131] on link "View External Url" at bounding box center [671, 132] width 69 height 12
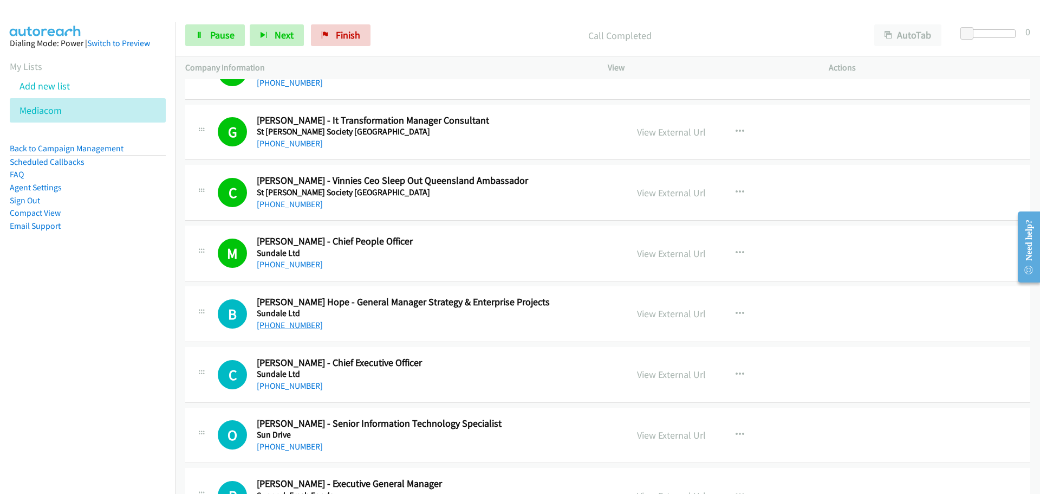
click at [288, 324] on link "+61 481 911 499" at bounding box center [290, 325] width 66 height 10
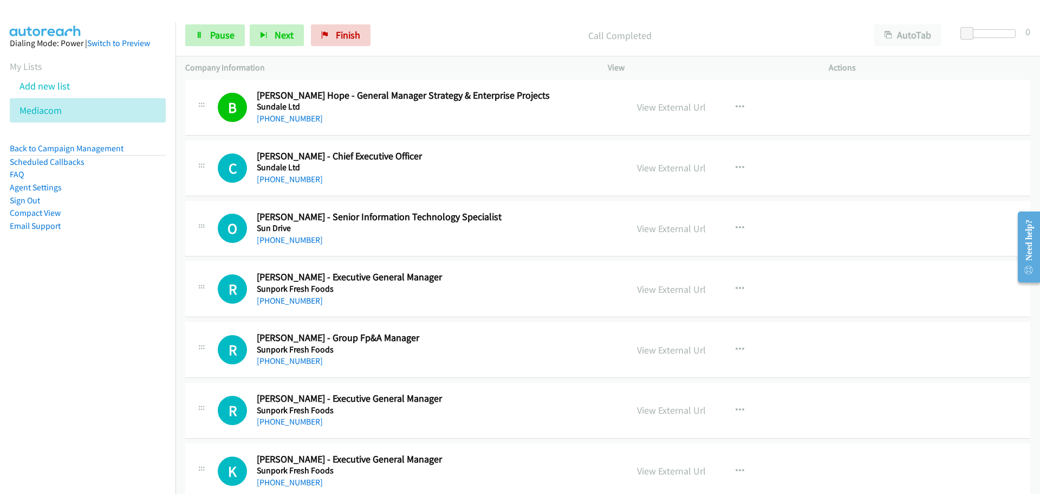
scroll to position [2168, 0]
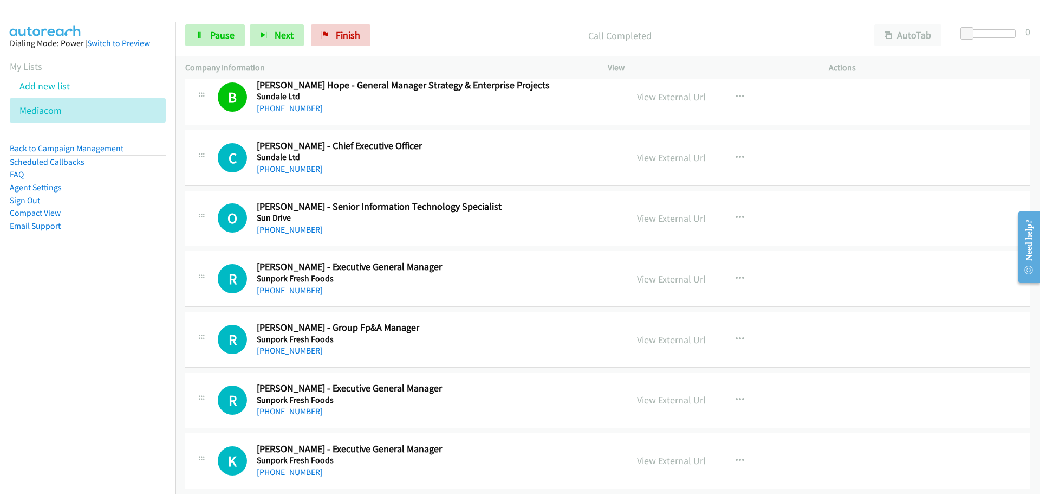
drag, startPoint x: 308, startPoint y: 168, endPoint x: 630, endPoint y: 210, distance: 324.1
click at [308, 168] on link "+61 437 490 557" at bounding box center [290, 169] width 66 height 10
click at [300, 228] on link "+61 410 683 482" at bounding box center [290, 229] width 66 height 10
click at [278, 292] on link "+61 7 3908 1445" at bounding box center [290, 290] width 66 height 10
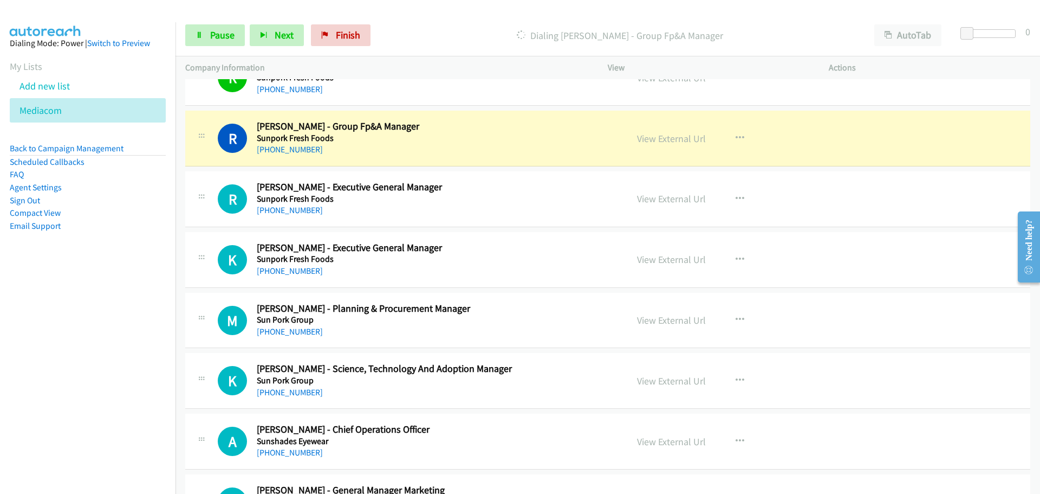
scroll to position [2384, 0]
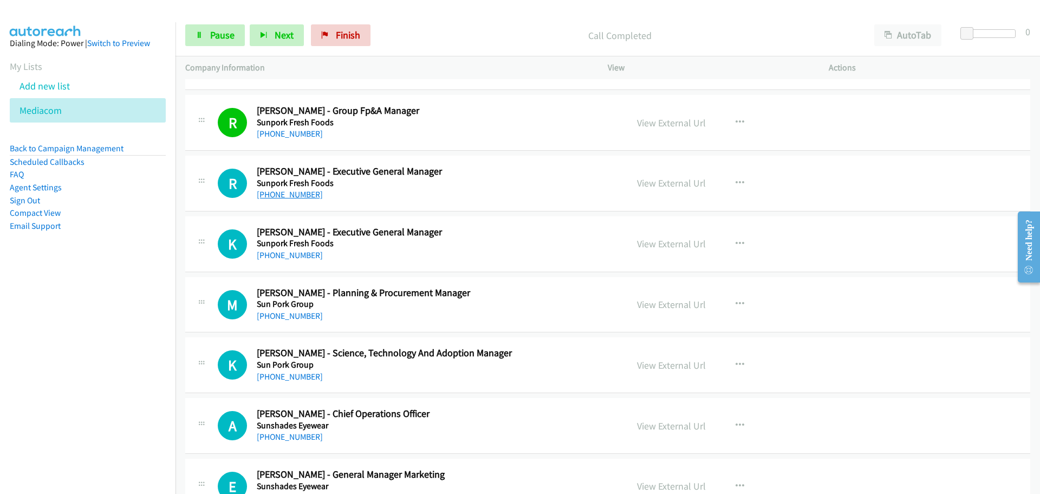
click at [284, 195] on link "+61 429 192 589" at bounding box center [290, 194] width 66 height 10
click at [298, 251] on link "+61 429 395 928" at bounding box center [290, 255] width 66 height 10
click at [290, 315] on link "+61 428 932 279" at bounding box center [290, 316] width 66 height 10
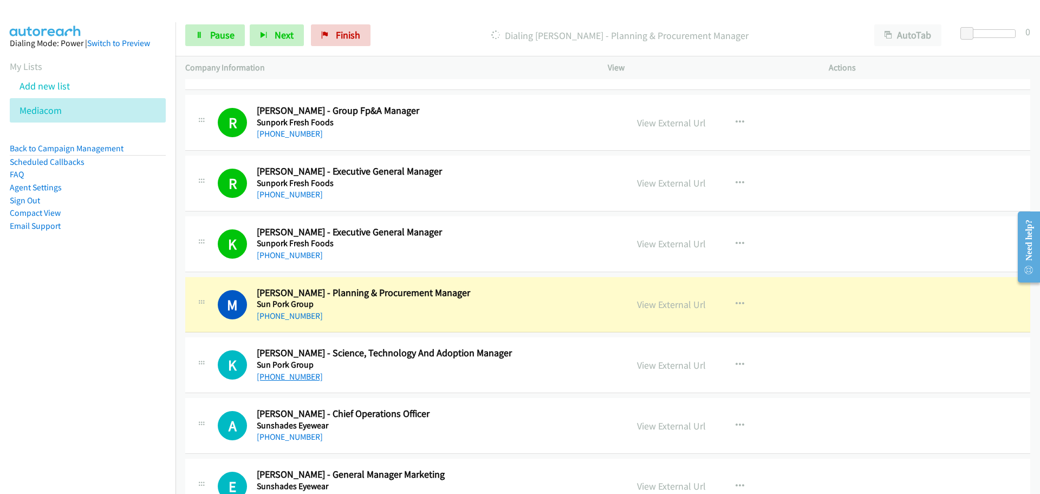
click at [279, 376] on link "+61 410 648 088" at bounding box center [290, 376] width 66 height 10
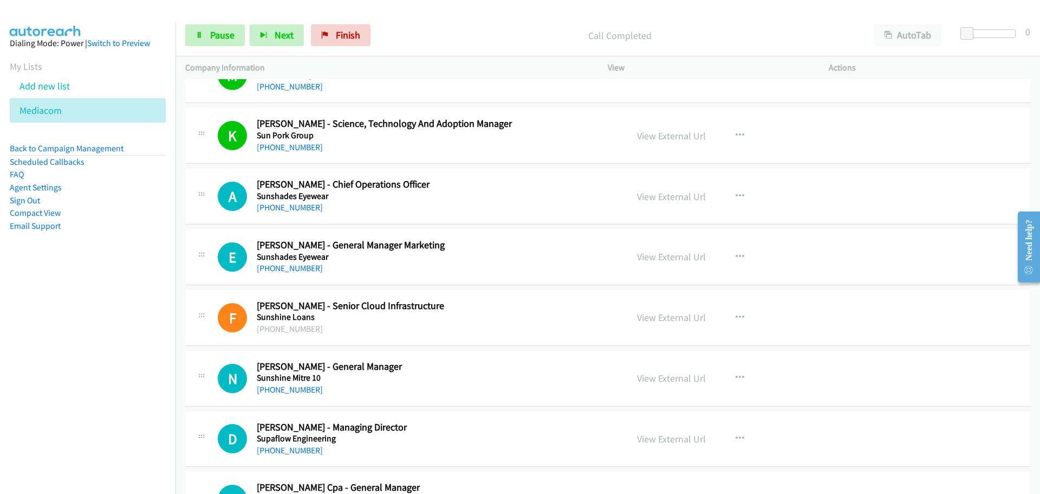
scroll to position [2655, 0]
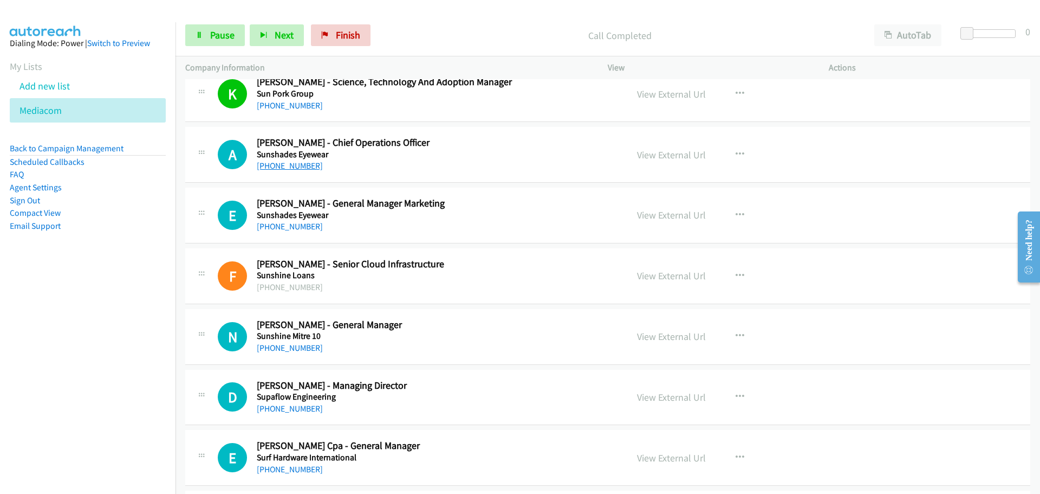
click at [292, 164] on link "+61 2 8303 7306" at bounding box center [290, 165] width 66 height 10
click at [289, 224] on link "+61 409 511 512" at bounding box center [290, 226] width 66 height 10
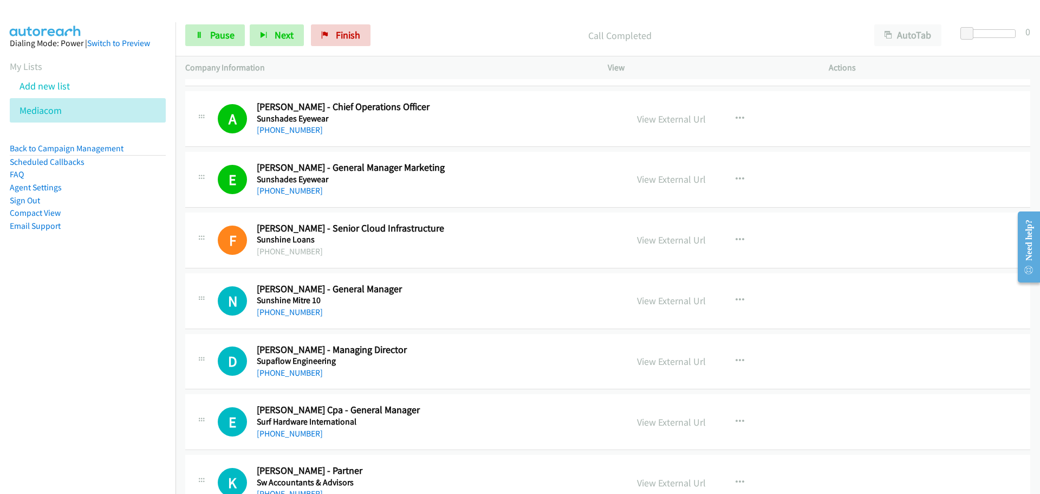
scroll to position [2764, 0]
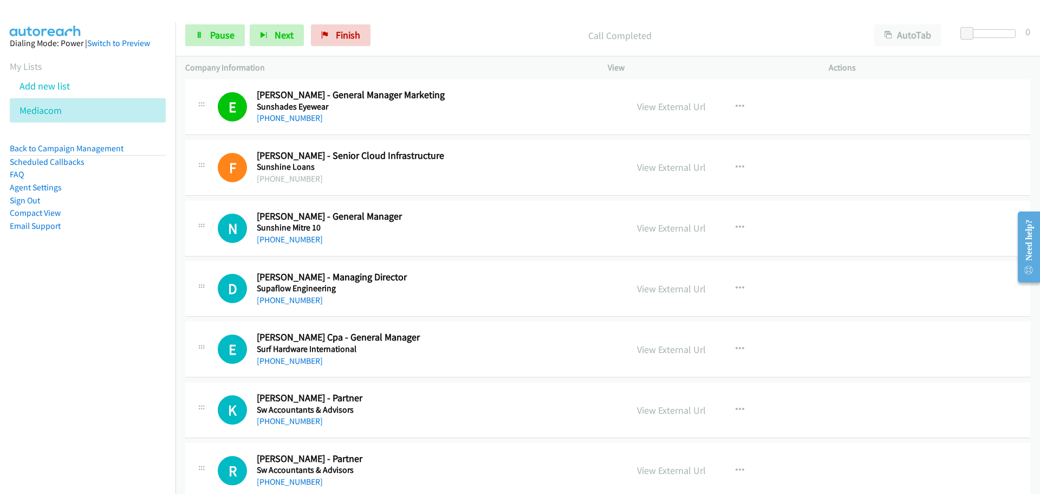
drag, startPoint x: 305, startPoint y: 242, endPoint x: 482, endPoint y: 270, distance: 179.4
click at [305, 242] on link "+61 412 929 089" at bounding box center [290, 239] width 66 height 10
drag, startPoint x: 284, startPoint y: 295, endPoint x: 293, endPoint y: 296, distance: 9.3
click at [284, 295] on link "+61 7 3200 4044" at bounding box center [290, 300] width 66 height 10
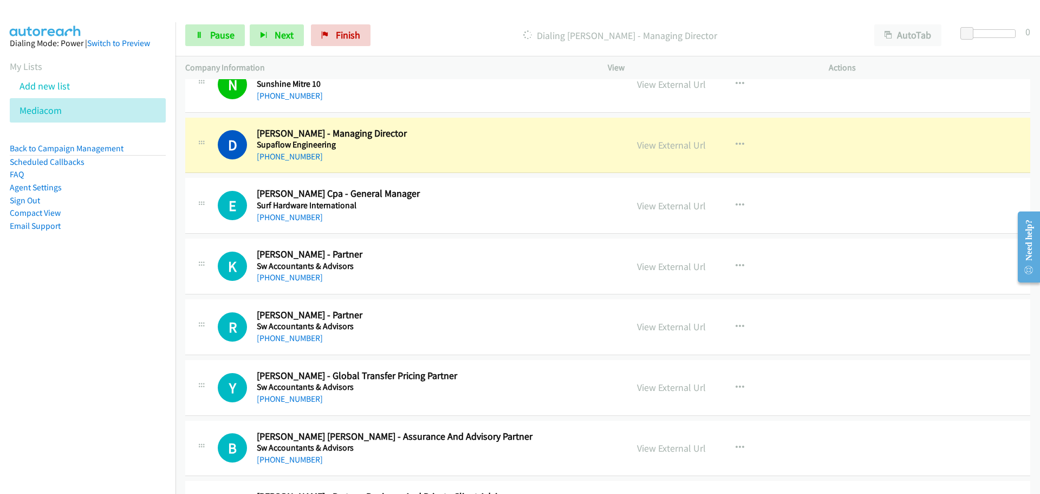
scroll to position [2926, 0]
